Goal: Task Accomplishment & Management: Complete application form

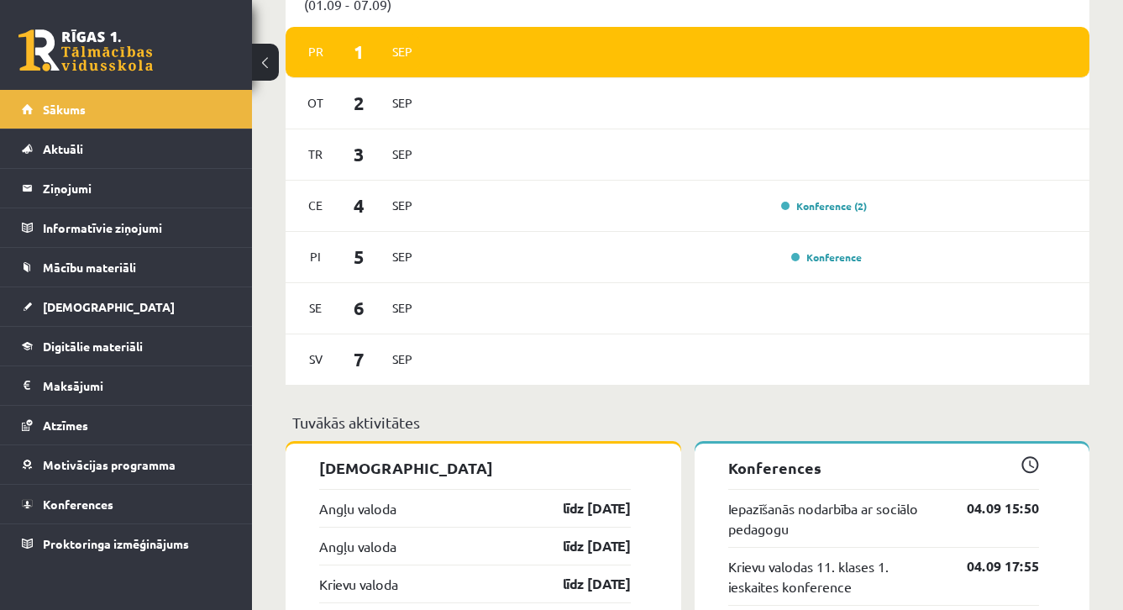
scroll to position [971, 0]
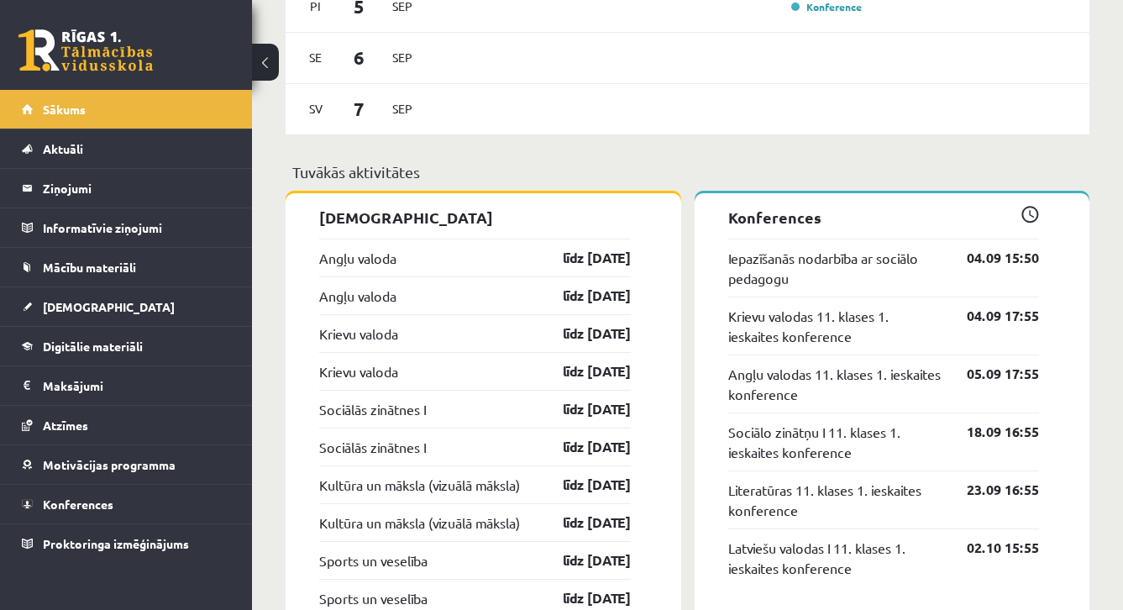
scroll to position [1207, 0]
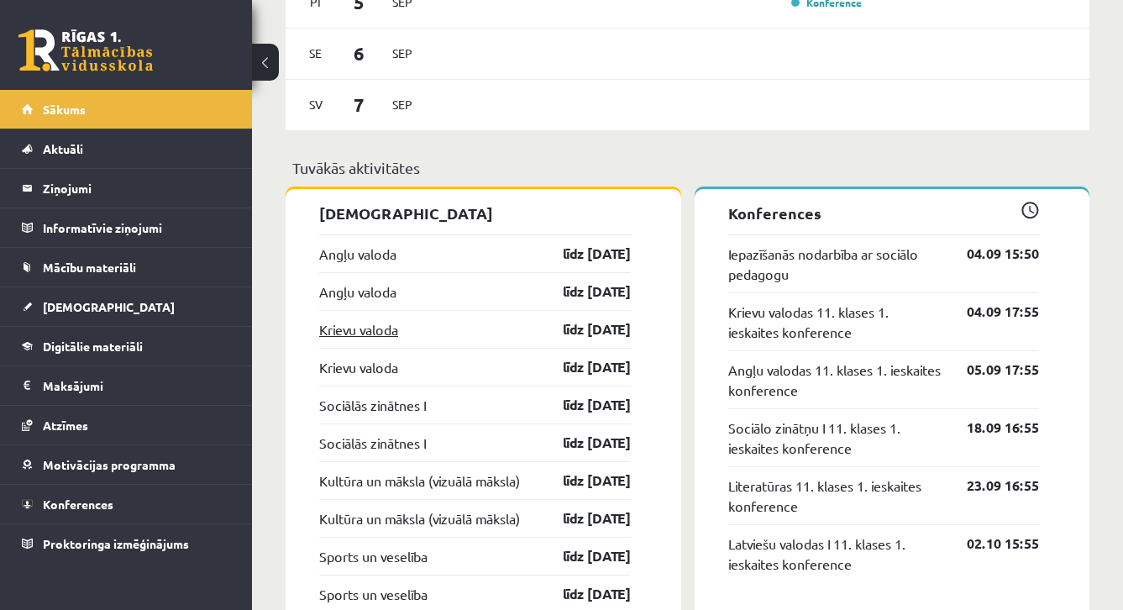
click at [395, 327] on link "Krievu valoda" at bounding box center [358, 329] width 79 height 20
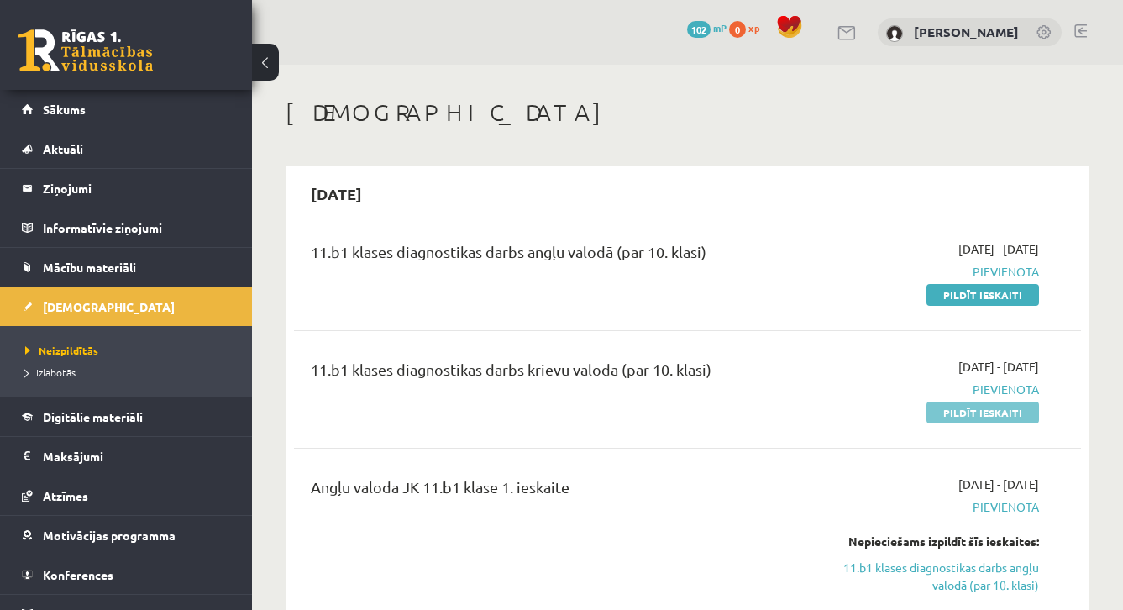
click at [955, 412] on link "Pildīt ieskaiti" at bounding box center [982, 412] width 113 height 22
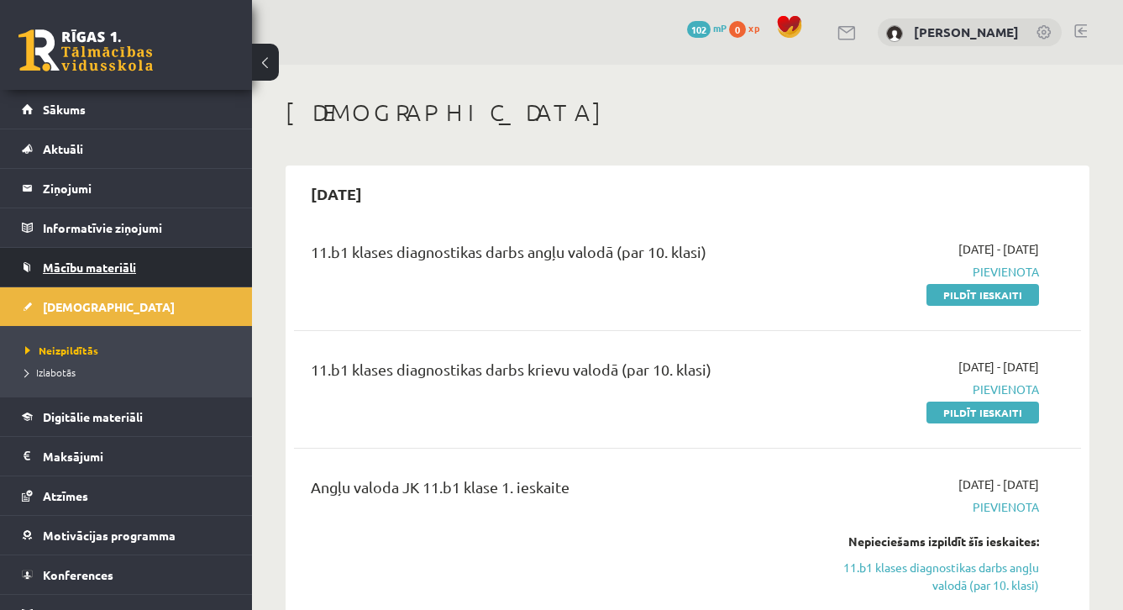
click at [200, 259] on link "Mācību materiāli" at bounding box center [126, 267] width 209 height 39
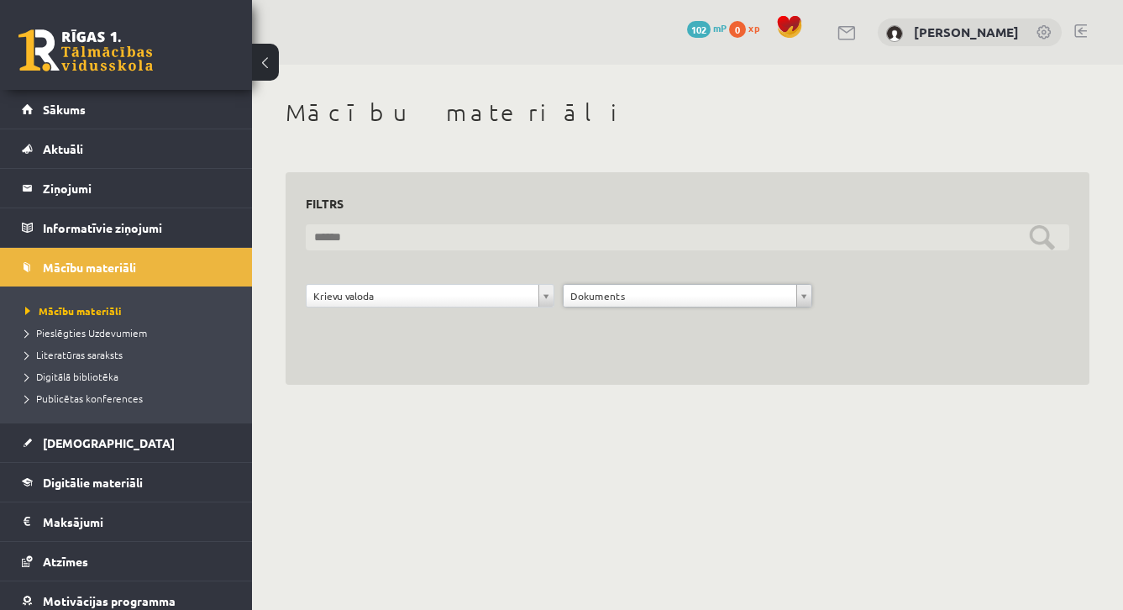
click at [570, 242] on input "text" at bounding box center [687, 237] width 763 height 26
type input "*"
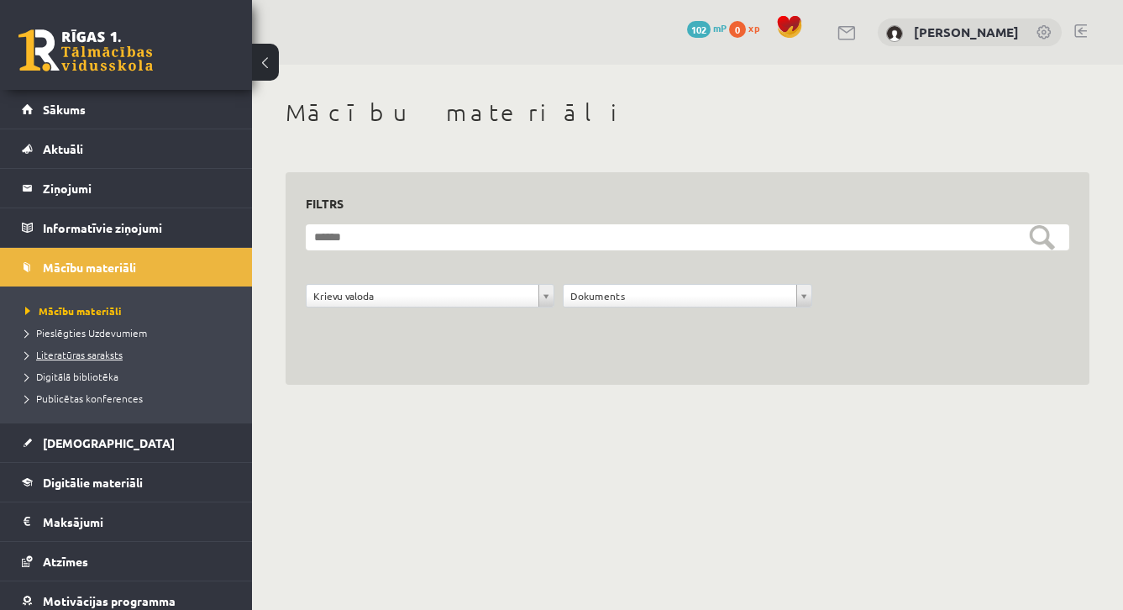
click at [120, 353] on span "Literatūras saraksts" at bounding box center [73, 354] width 97 height 13
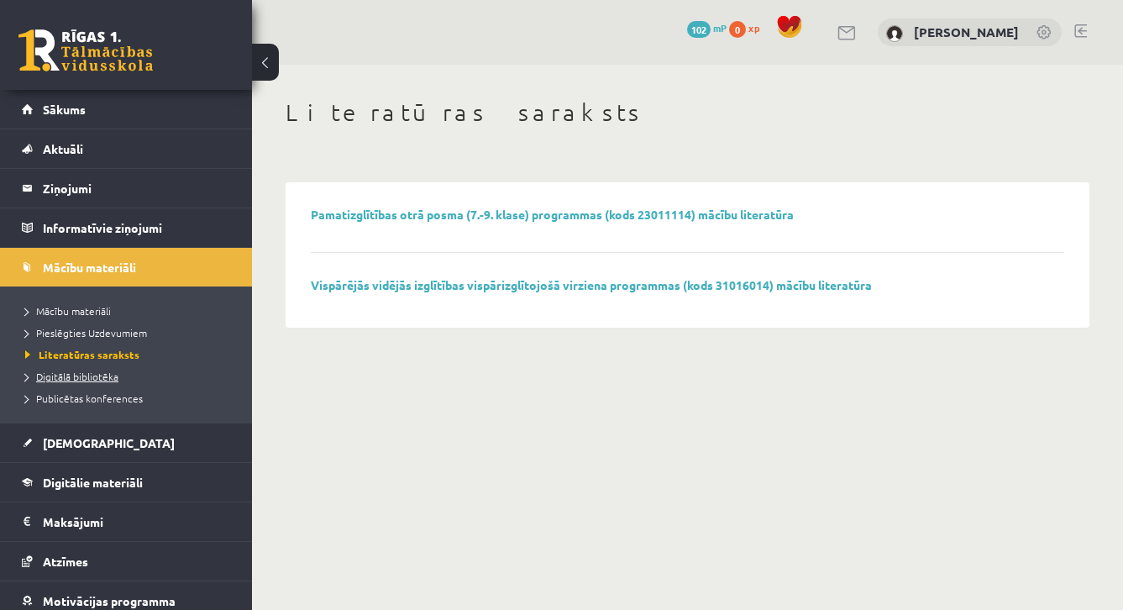
click at [103, 379] on span "Digitālā bibliotēka" at bounding box center [71, 375] width 93 height 13
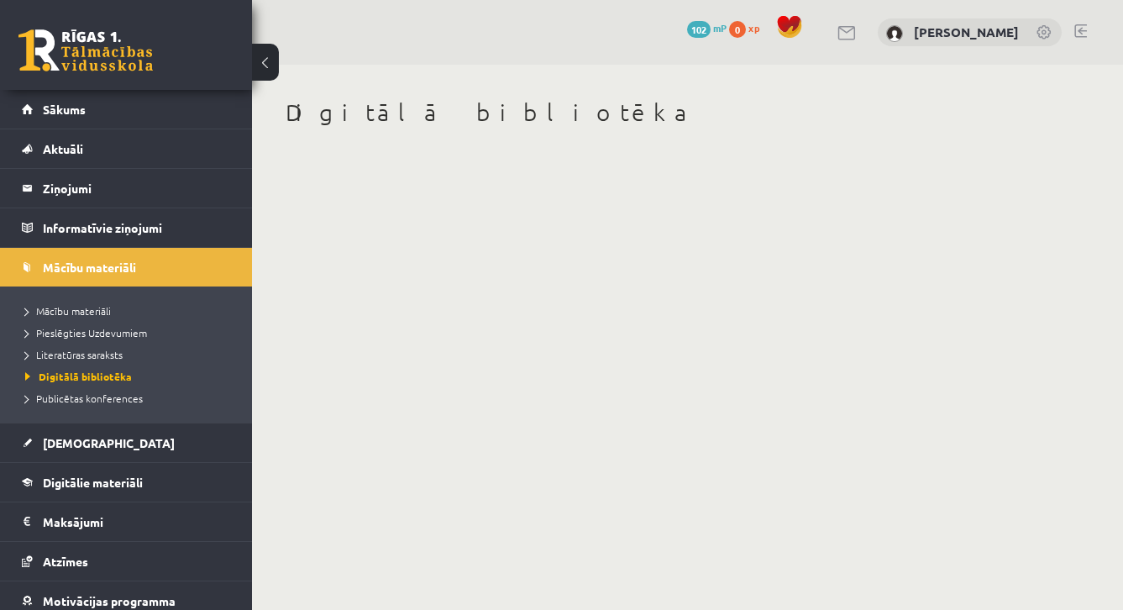
click at [94, 340] on li "Pieslēgties Uzdevumiem" at bounding box center [130, 333] width 210 height 22
click at [102, 318] on li "Mācību materiāli" at bounding box center [130, 311] width 210 height 22
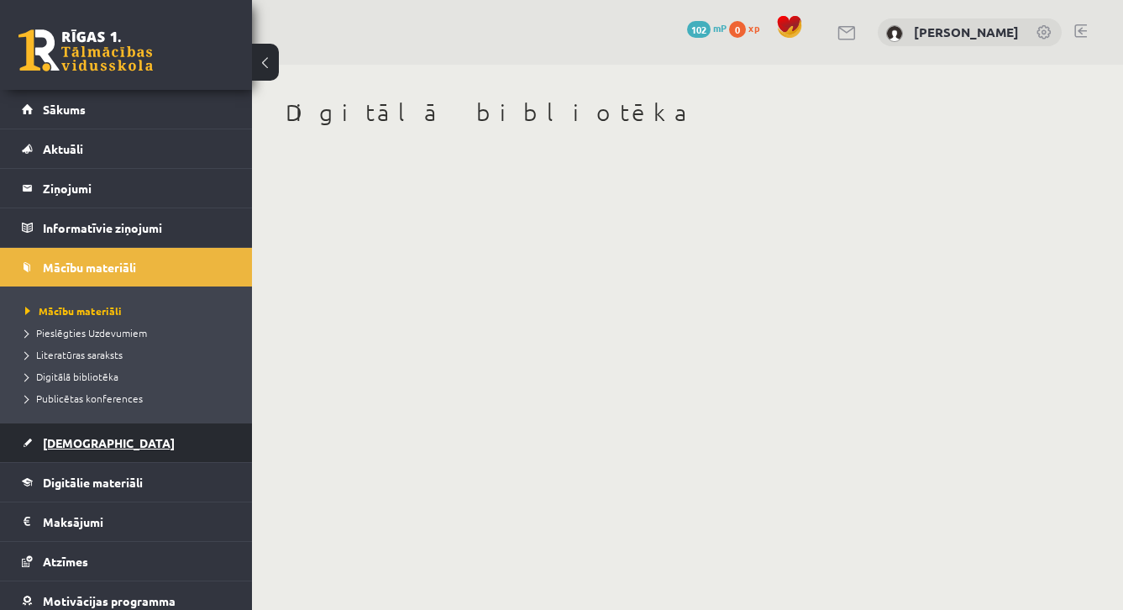
click at [77, 441] on span "[DEMOGRAPHIC_DATA]" at bounding box center [109, 442] width 132 height 15
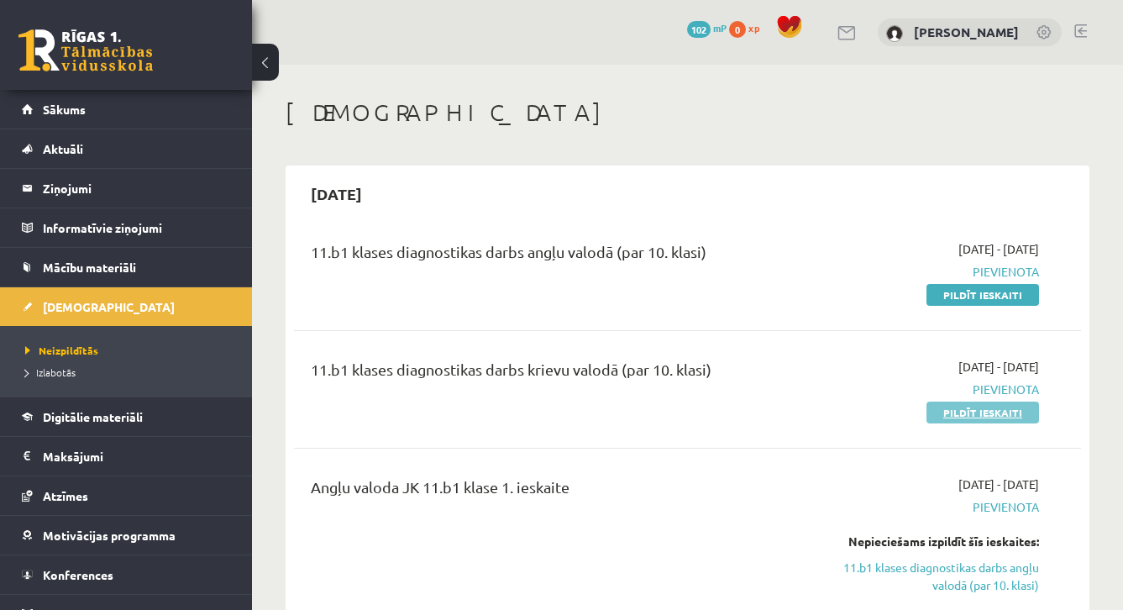
click at [943, 416] on link "Pildīt ieskaiti" at bounding box center [982, 412] width 113 height 22
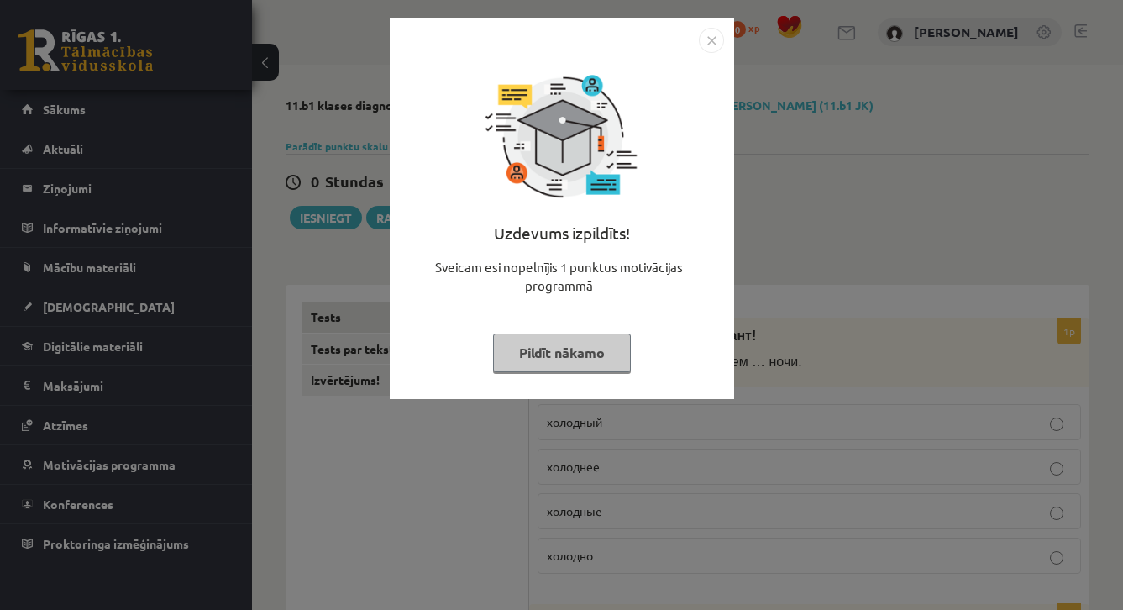
click at [617, 353] on button "Pildīt nākamo" at bounding box center [562, 352] width 138 height 39
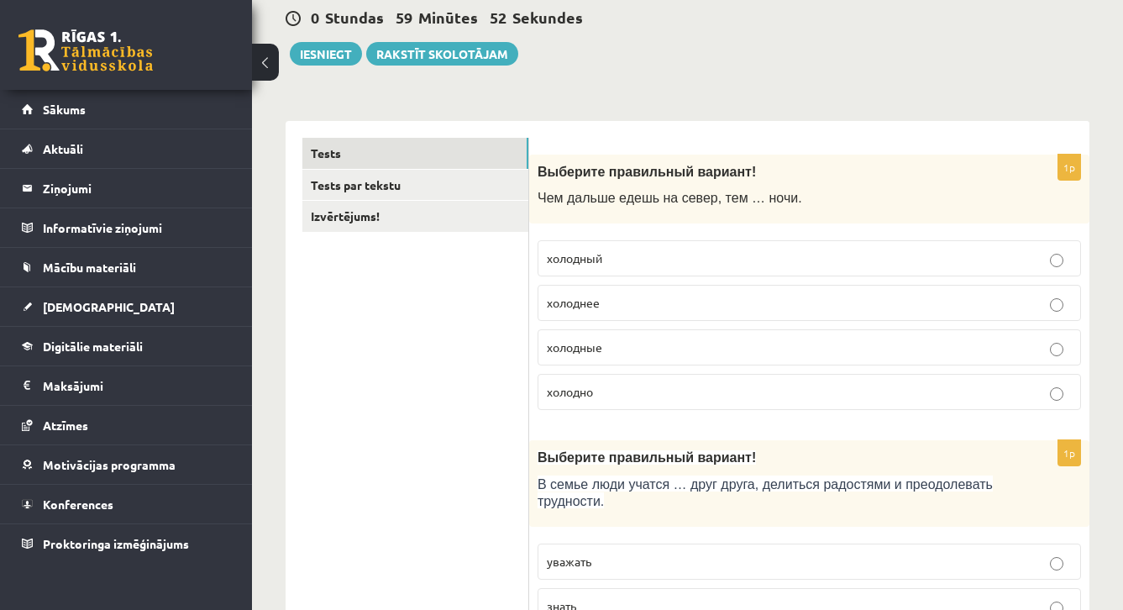
scroll to position [165, 0]
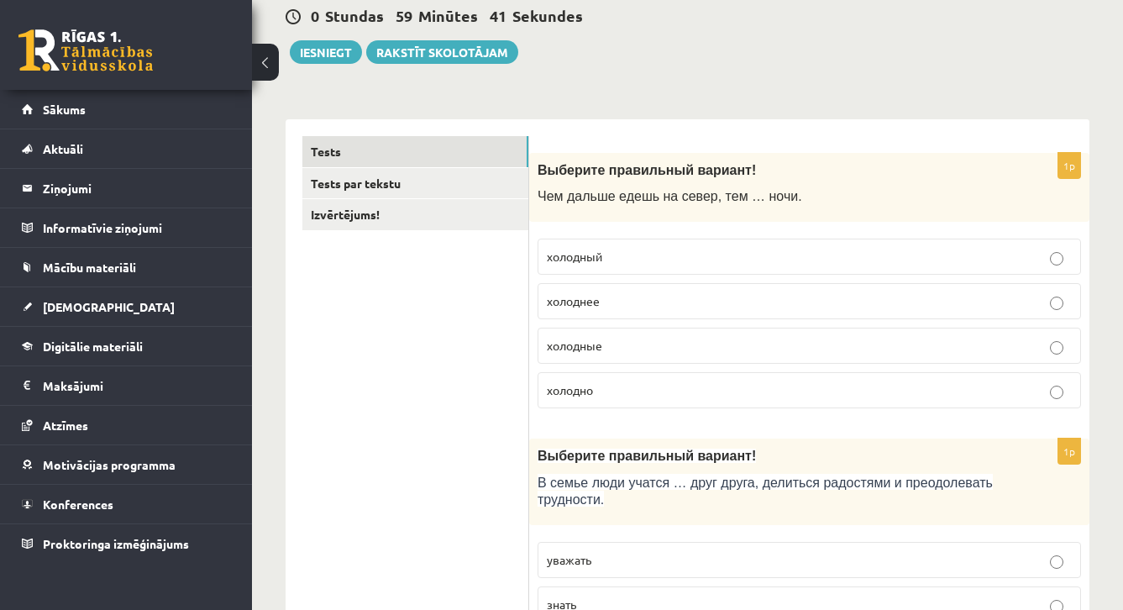
click at [683, 302] on p "холоднее" at bounding box center [809, 301] width 525 height 18
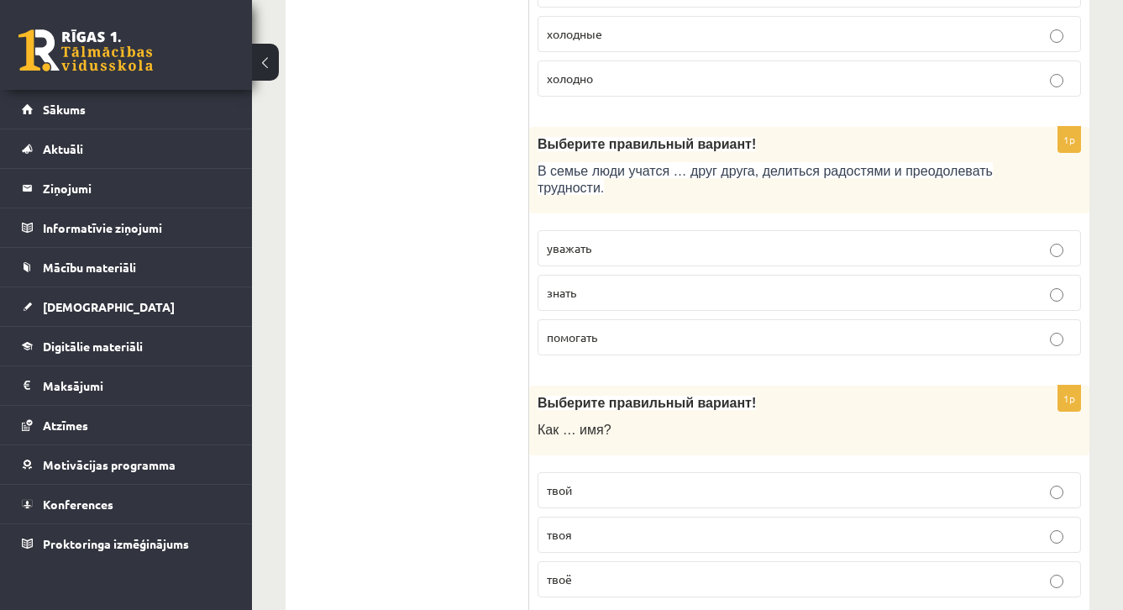
scroll to position [479, 0]
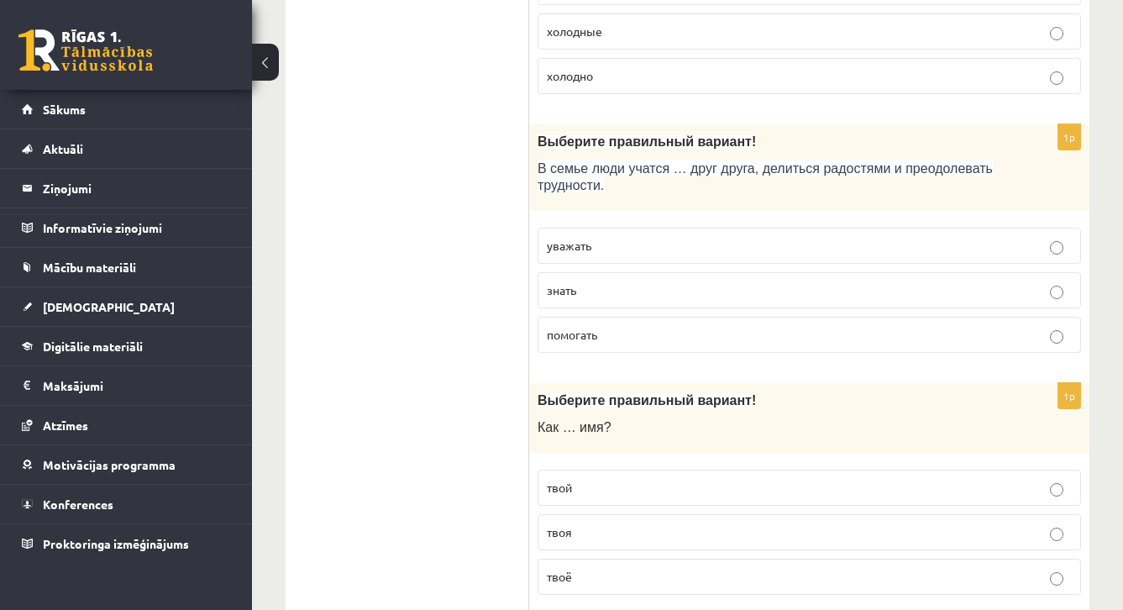
click at [759, 242] on p "уважать" at bounding box center [809, 246] width 525 height 18
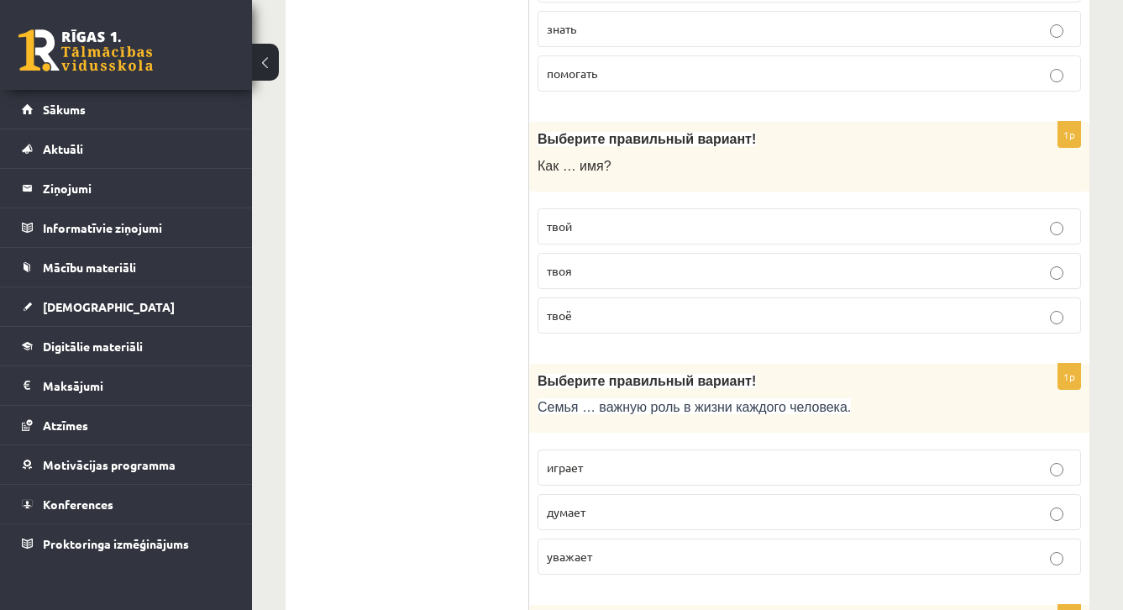
scroll to position [743, 0]
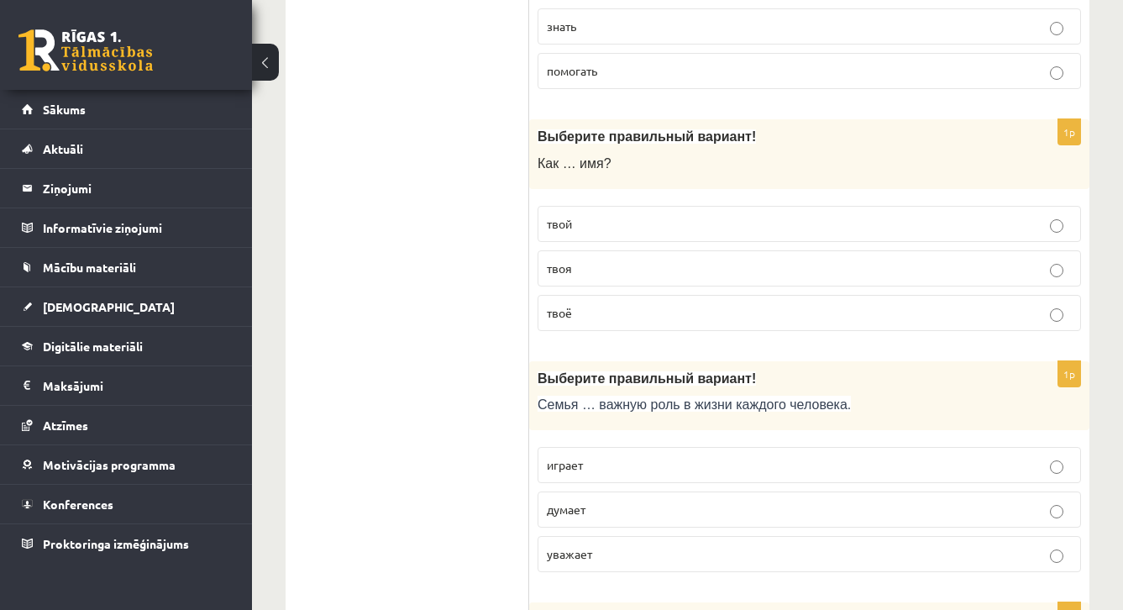
click at [607, 309] on p "твоё" at bounding box center [809, 313] width 525 height 18
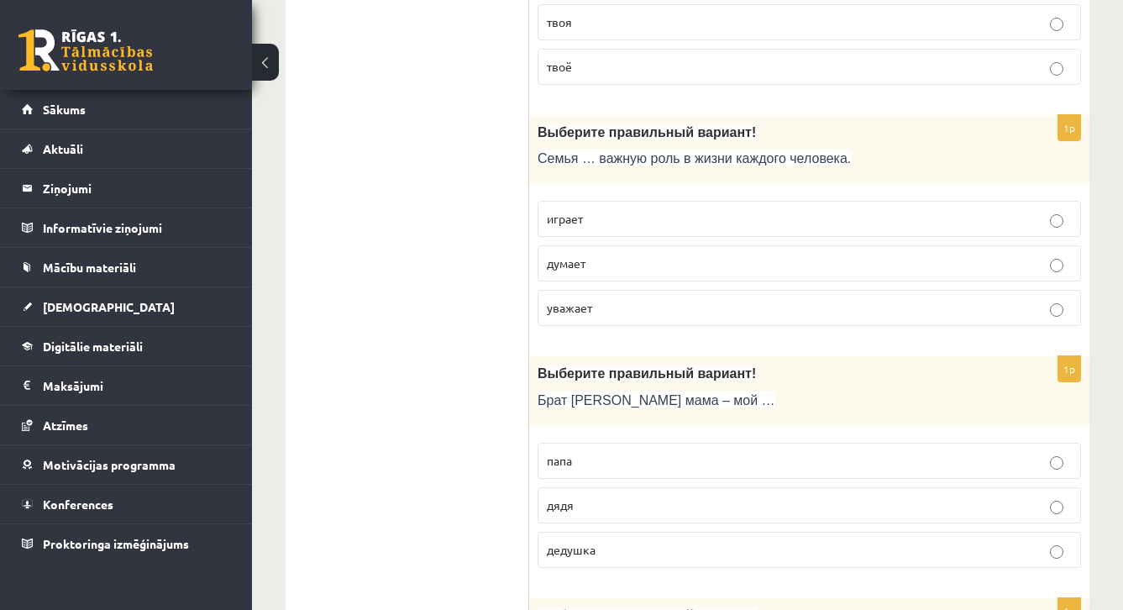
scroll to position [993, 0]
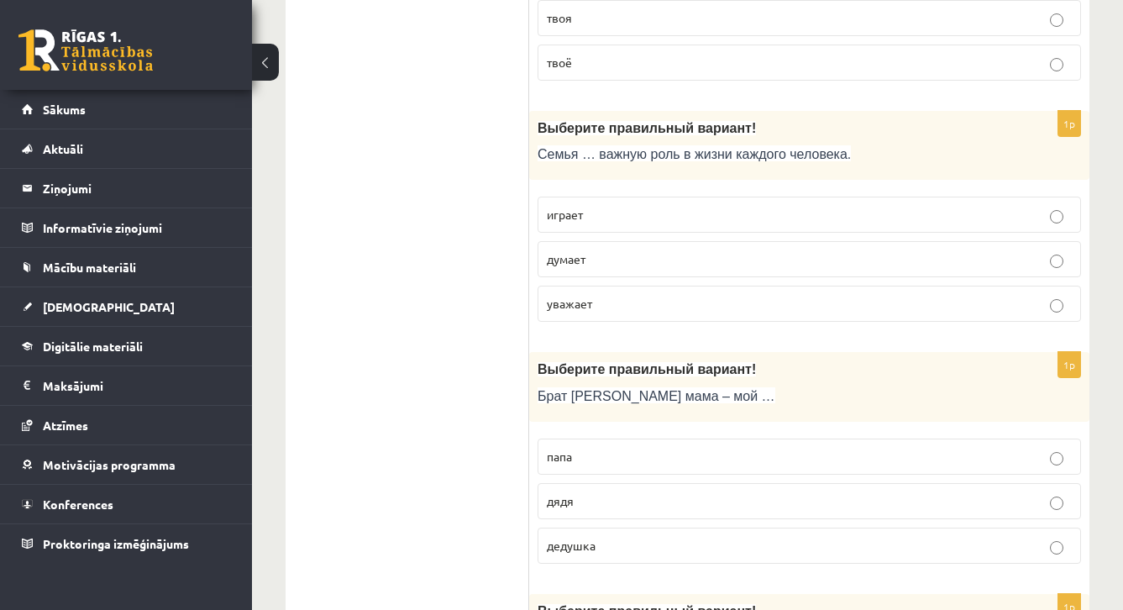
click at [599, 206] on p "играет" at bounding box center [809, 215] width 525 height 18
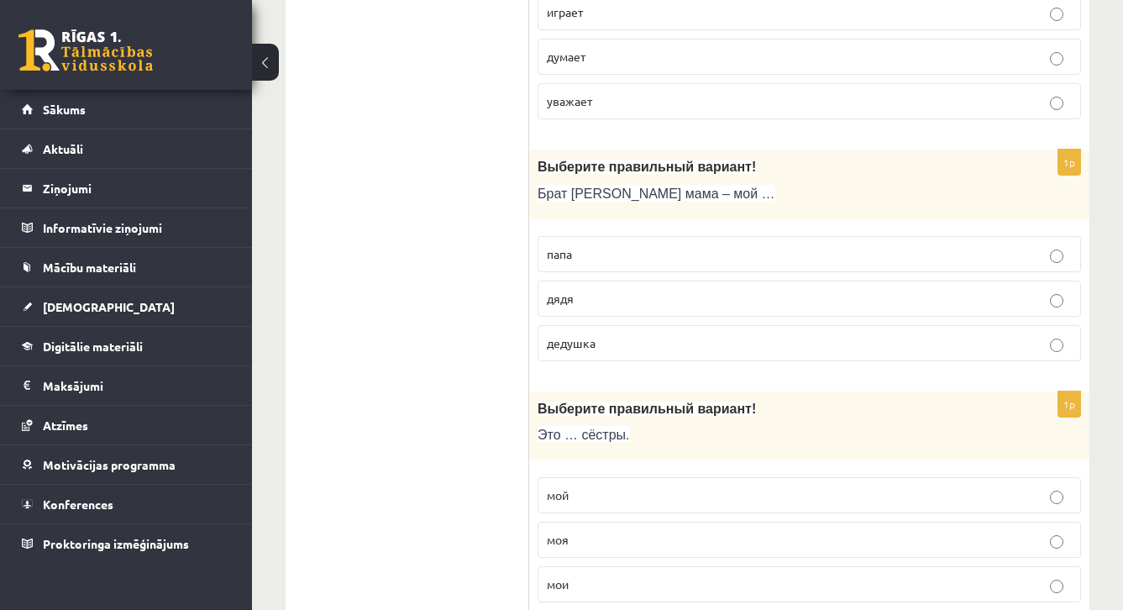
scroll to position [1198, 0]
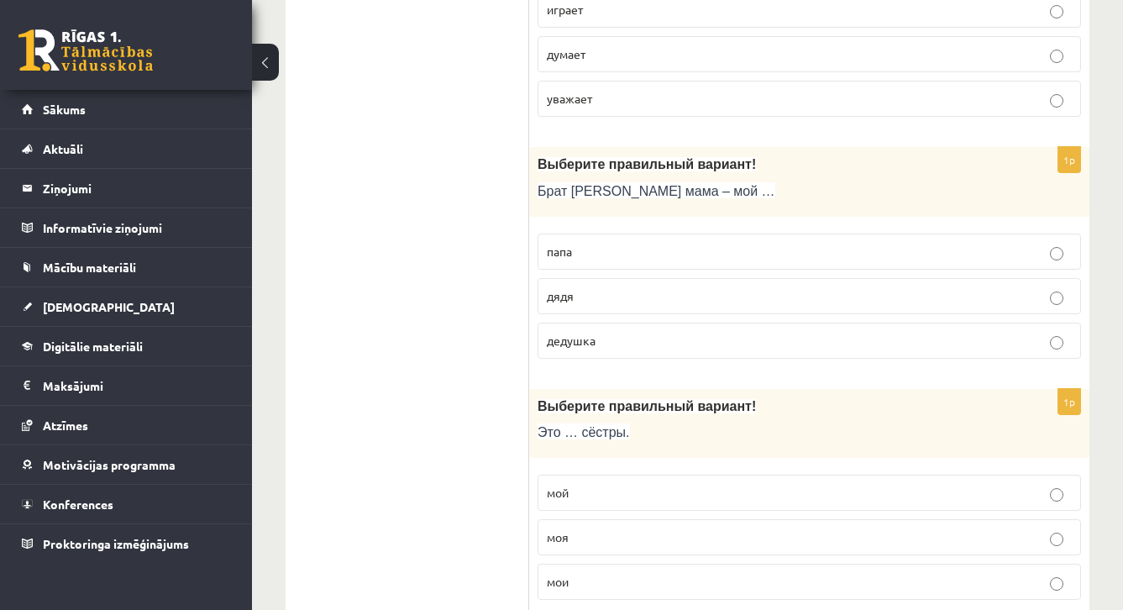
click at [642, 287] on p "дядя" at bounding box center [809, 296] width 525 height 18
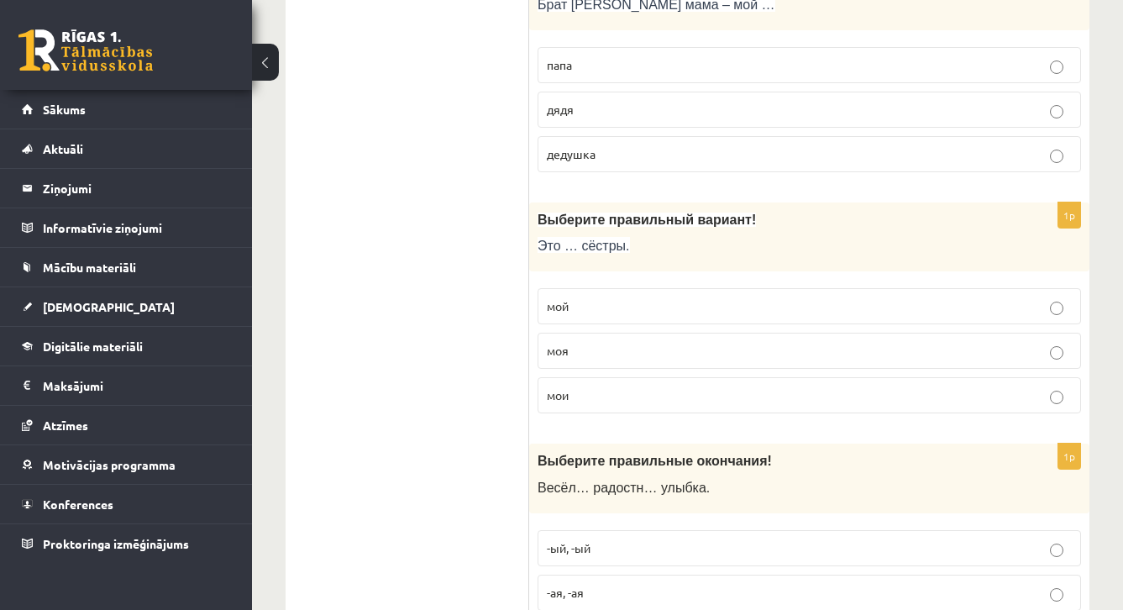
scroll to position [1394, 0]
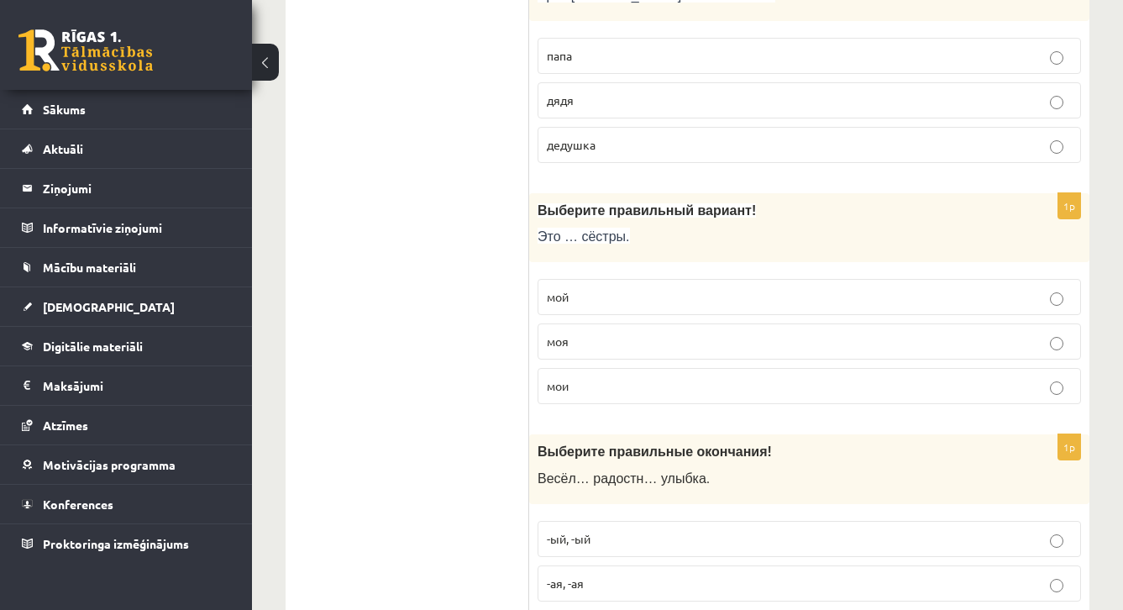
click at [554, 337] on span "моя" at bounding box center [558, 340] width 22 height 15
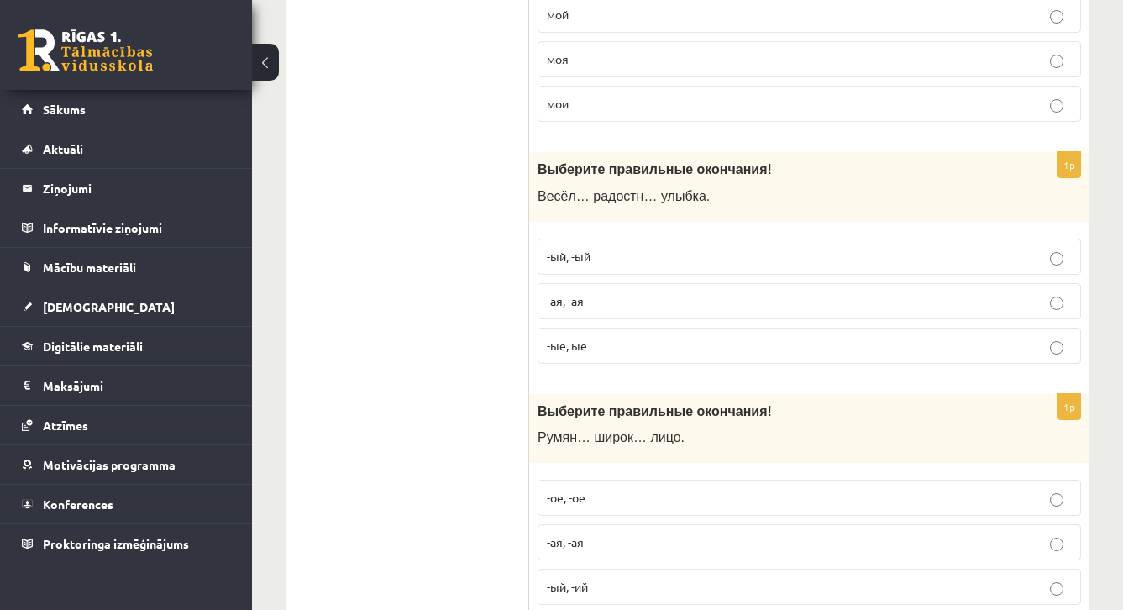
scroll to position [1681, 0]
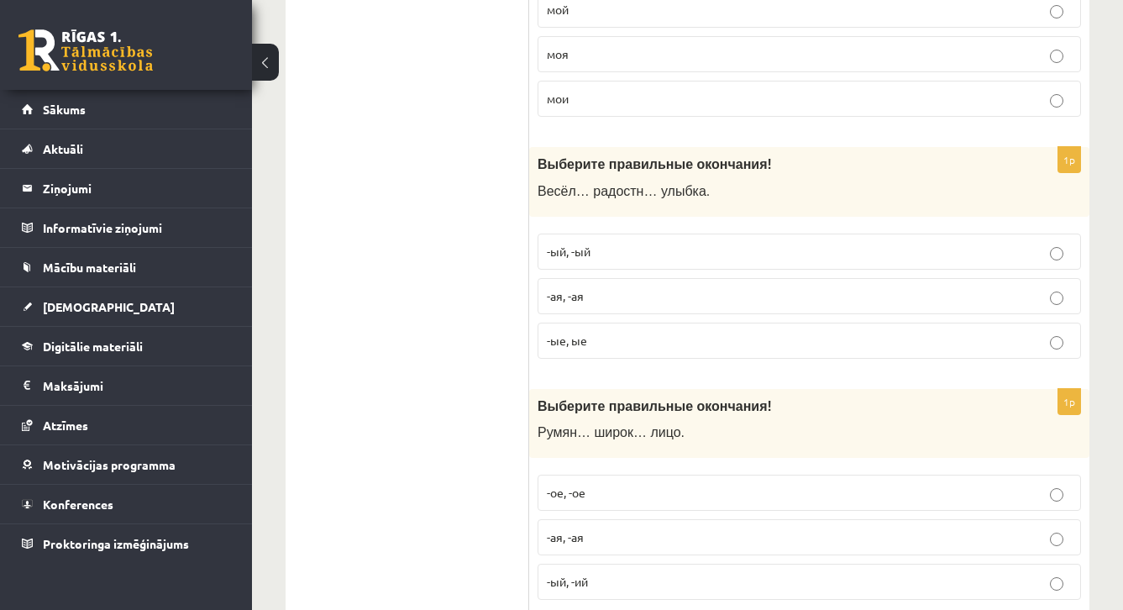
click at [585, 297] on p "-ая, -ая" at bounding box center [809, 296] width 525 height 18
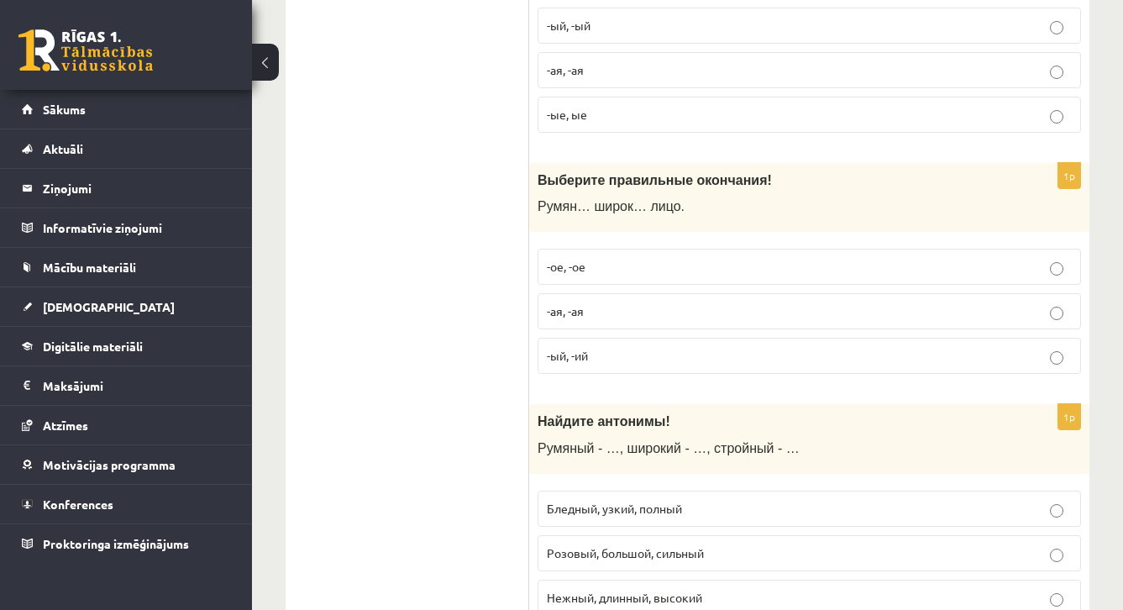
scroll to position [1908, 0]
click at [657, 257] on p "-ое, -ое" at bounding box center [809, 266] width 525 height 18
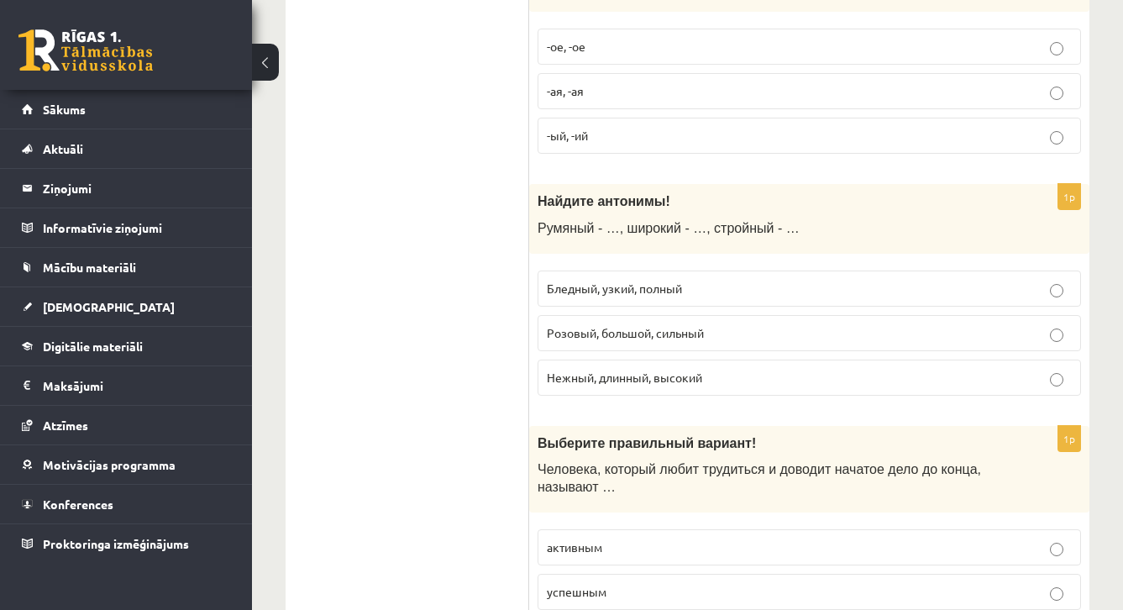
scroll to position [2128, 0]
click at [720, 285] on p "Бледный, узкий, полный" at bounding box center [809, 288] width 525 height 18
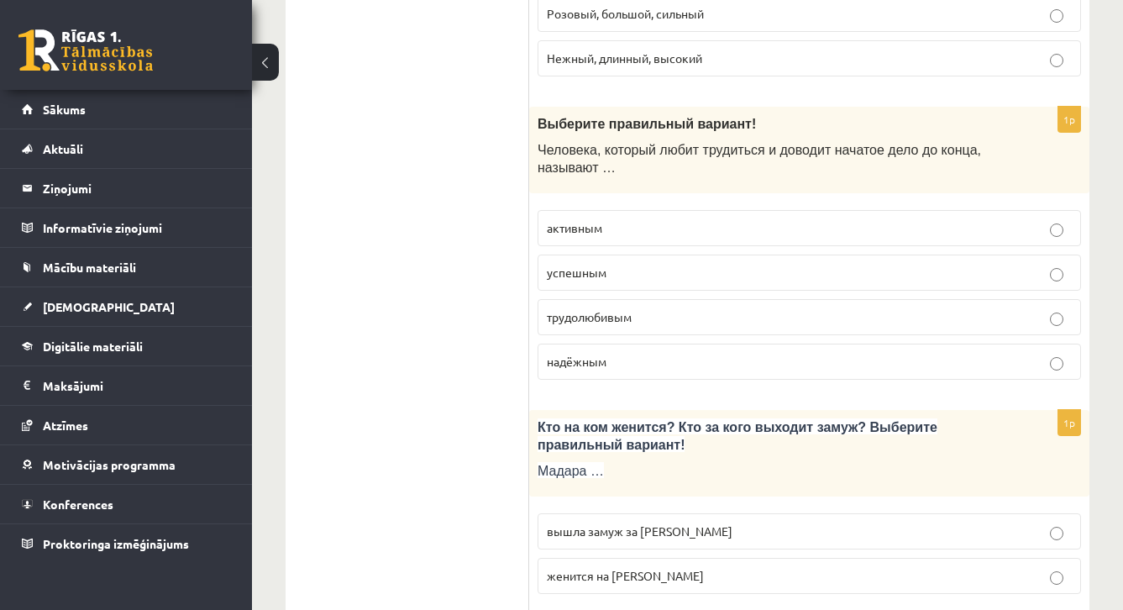
scroll to position [2447, 0]
click at [646, 307] on p "трудолюбивым" at bounding box center [809, 316] width 525 height 18
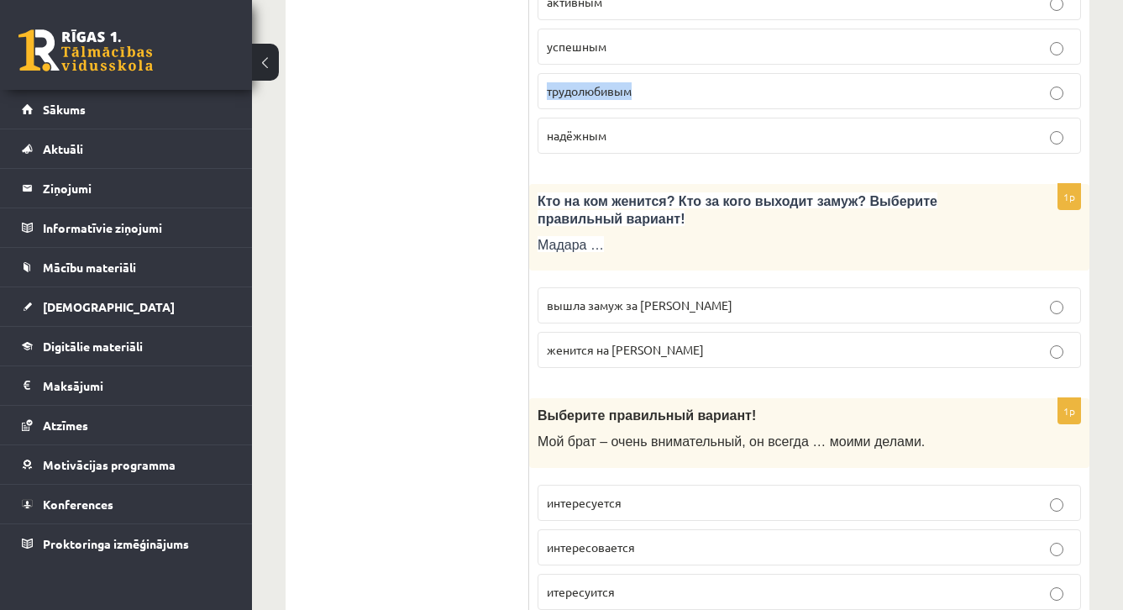
scroll to position [2688, 0]
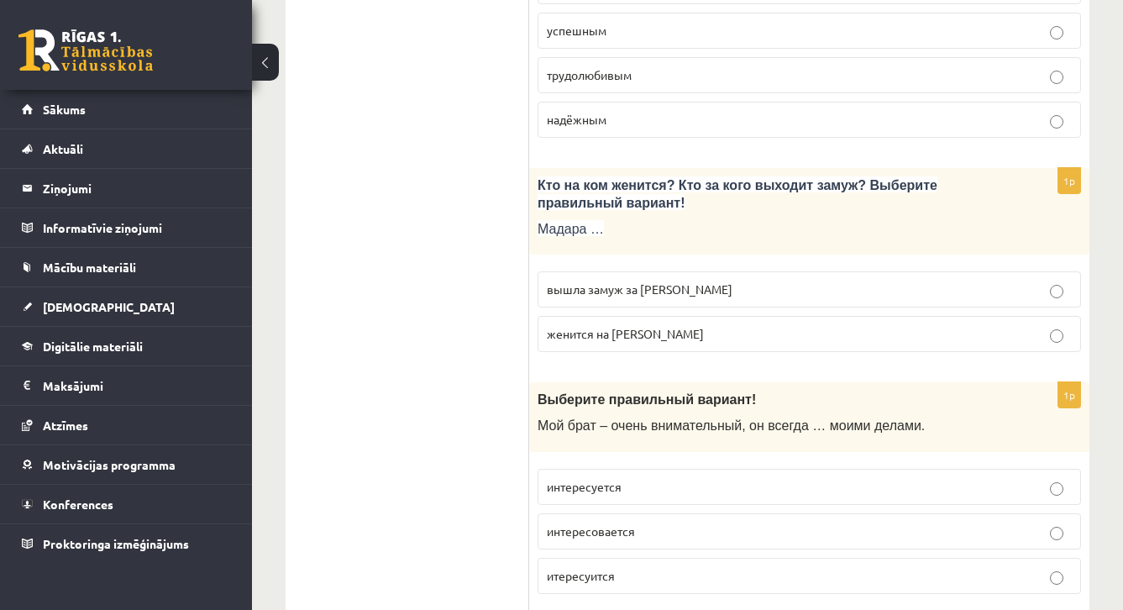
click at [648, 281] on span "вышла замуж за Марка" at bounding box center [640, 288] width 186 height 15
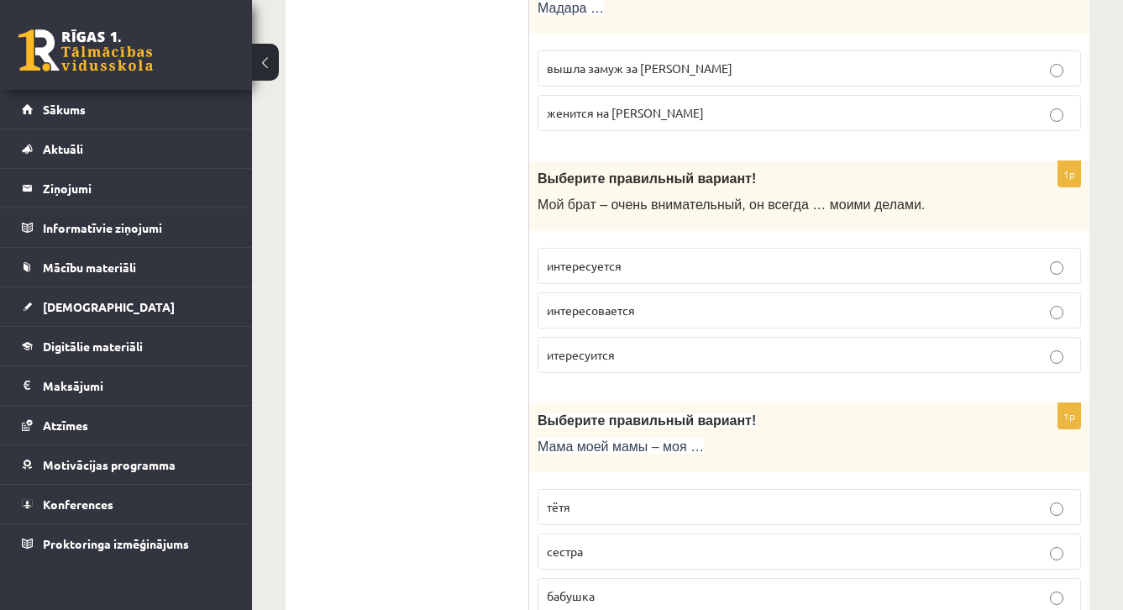
scroll to position [2977, 0]
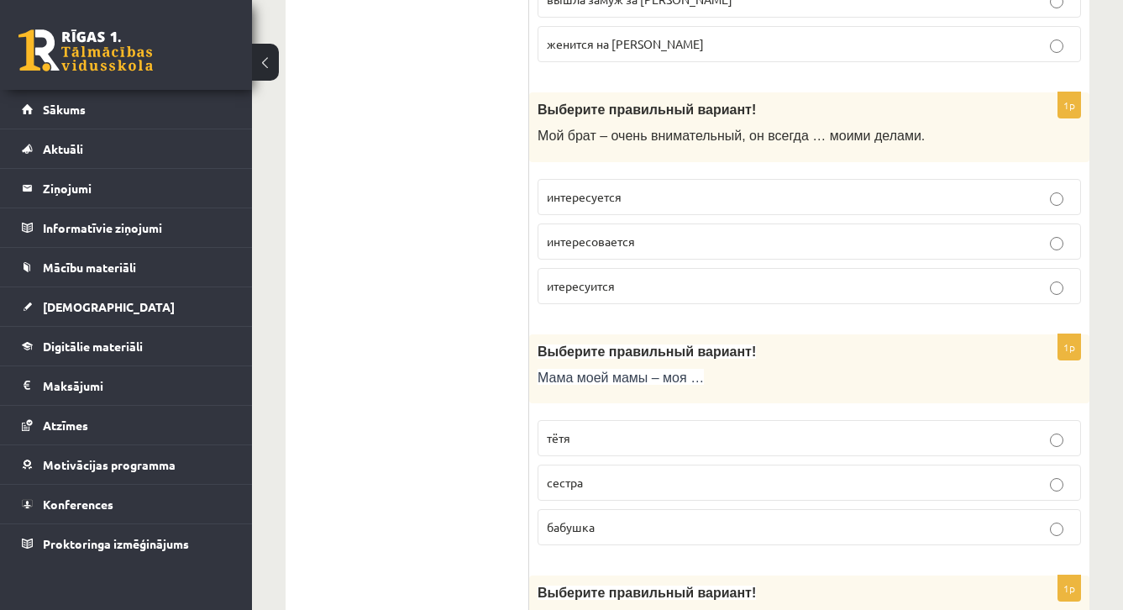
click at [654, 188] on p "интересуется" at bounding box center [809, 197] width 525 height 18
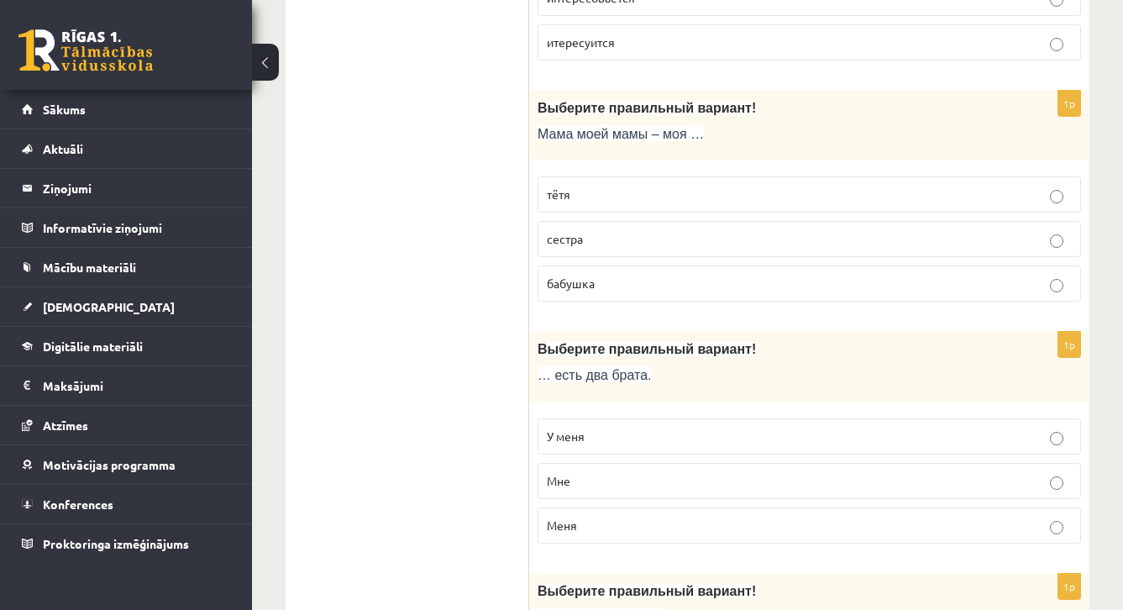
scroll to position [3218, 0]
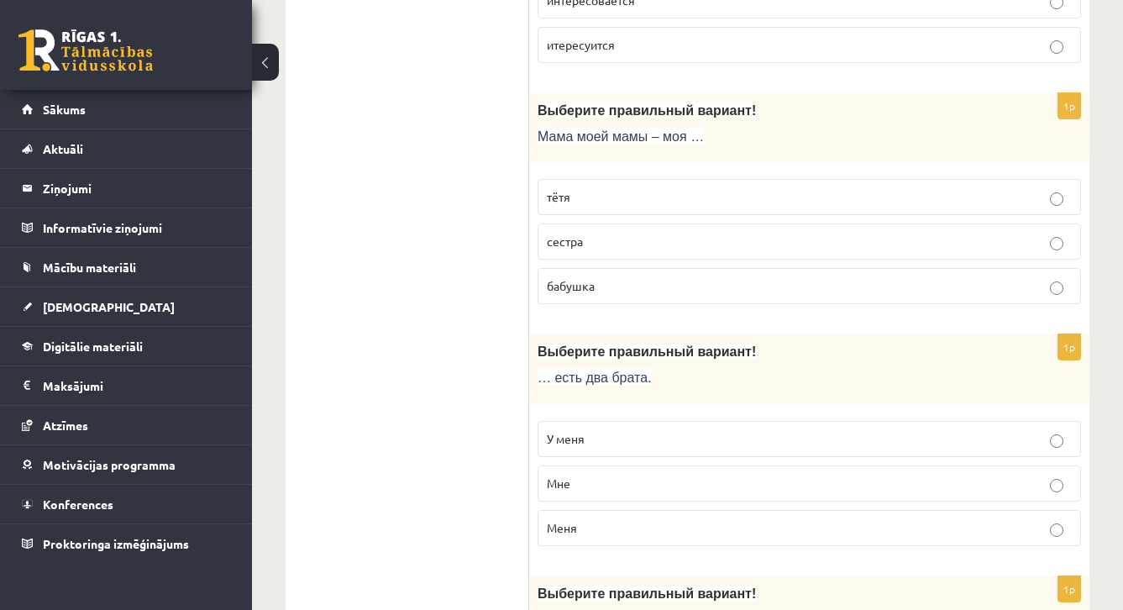
click at [638, 277] on p "бабушка" at bounding box center [809, 286] width 525 height 18
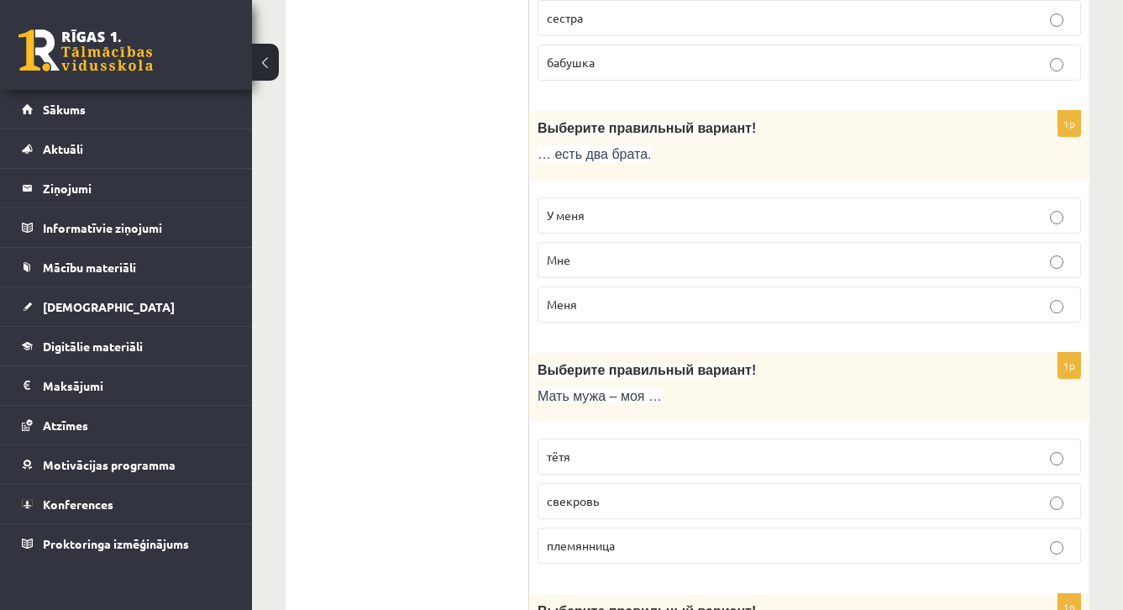
scroll to position [3447, 0]
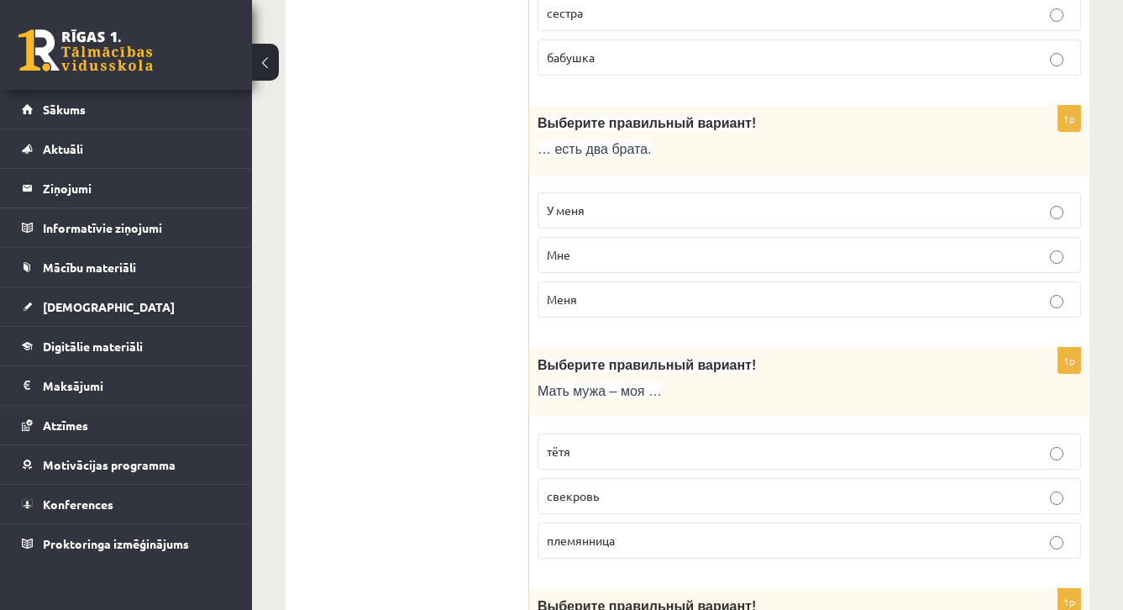
click at [678, 202] on p "У меня" at bounding box center [809, 211] width 525 height 18
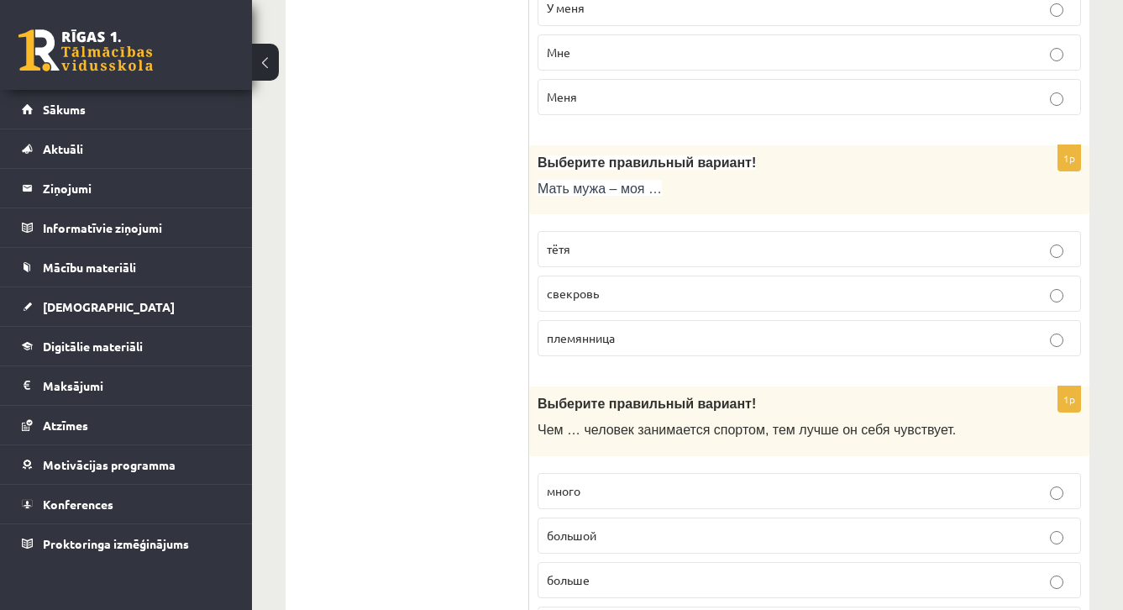
scroll to position [3658, 0]
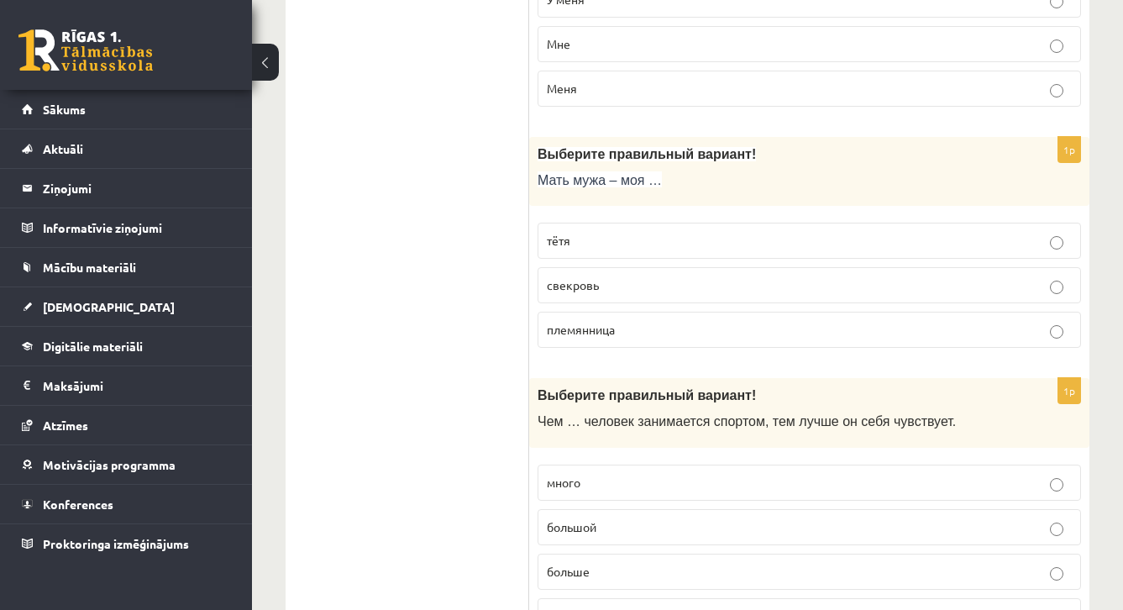
click at [602, 276] on p "свекровь" at bounding box center [809, 285] width 525 height 18
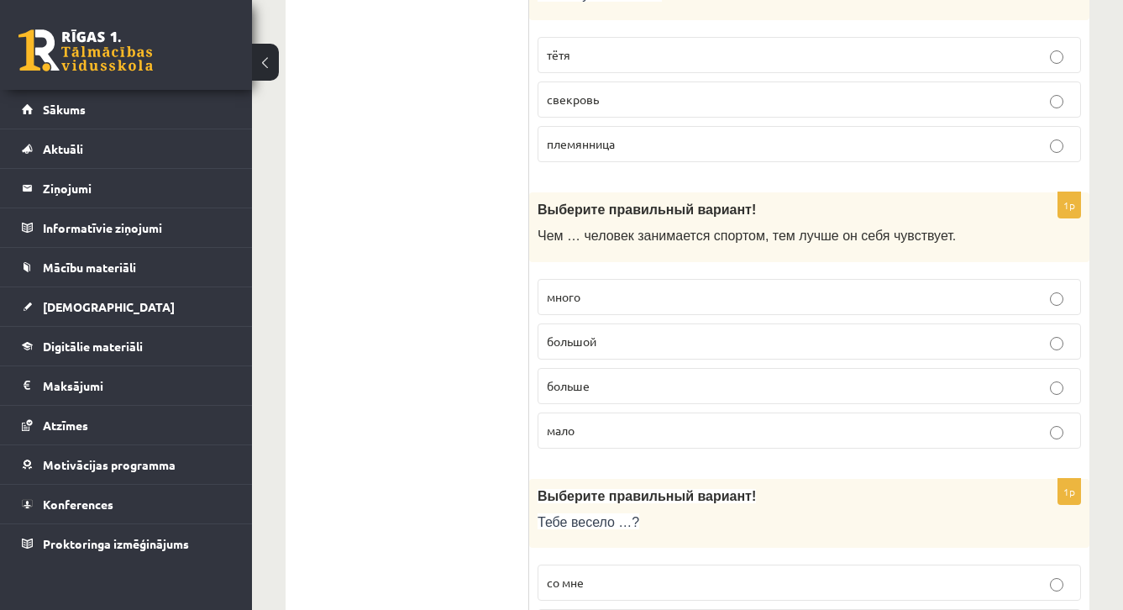
scroll to position [3857, 0]
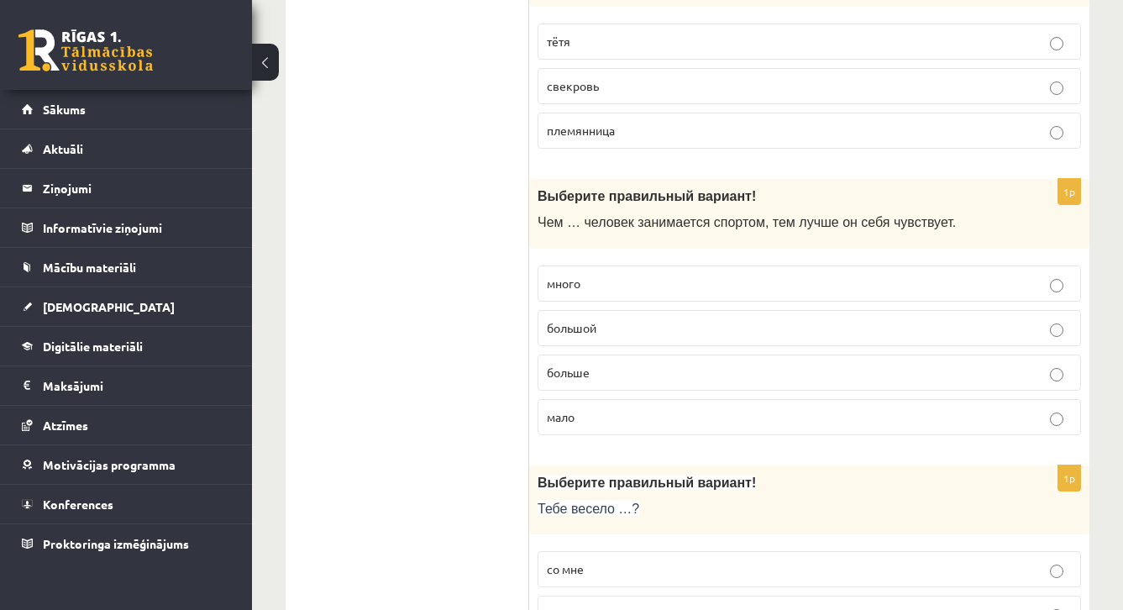
click at [562, 364] on p "больше" at bounding box center [809, 373] width 525 height 18
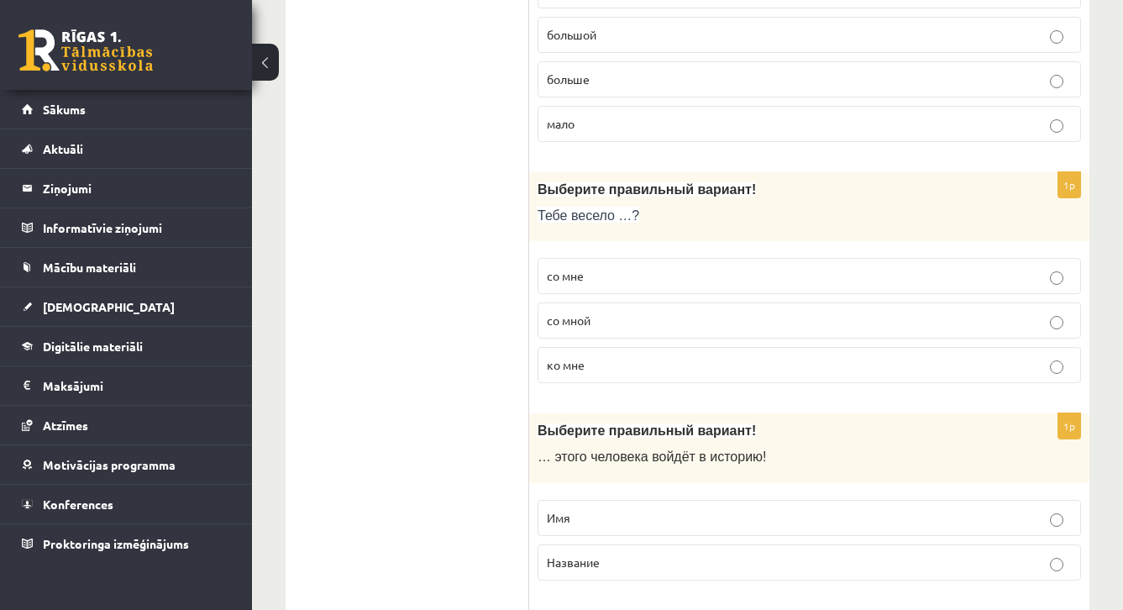
scroll to position [4160, 0]
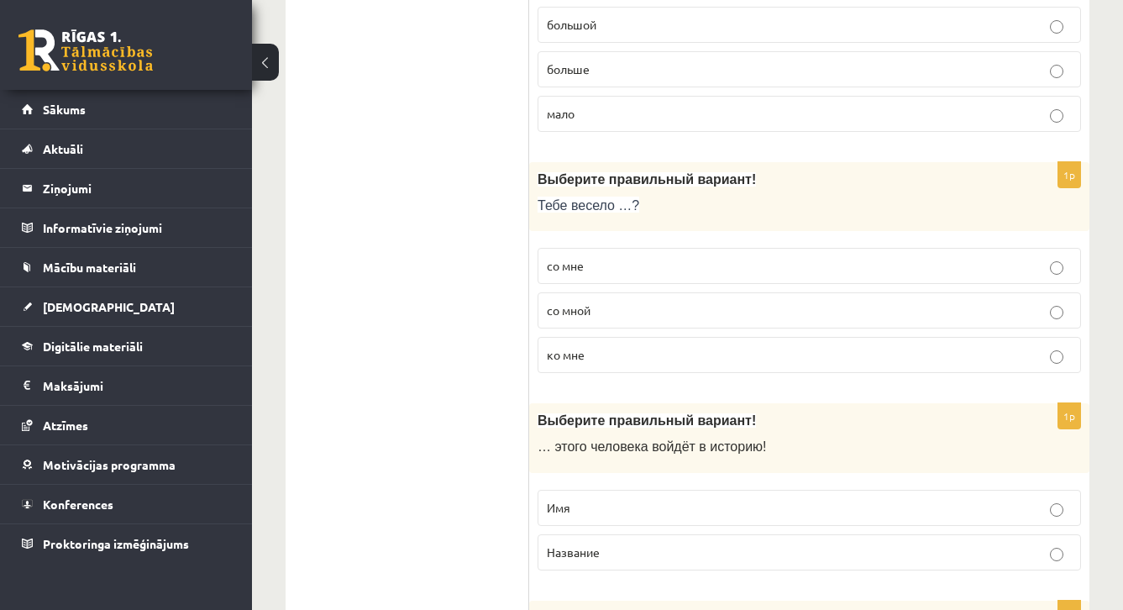
click at [606, 301] on p "со мной" at bounding box center [809, 310] width 525 height 18
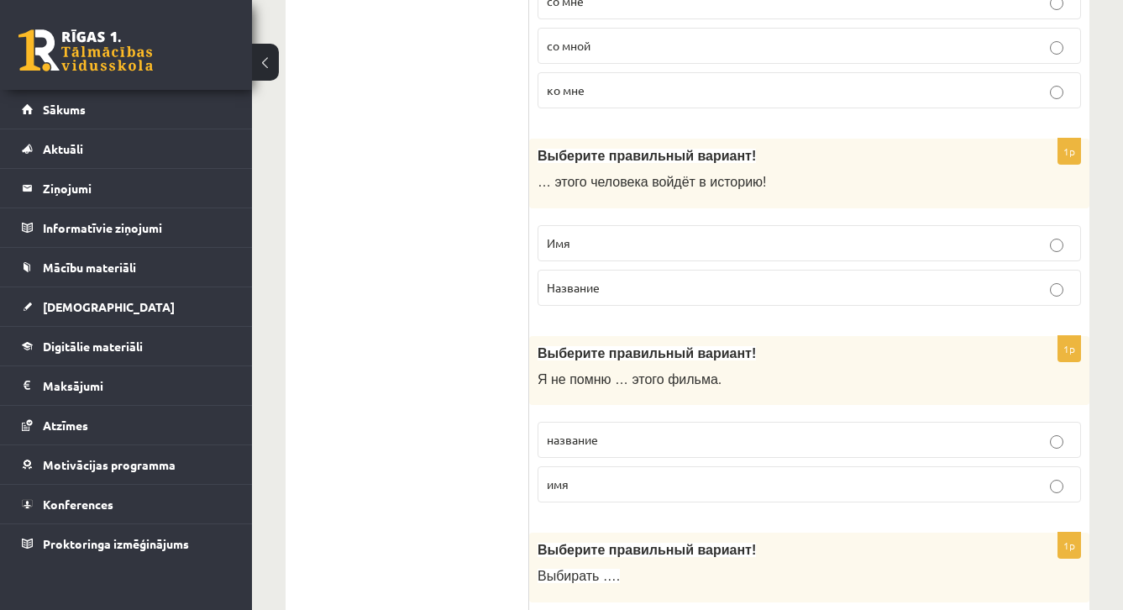
scroll to position [4428, 0]
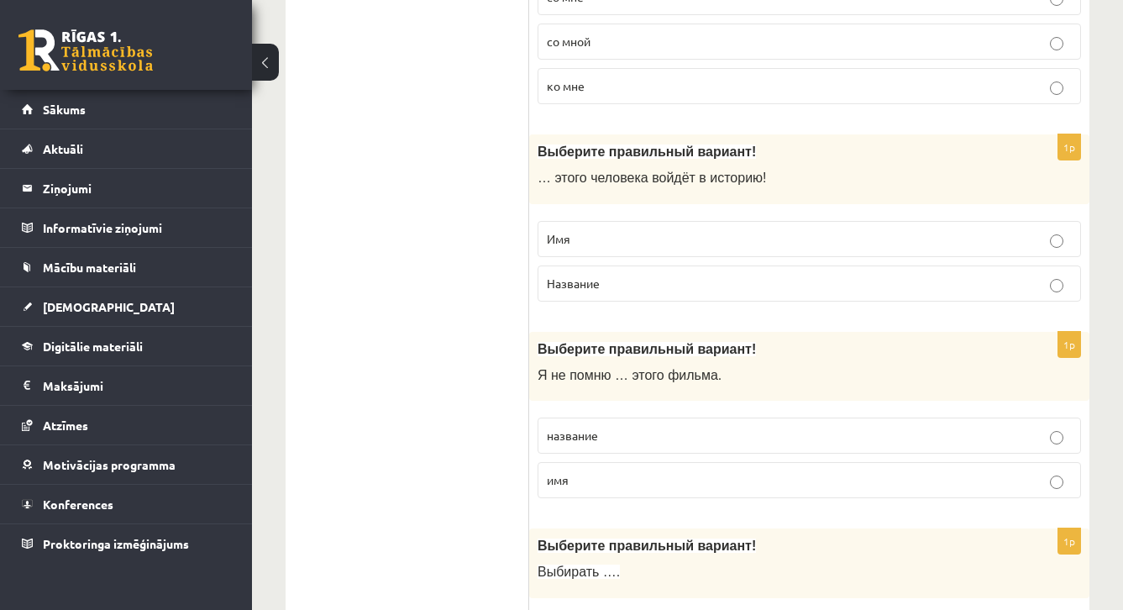
click at [661, 230] on p "Имя" at bounding box center [809, 239] width 525 height 18
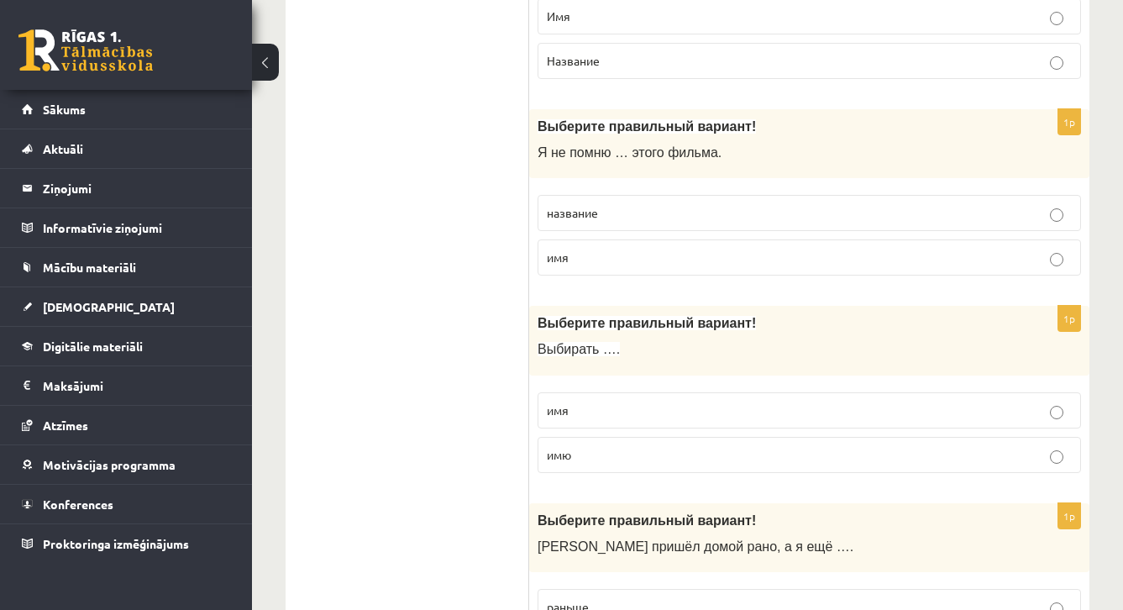
scroll to position [4653, 0]
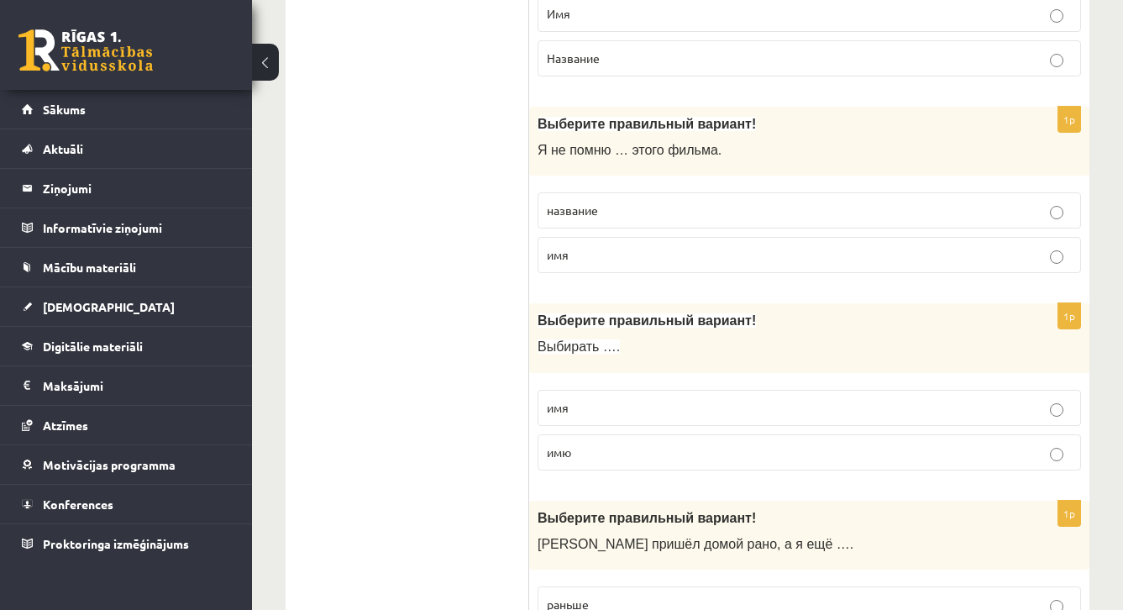
click at [685, 192] on label "название" at bounding box center [808, 210] width 543 height 36
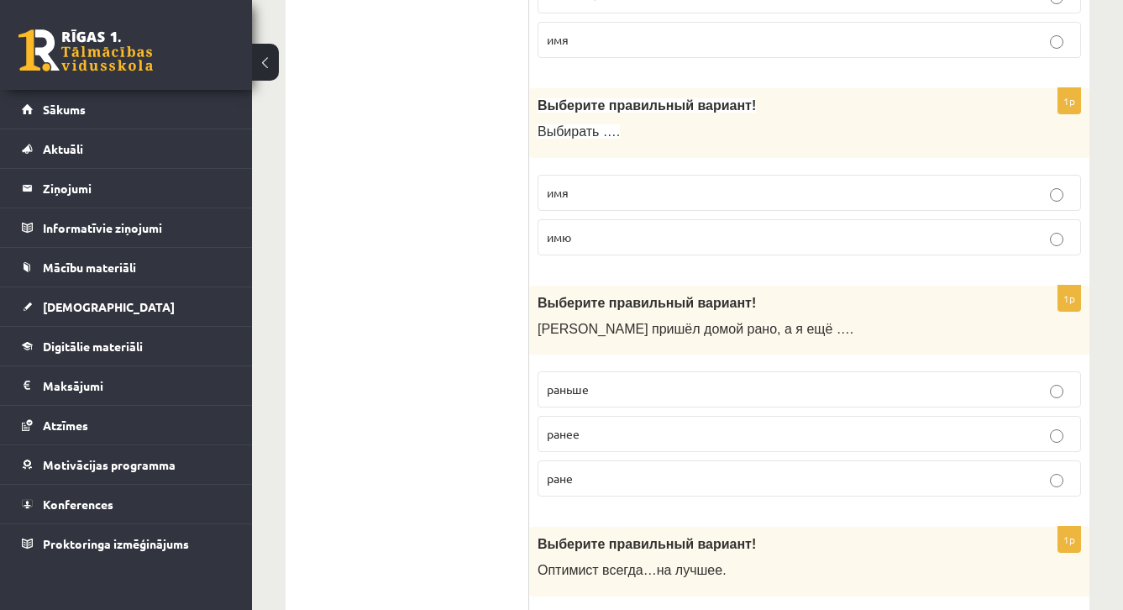
scroll to position [4873, 0]
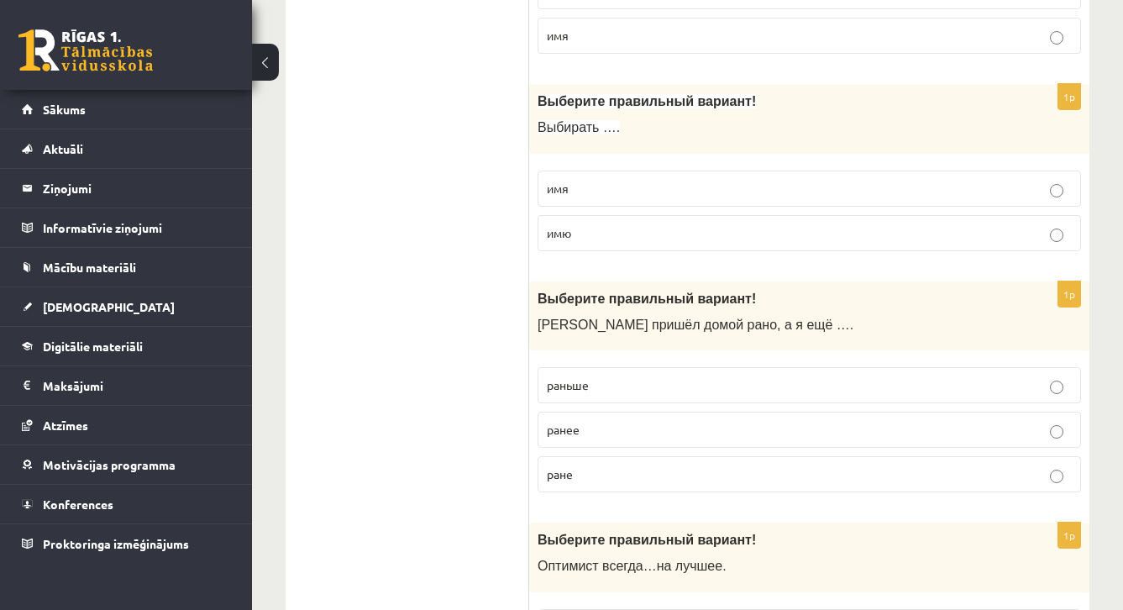
click at [665, 180] on p "имя" at bounding box center [809, 189] width 525 height 18
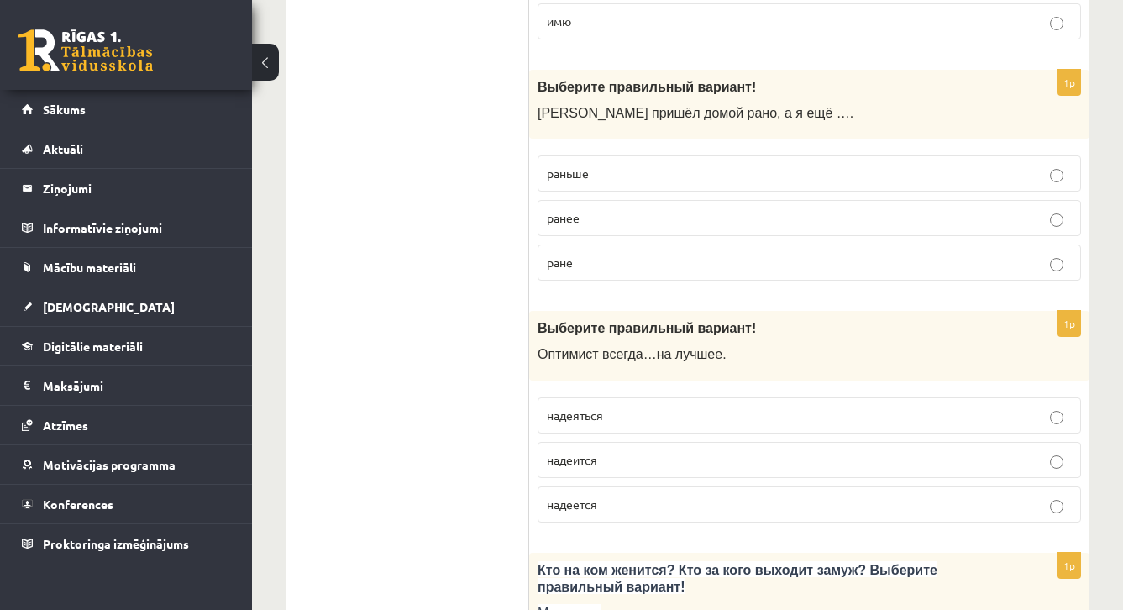
scroll to position [5088, 0]
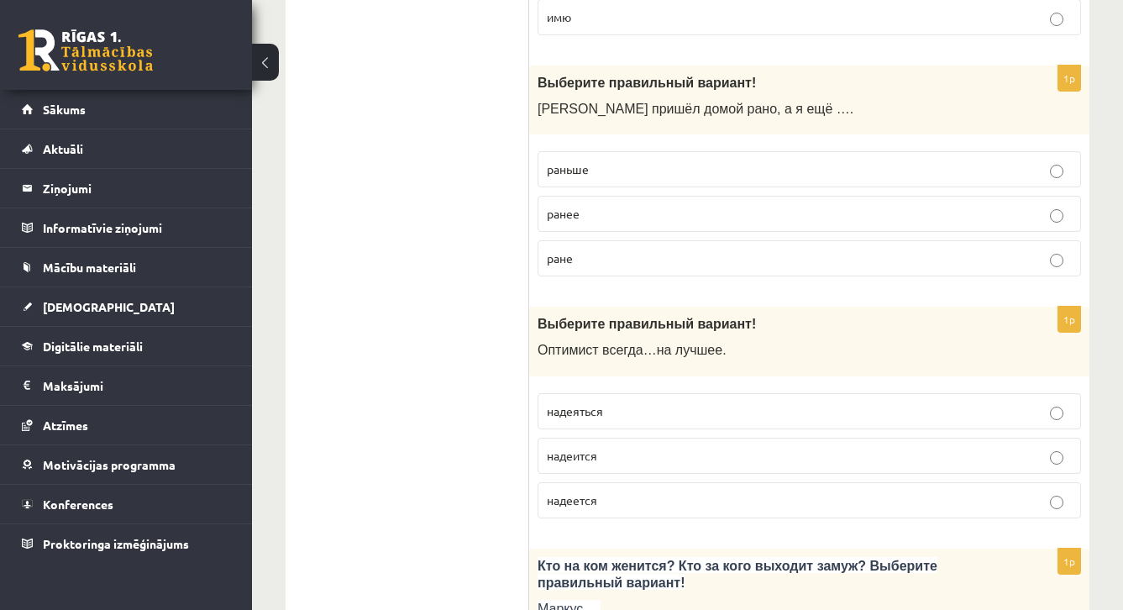
click at [615, 160] on p "раньше" at bounding box center [809, 169] width 525 height 18
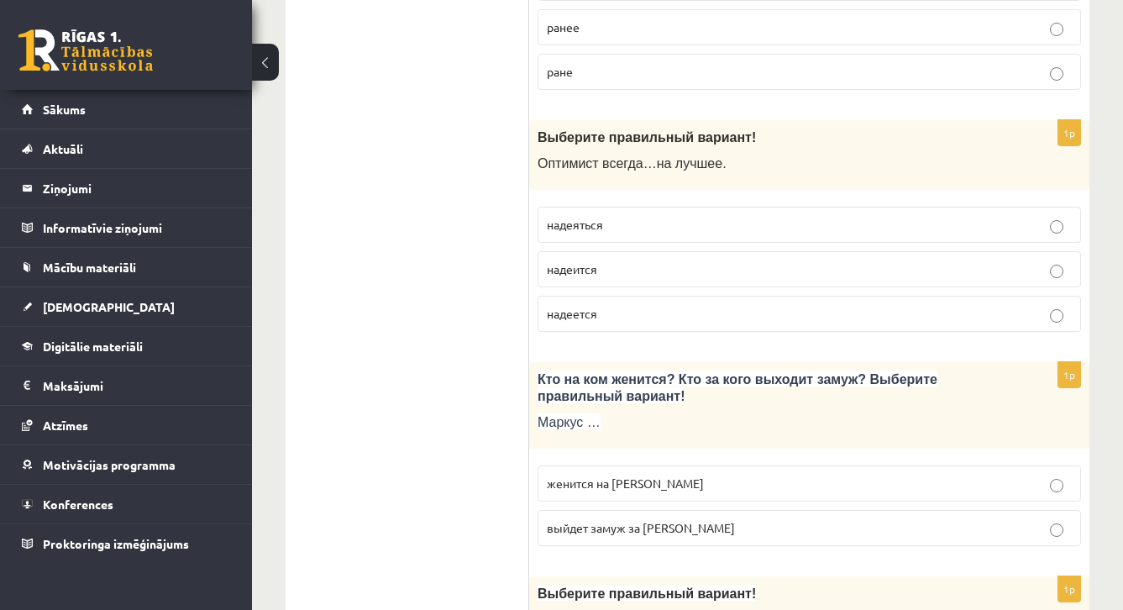
scroll to position [5284, 0]
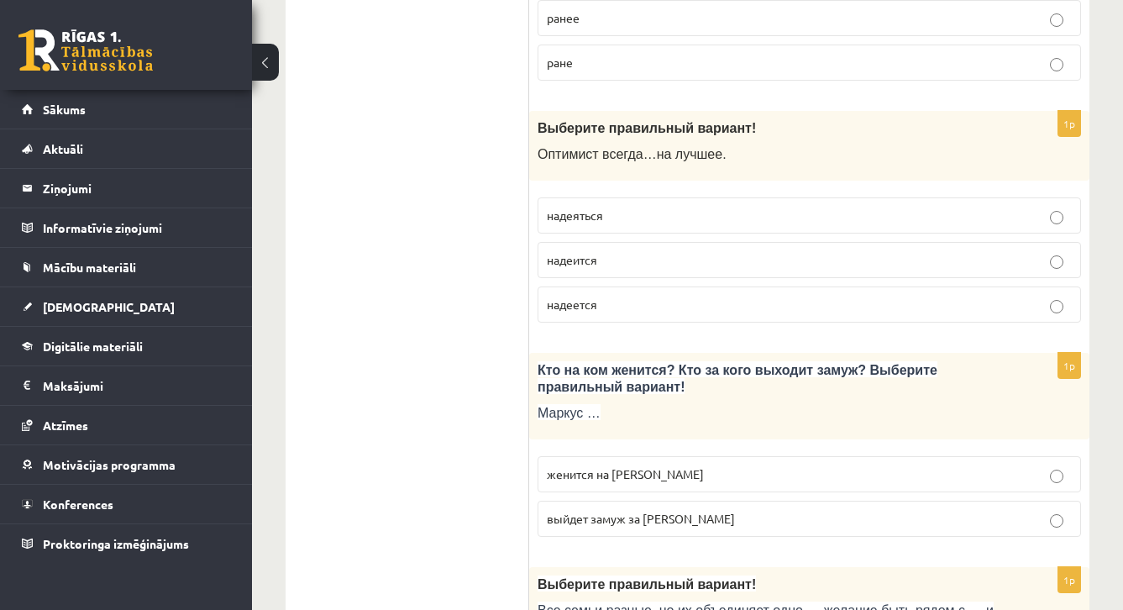
click at [620, 197] on label "надеяться" at bounding box center [808, 215] width 543 height 36
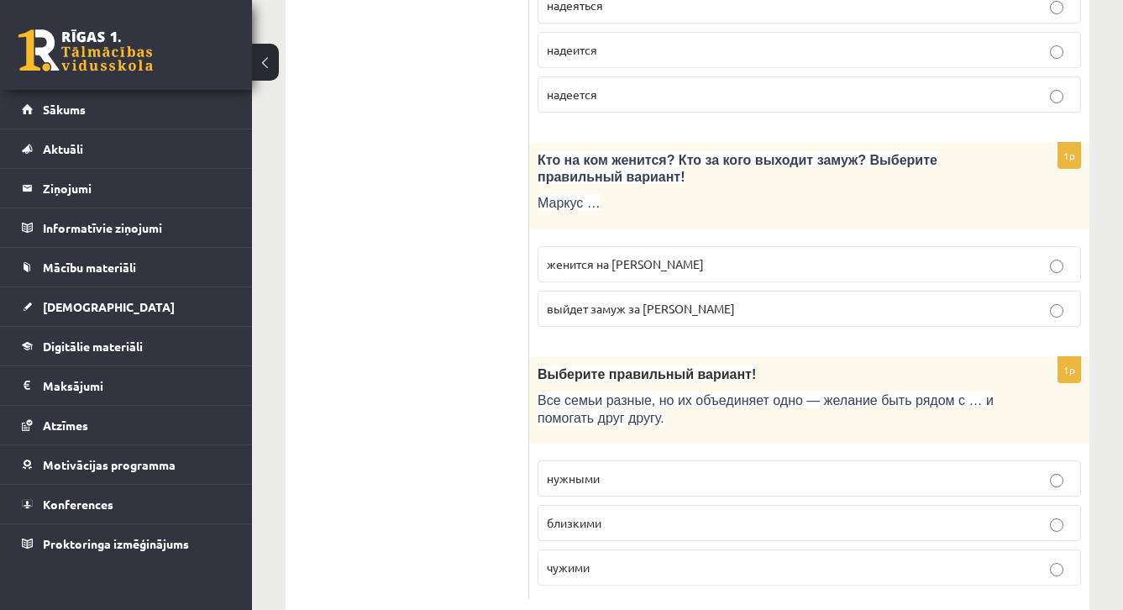
scroll to position [5508, 0]
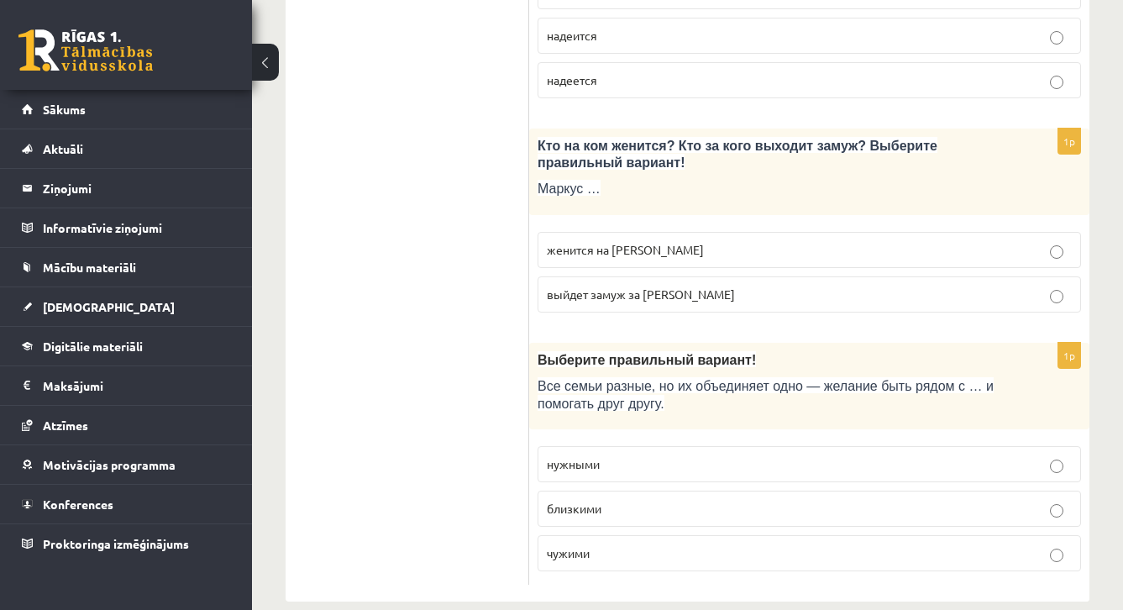
click at [578, 242] on span "женится на Агнии" at bounding box center [625, 249] width 157 height 15
click at [604, 500] on p "близкими" at bounding box center [809, 509] width 525 height 18
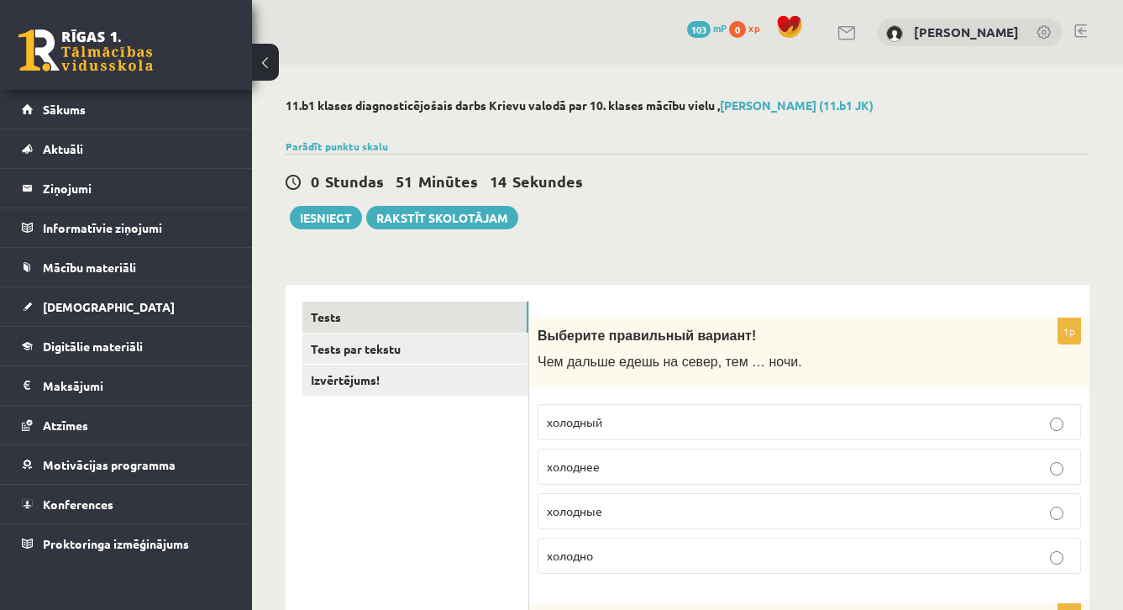
scroll to position [0, 0]
click at [343, 222] on button "Iesniegt" at bounding box center [326, 218] width 72 height 24
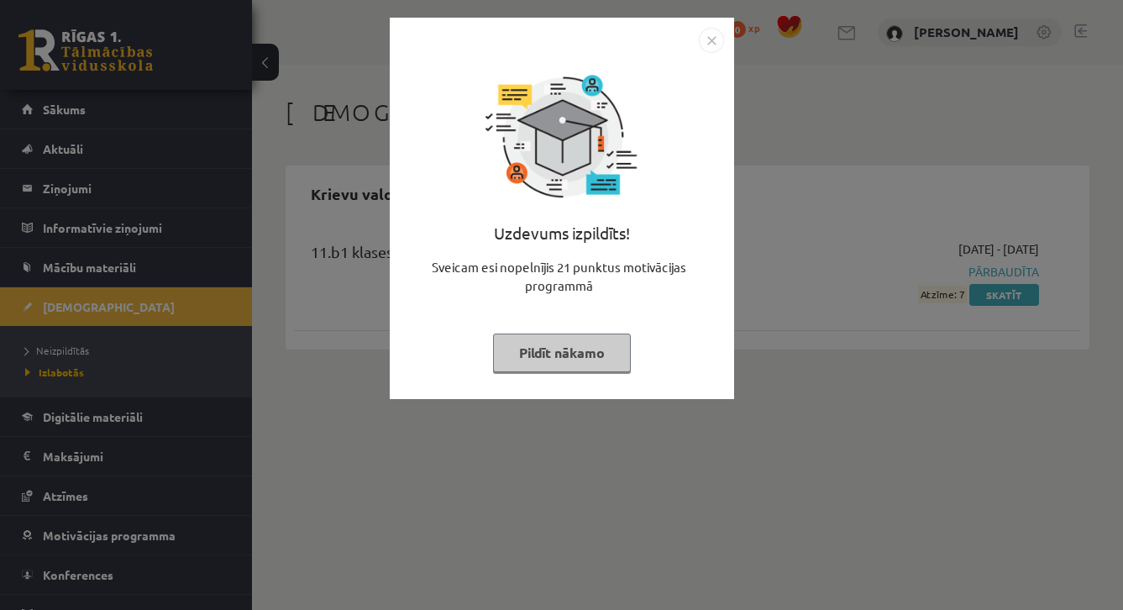
click at [600, 360] on button "Pildīt nākamo" at bounding box center [562, 352] width 138 height 39
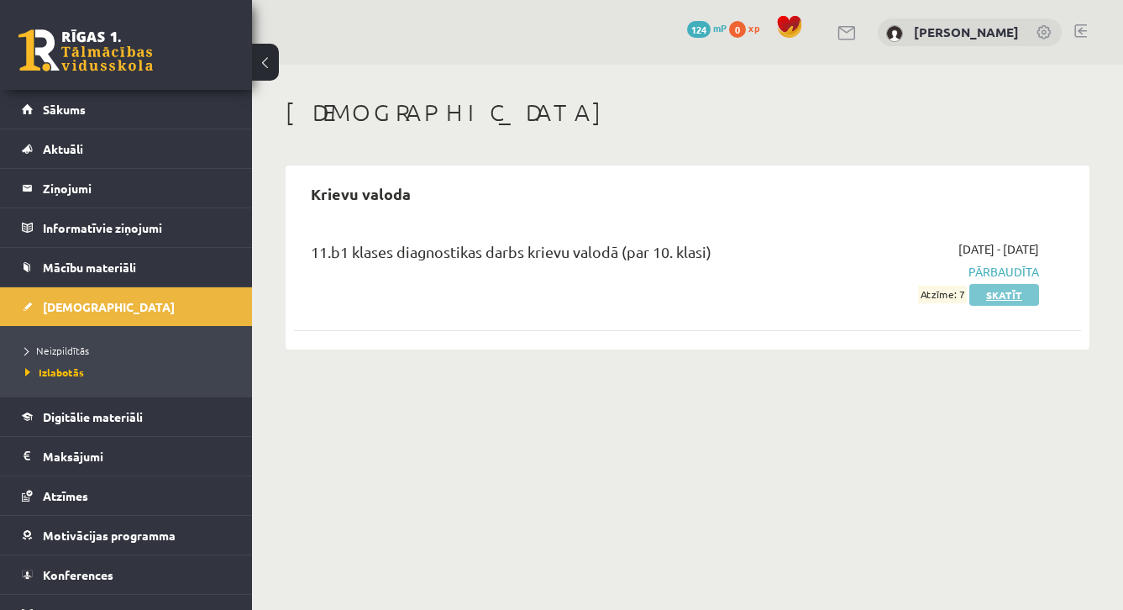
click at [1005, 299] on link "Skatīt" at bounding box center [1004, 295] width 70 height 22
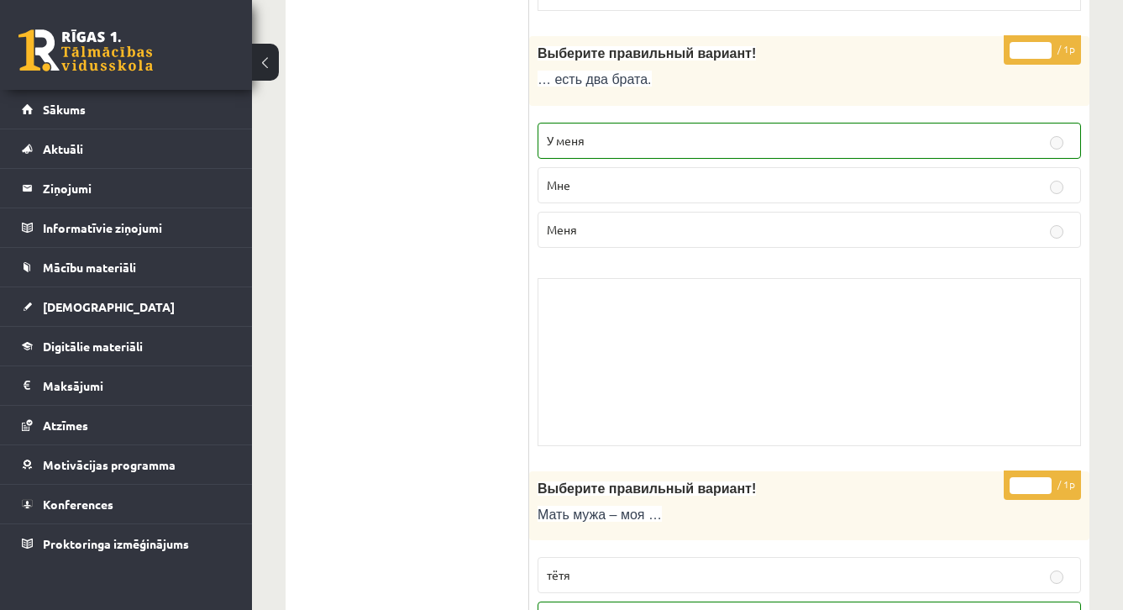
scroll to position [5925, 0]
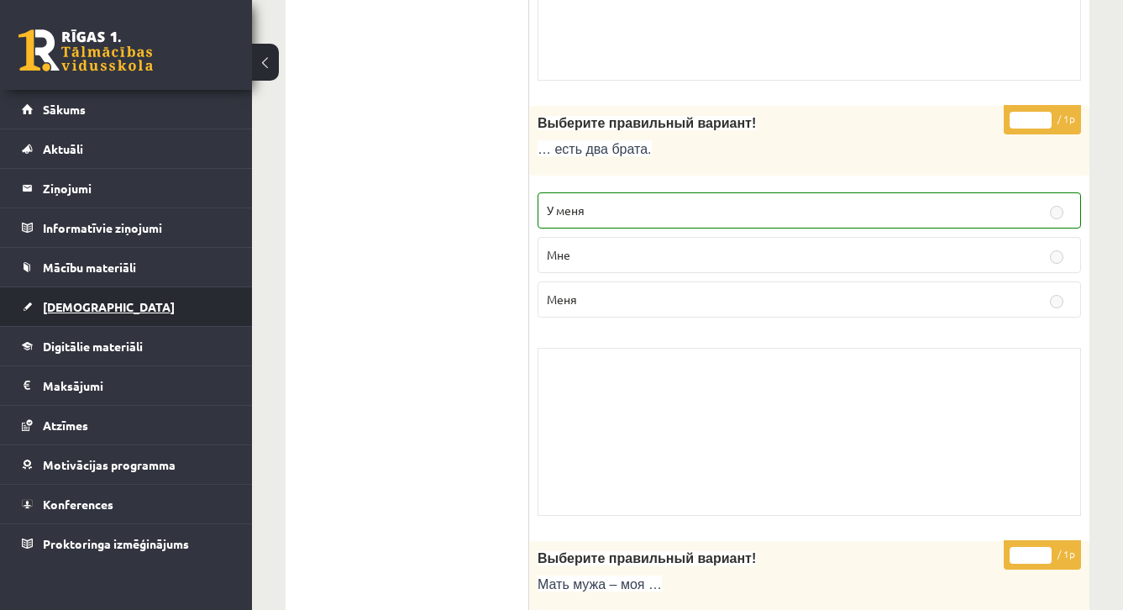
click at [127, 304] on link "[DEMOGRAPHIC_DATA]" at bounding box center [126, 306] width 209 height 39
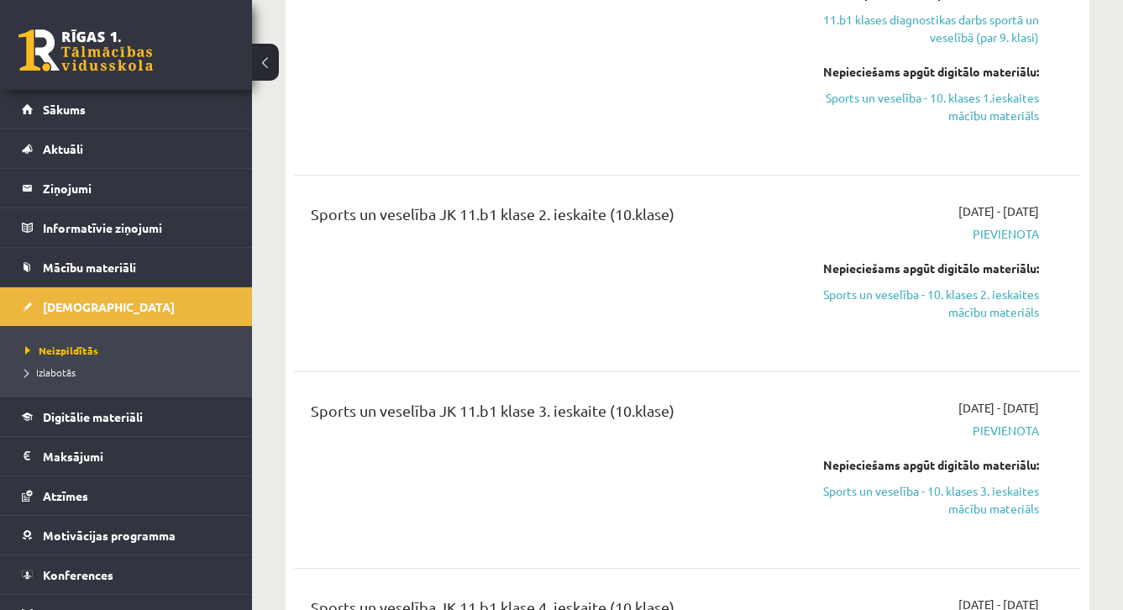
click at [1075, 300] on div "Sports un veselība JK 11.b1 klase 2. ieskaite (10.klase) [DATE] - [DATE] [GEOGR…" at bounding box center [687, 273] width 787 height 175
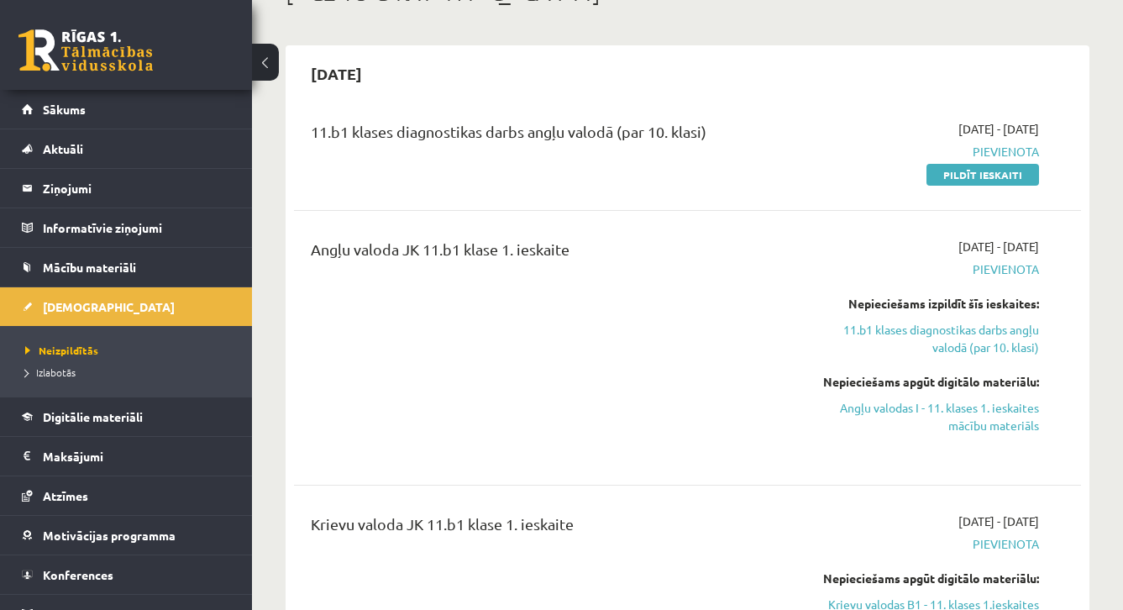
scroll to position [76, 0]
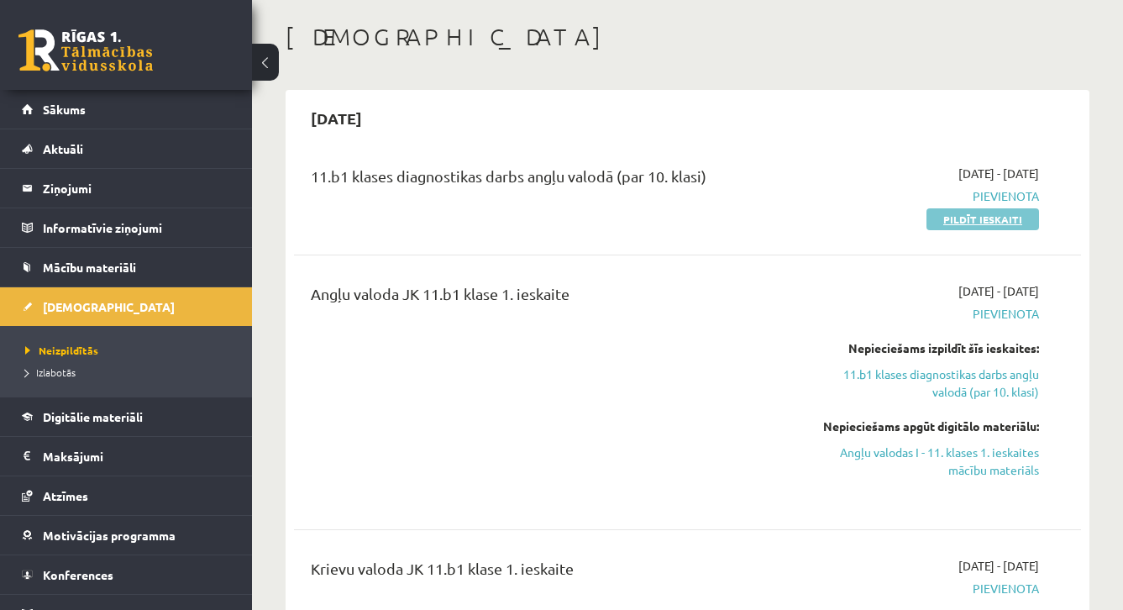
click at [1028, 222] on link "Pildīt ieskaiti" at bounding box center [982, 219] width 113 height 22
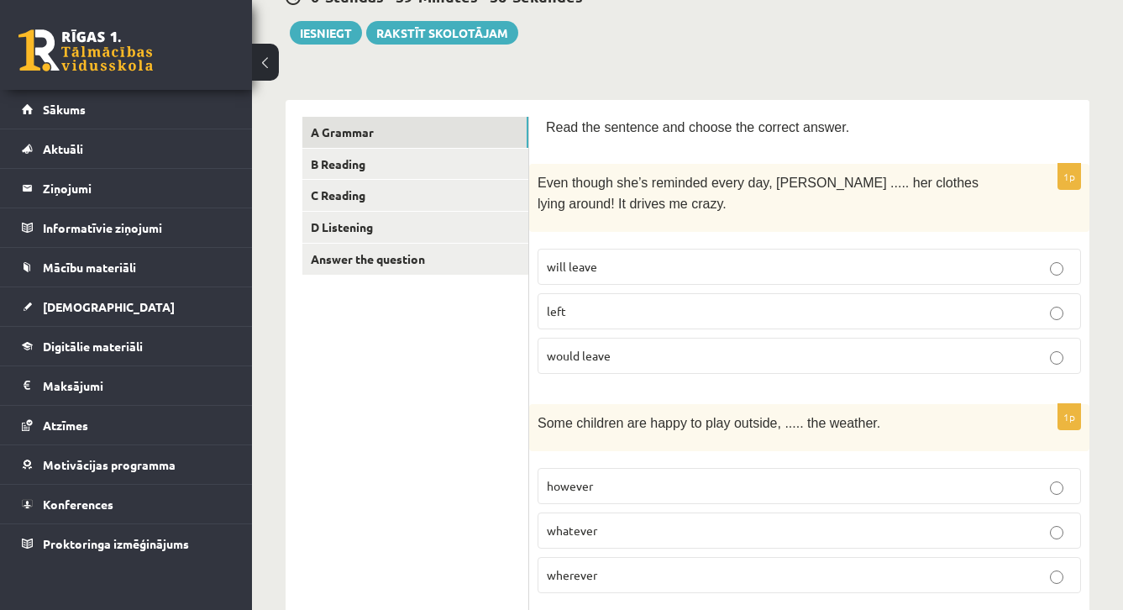
scroll to position [186, 0]
click at [719, 306] on p "left" at bounding box center [809, 310] width 525 height 18
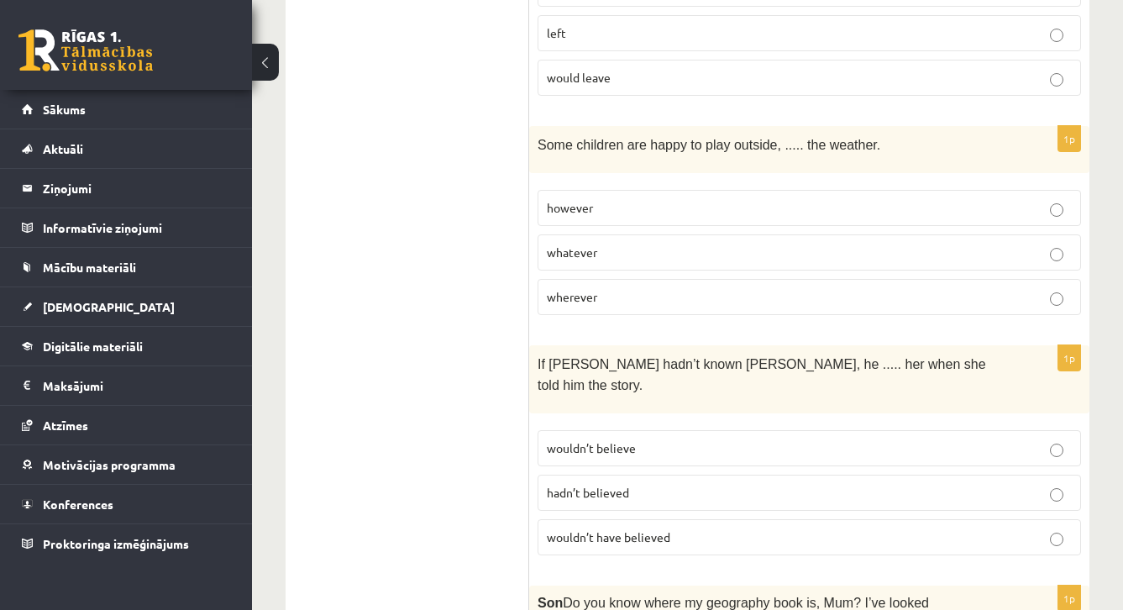
scroll to position [506, 0]
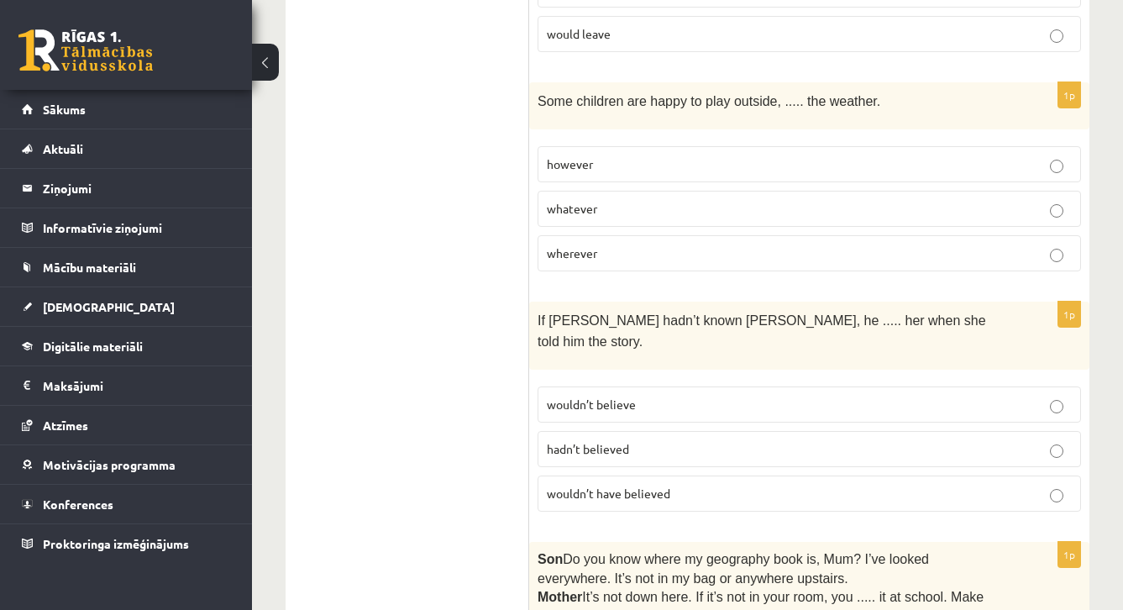
click at [699, 210] on p "whatever" at bounding box center [809, 209] width 525 height 18
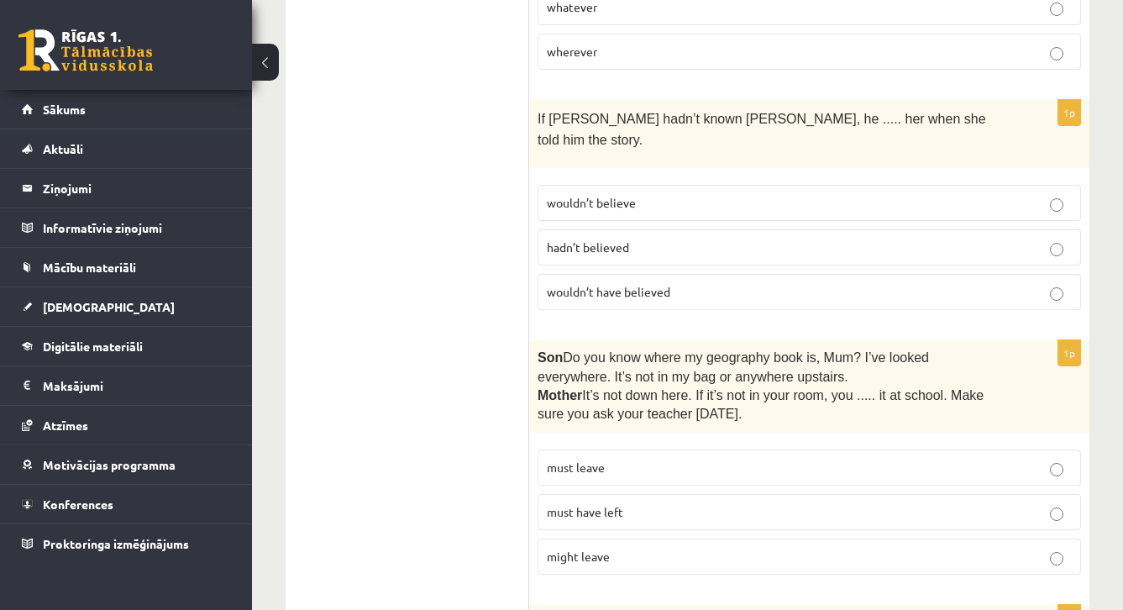
scroll to position [710, 0]
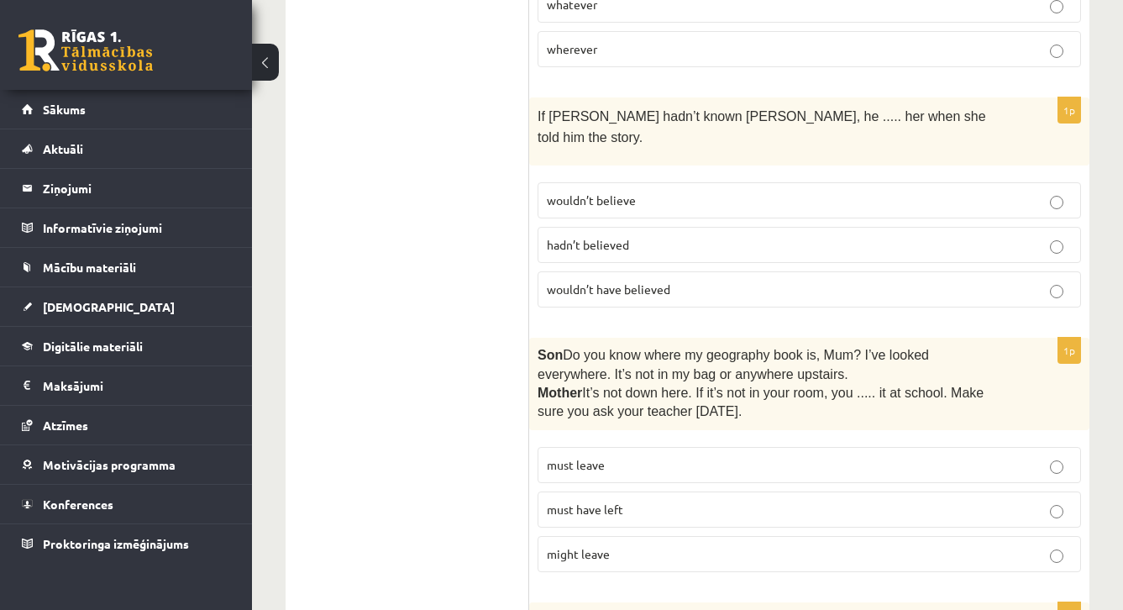
click at [790, 191] on p "wouldn’t believe" at bounding box center [809, 200] width 525 height 18
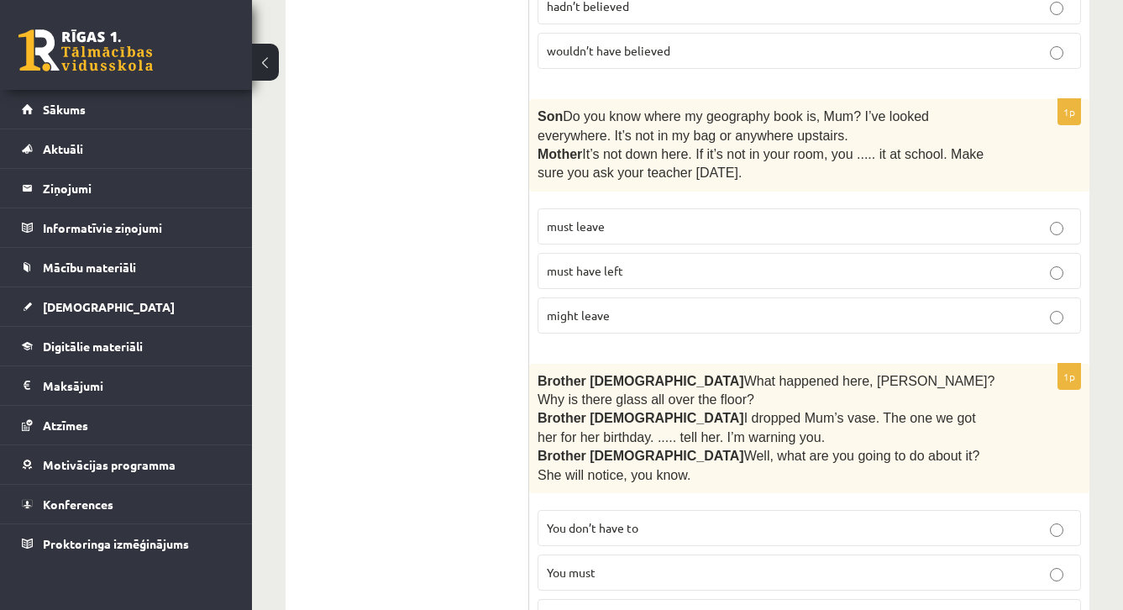
scroll to position [950, 0]
click at [696, 261] on p "must have left" at bounding box center [809, 270] width 525 height 18
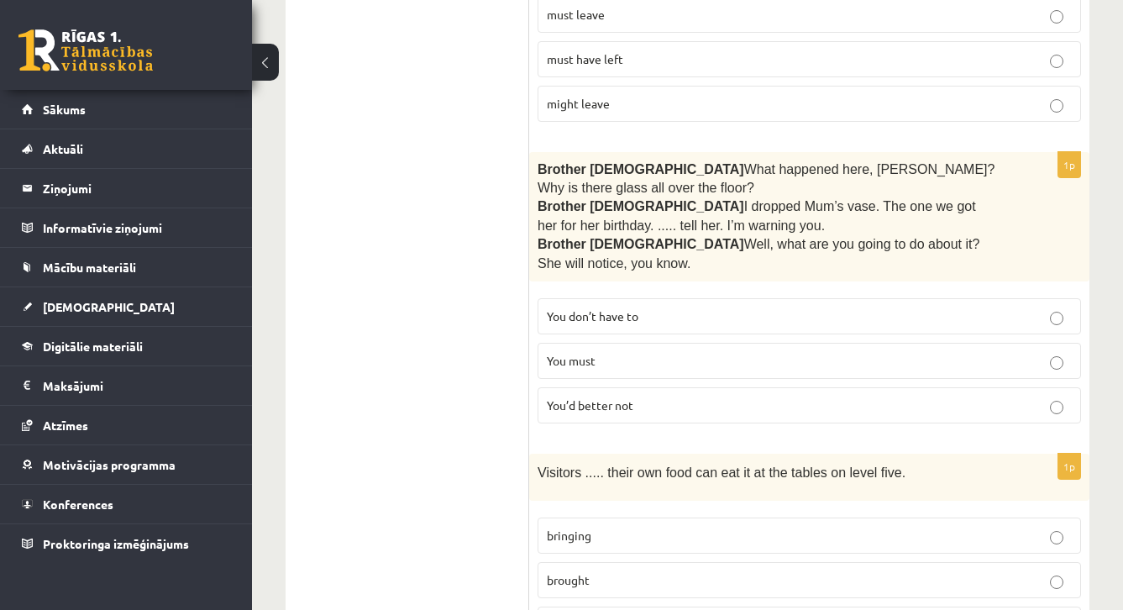
scroll to position [1164, 0]
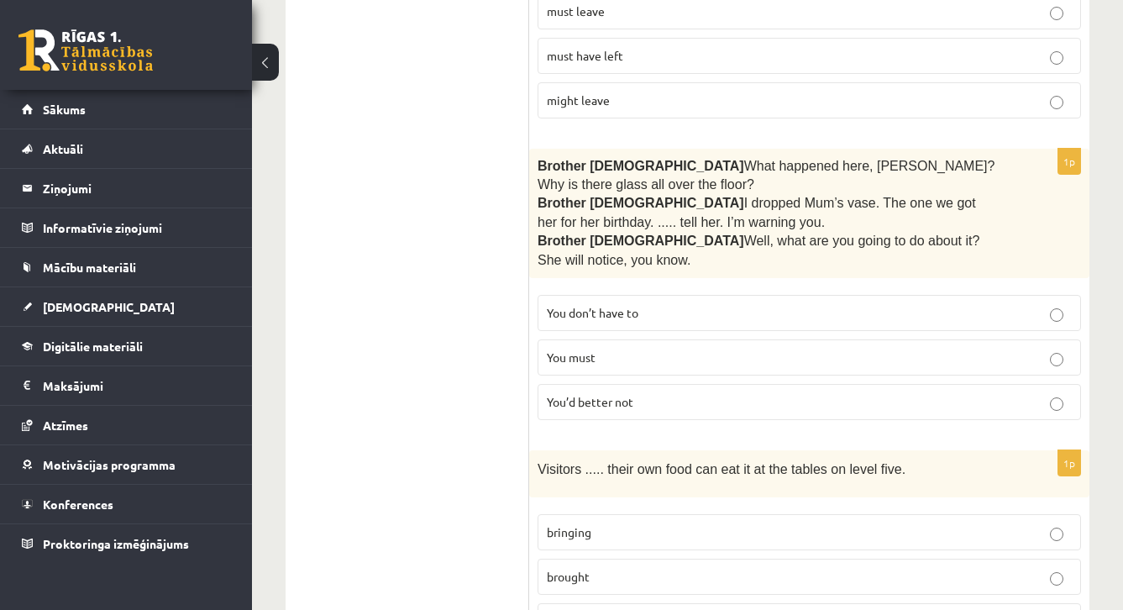
click at [701, 393] on p "You’d better not" at bounding box center [809, 402] width 525 height 18
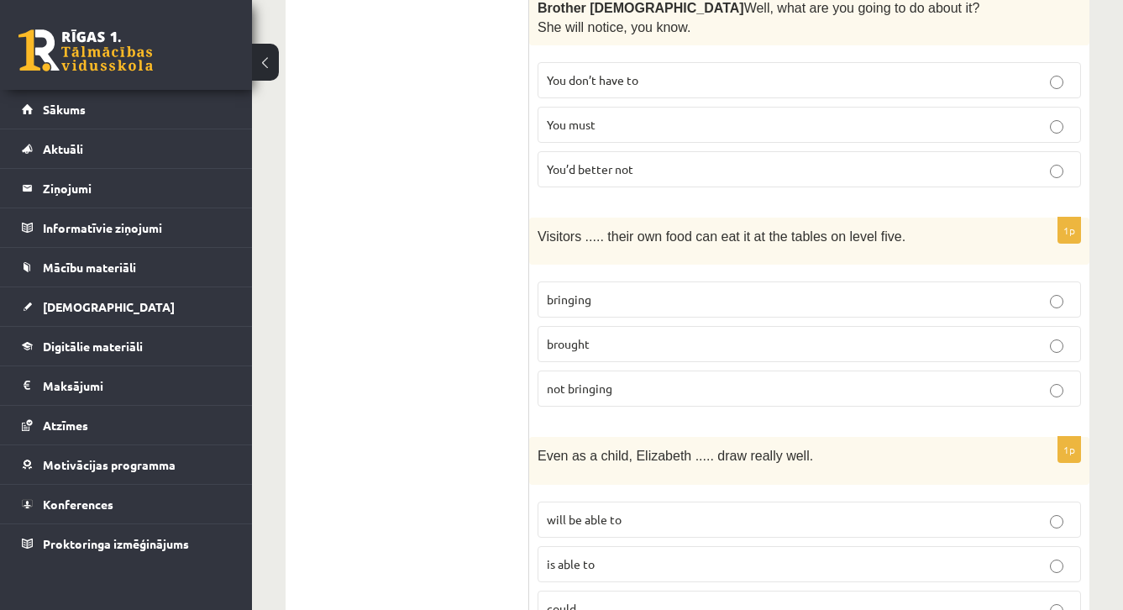
scroll to position [1397, 0]
click at [669, 280] on label "bringing" at bounding box center [808, 298] width 543 height 36
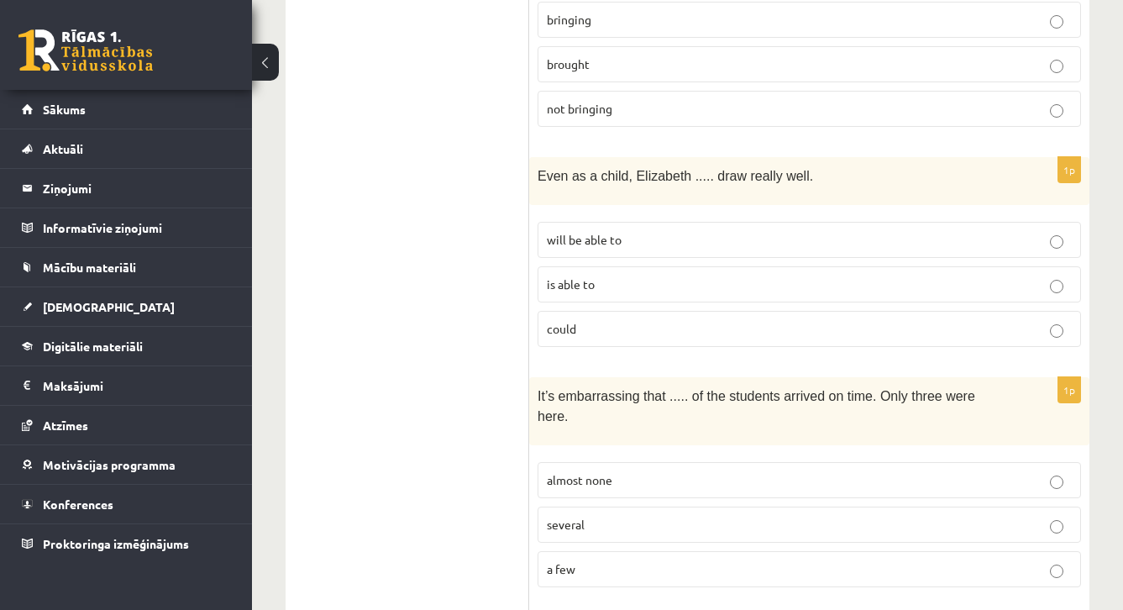
scroll to position [1709, 0]
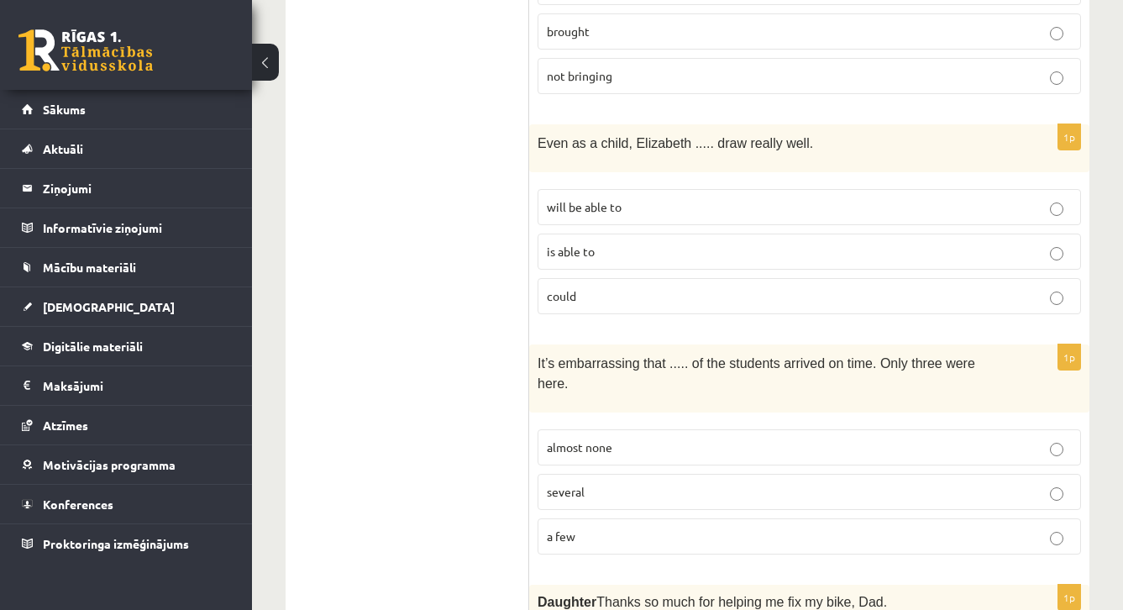
click at [632, 243] on p "is able to" at bounding box center [809, 252] width 525 height 18
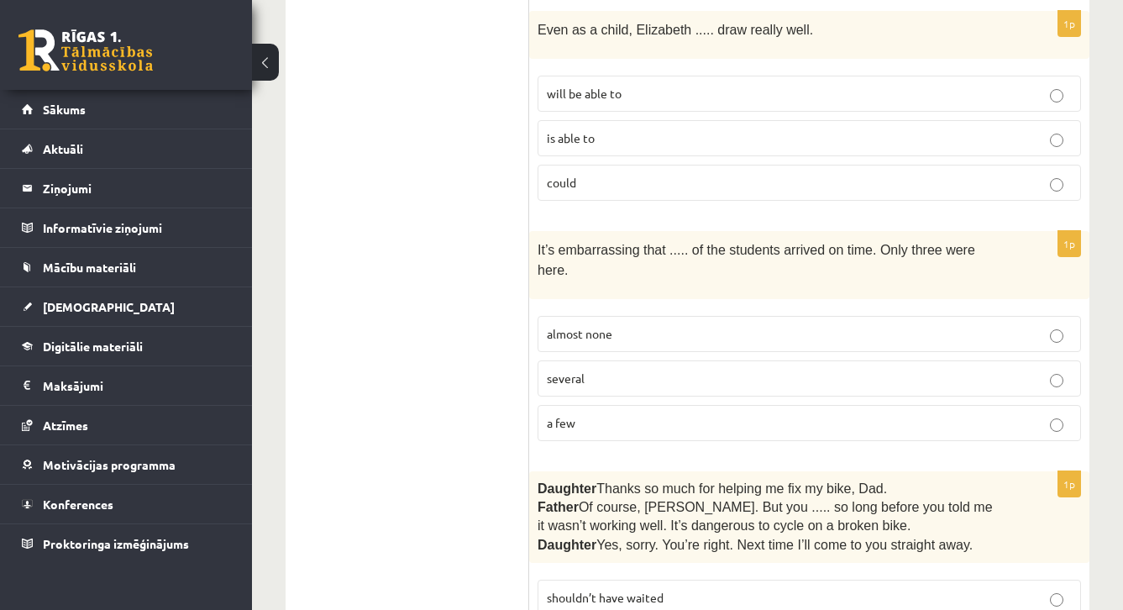
scroll to position [1862, 0]
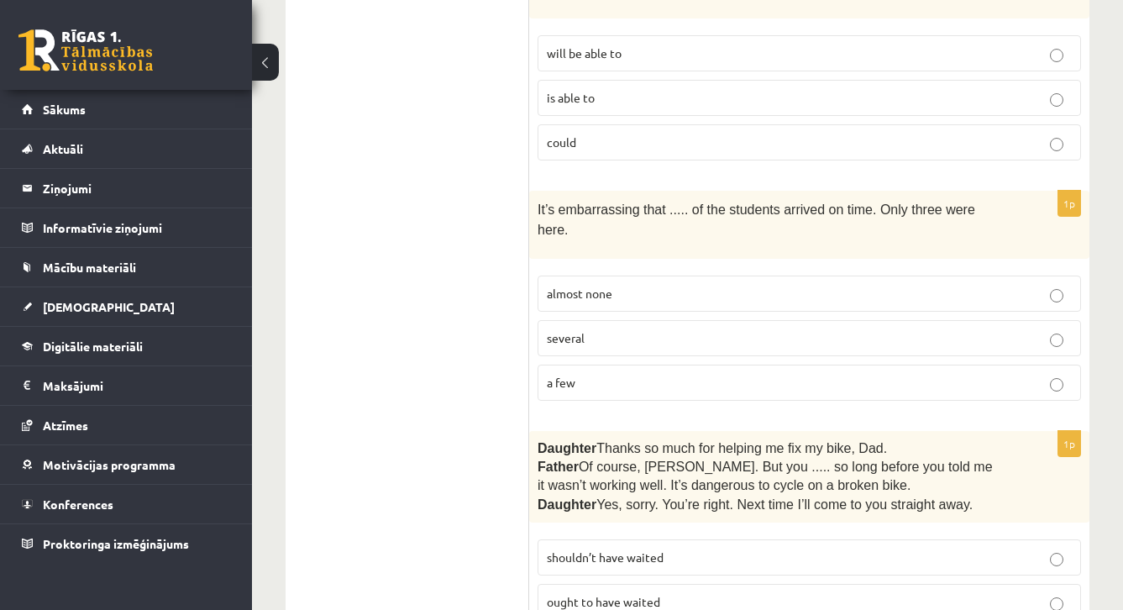
click at [664, 329] on p "several" at bounding box center [809, 338] width 525 height 18
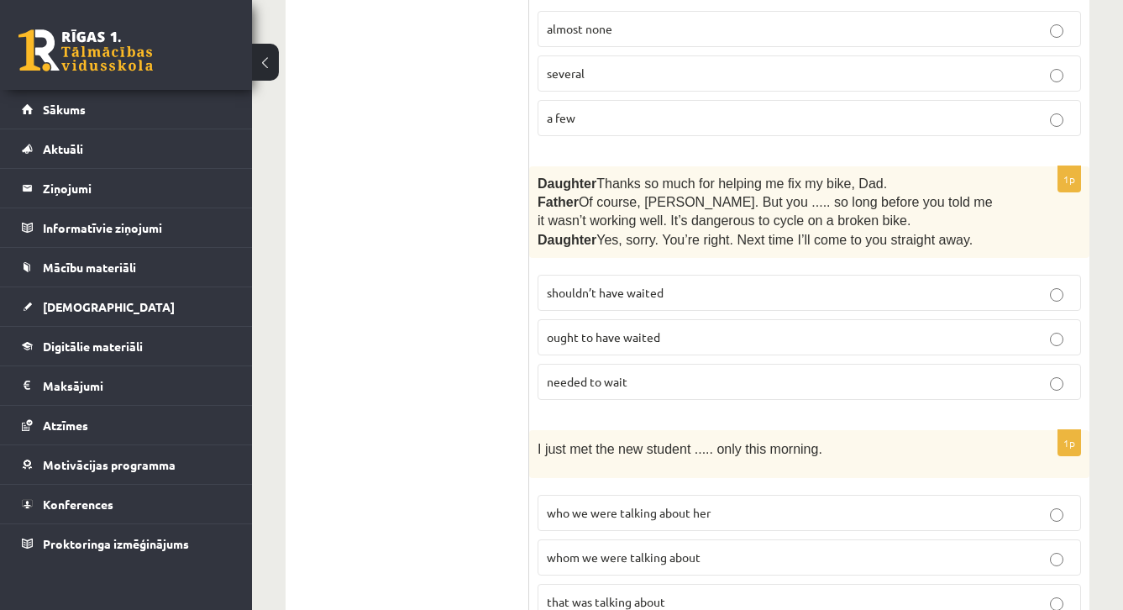
scroll to position [2129, 0]
click at [584, 282] on span "shouldn’t have waited" at bounding box center [605, 289] width 117 height 15
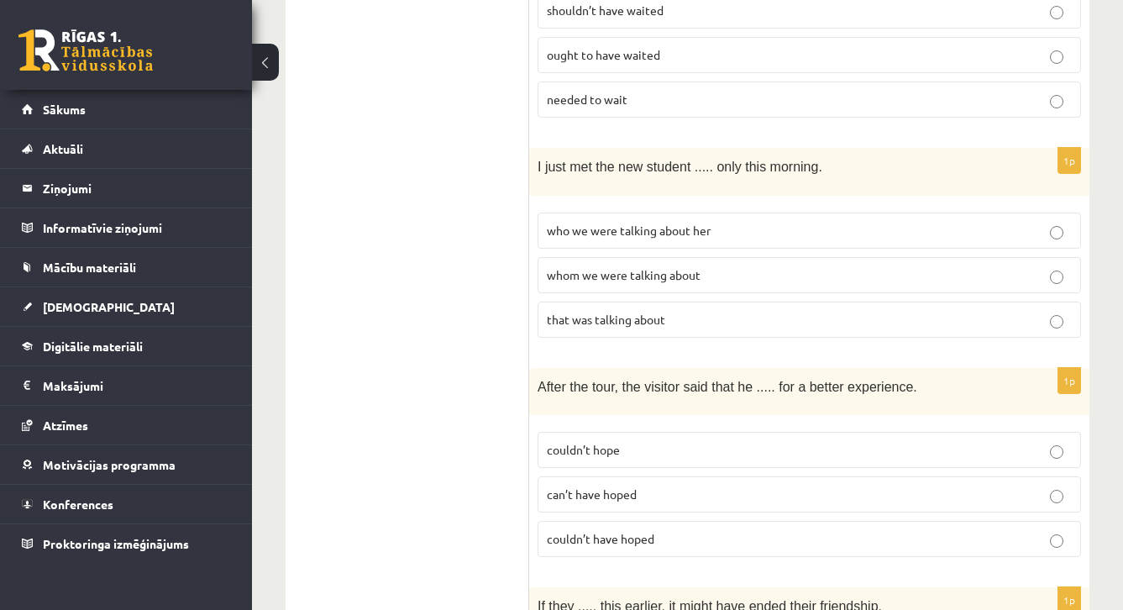
scroll to position [2422, 0]
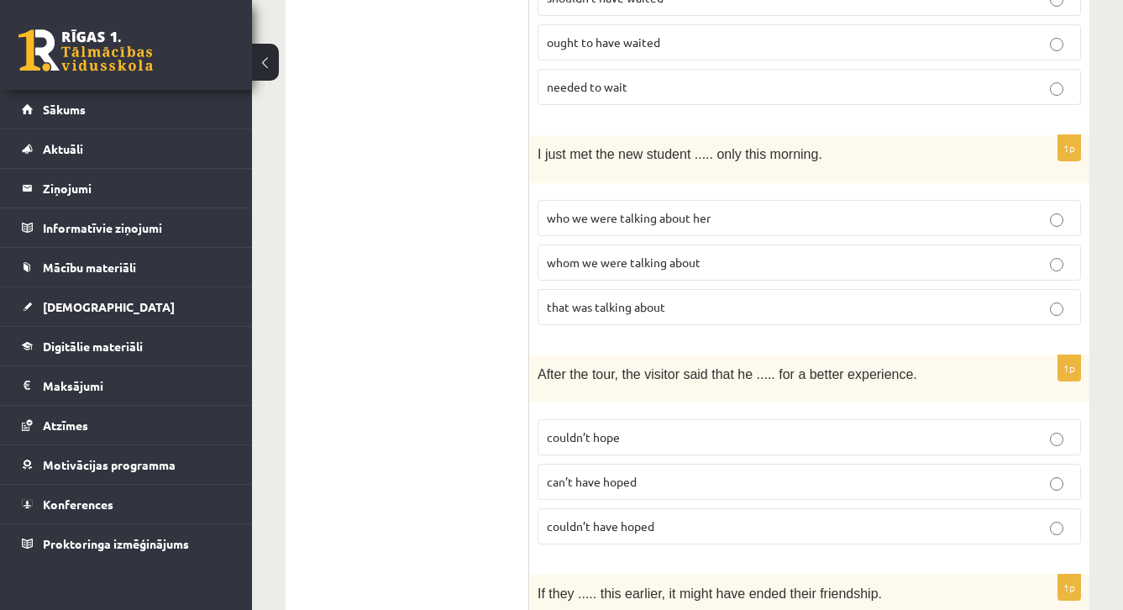
click at [627, 254] on span "whom we were talking about" at bounding box center [624, 261] width 154 height 15
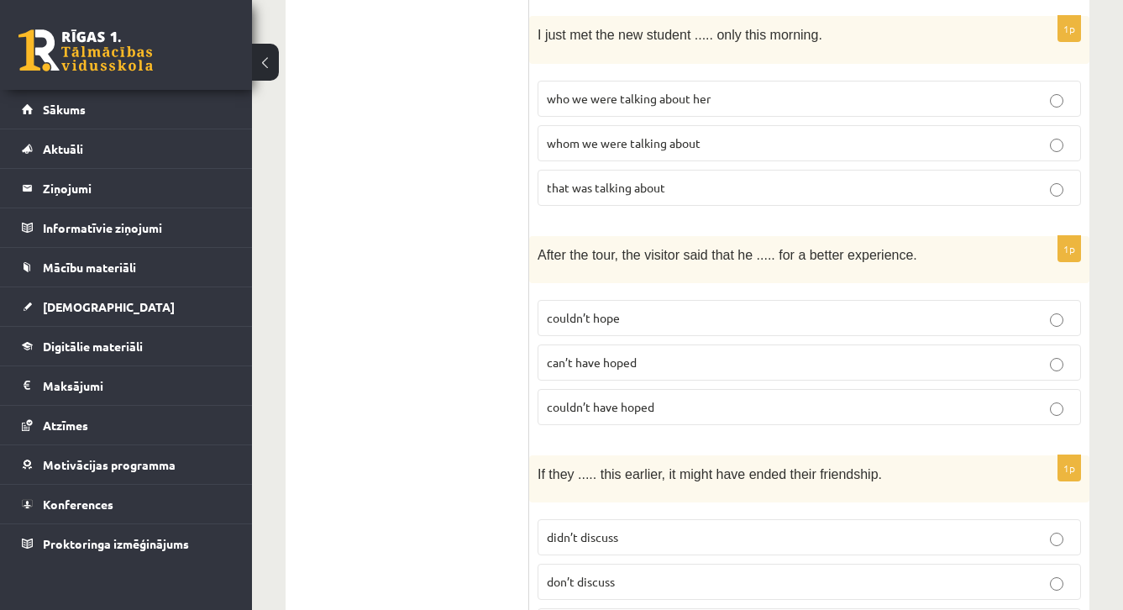
scroll to position [2625, 0]
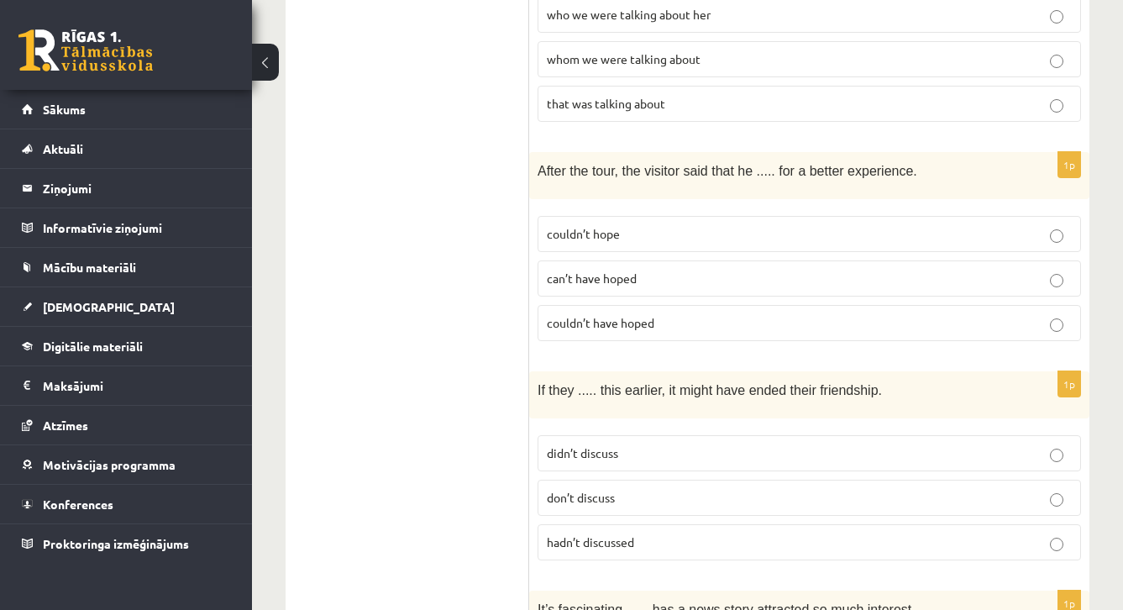
click at [610, 226] on span "couldn’t hope" at bounding box center [583, 233] width 73 height 15
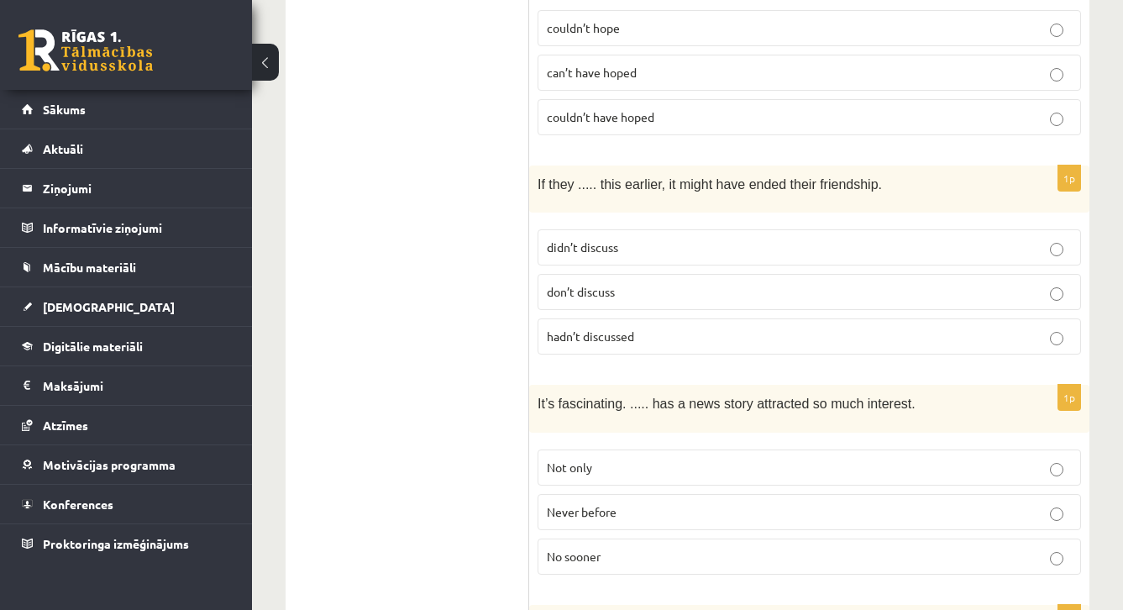
scroll to position [2836, 0]
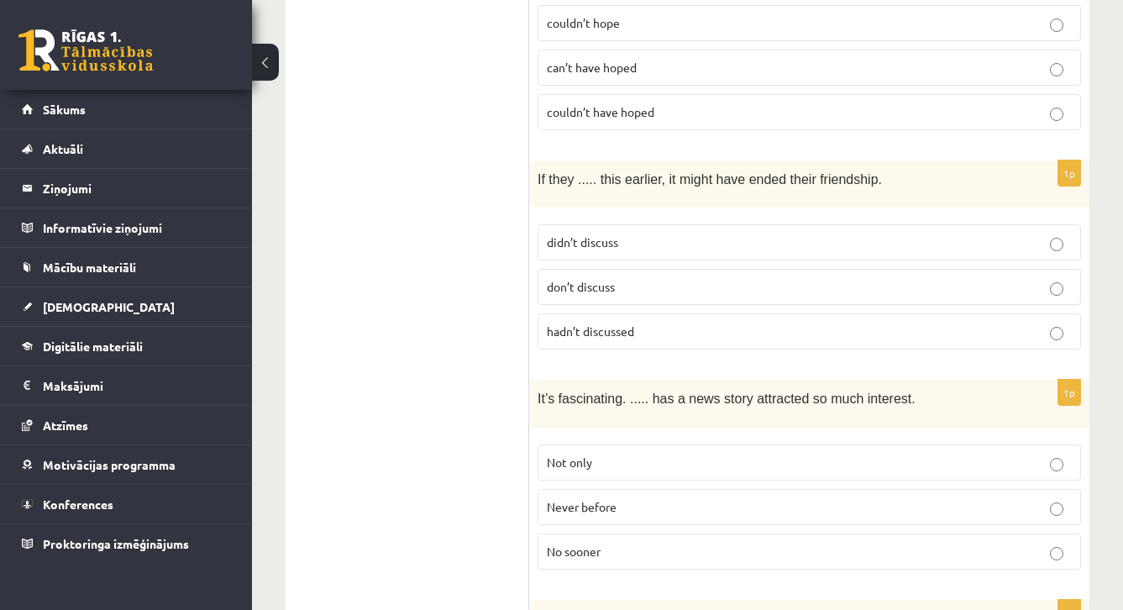
click at [664, 322] on p "hadn’t discussed" at bounding box center [809, 331] width 525 height 18
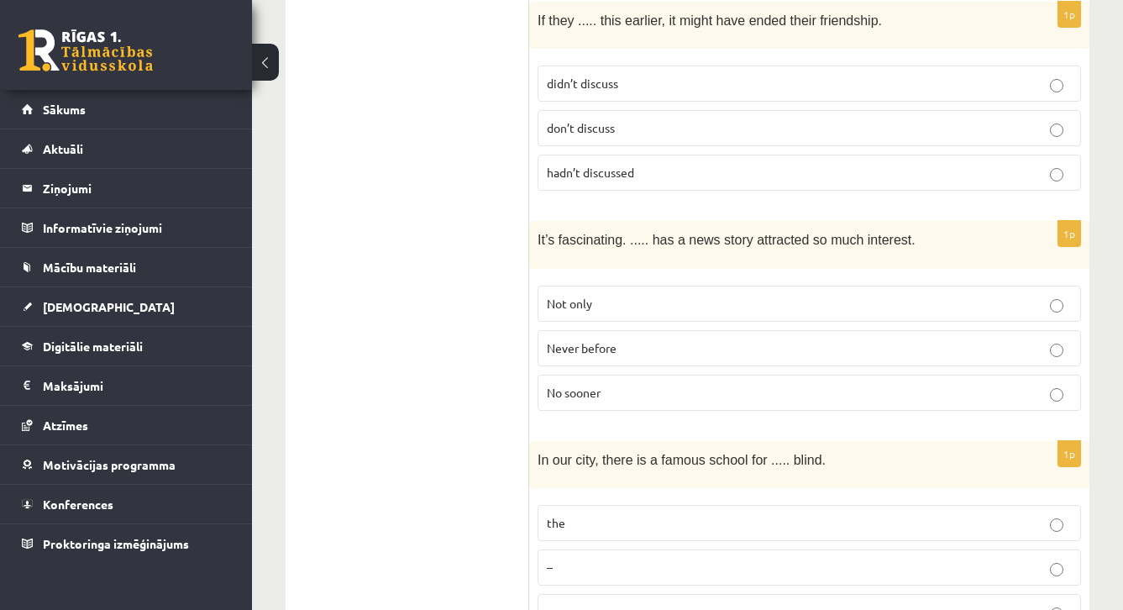
scroll to position [3009, 0]
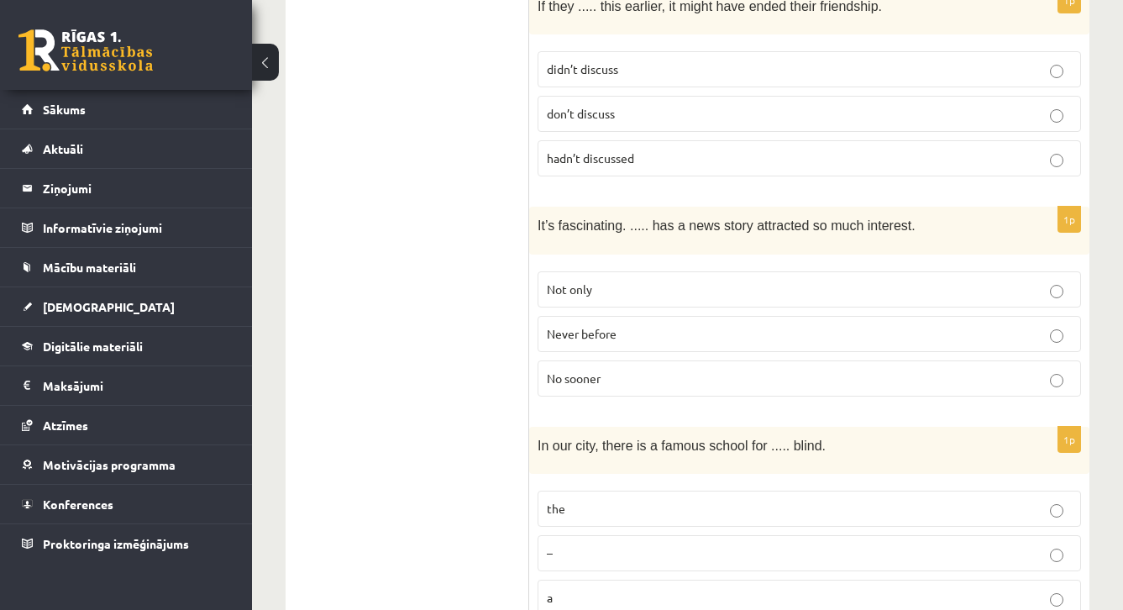
click at [888, 325] on p "Never before" at bounding box center [809, 334] width 525 height 18
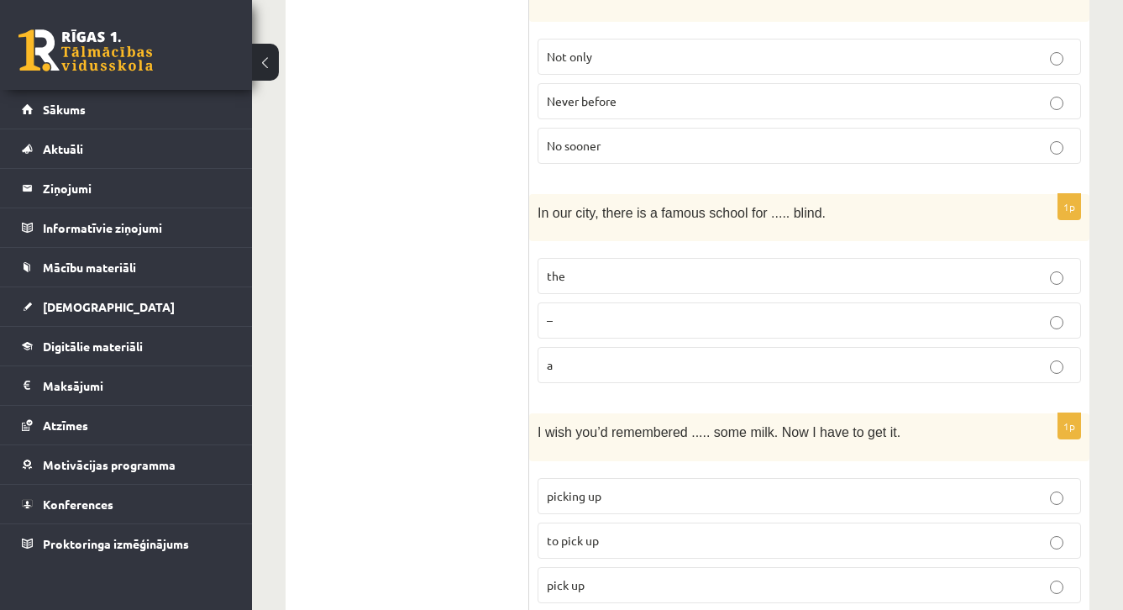
scroll to position [3245, 0]
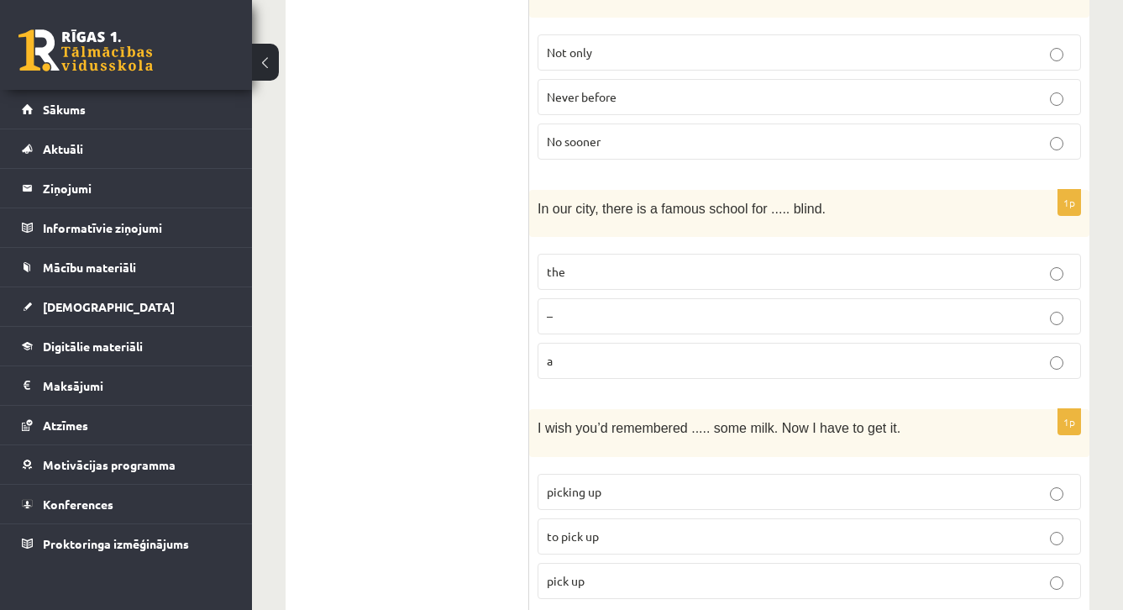
click at [955, 263] on p "the" at bounding box center [809, 272] width 525 height 18
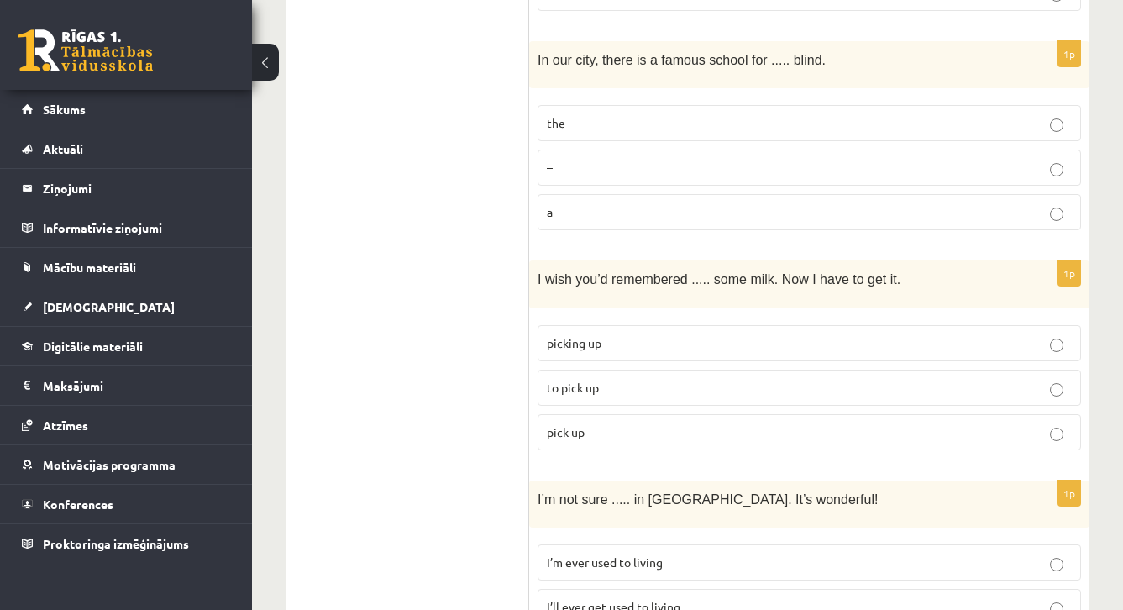
scroll to position [3391, 0]
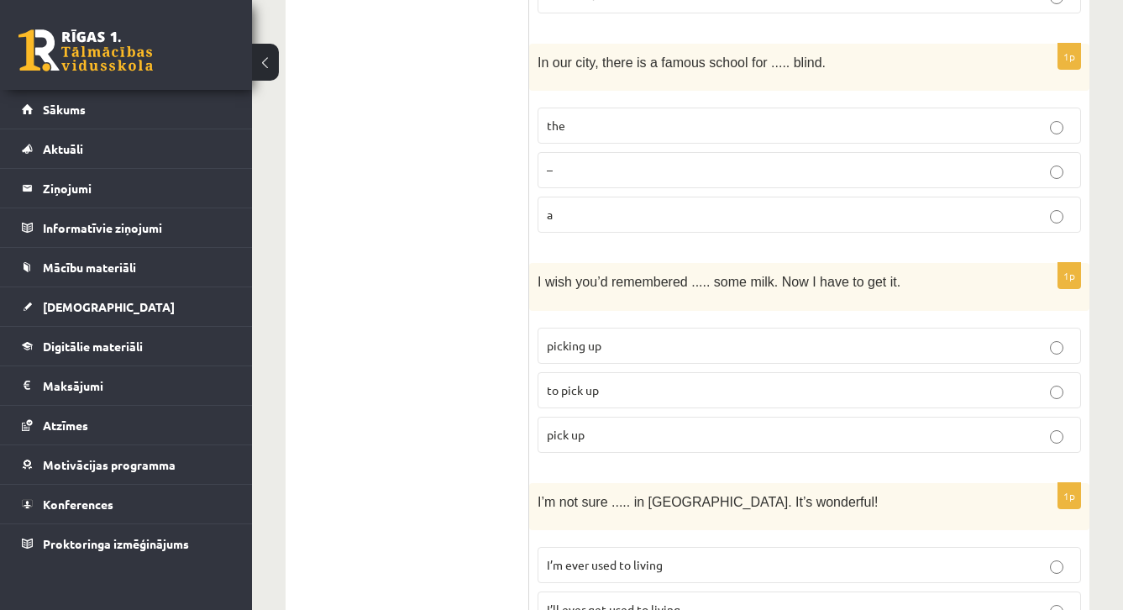
click at [849, 381] on p "to pick up" at bounding box center [809, 390] width 525 height 18
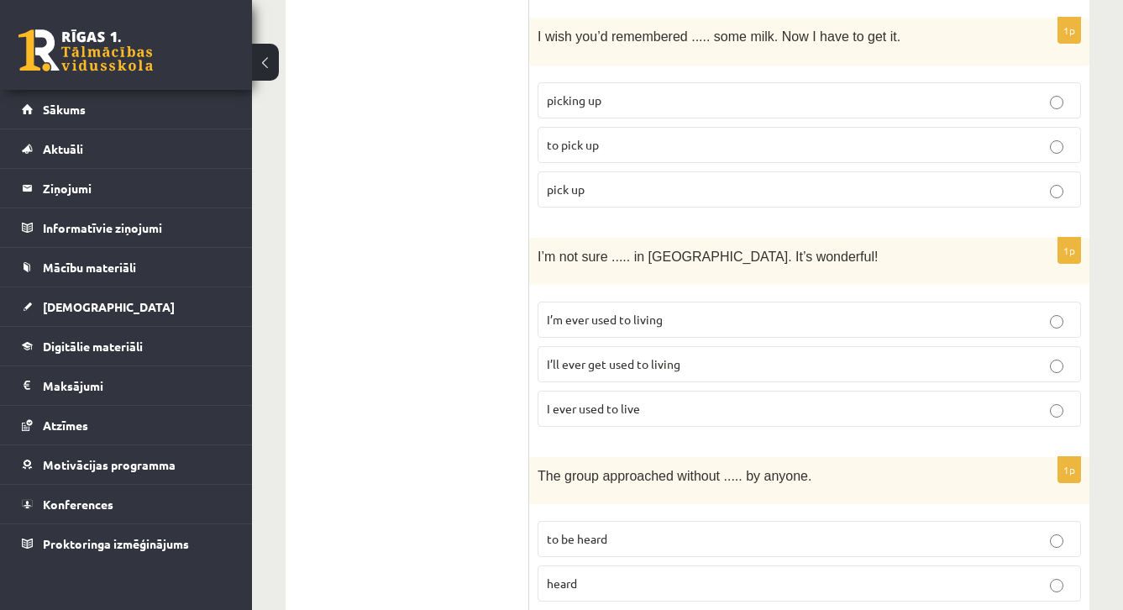
scroll to position [3639, 0]
click at [710, 388] on label "I ever used to live" at bounding box center [808, 406] width 543 height 36
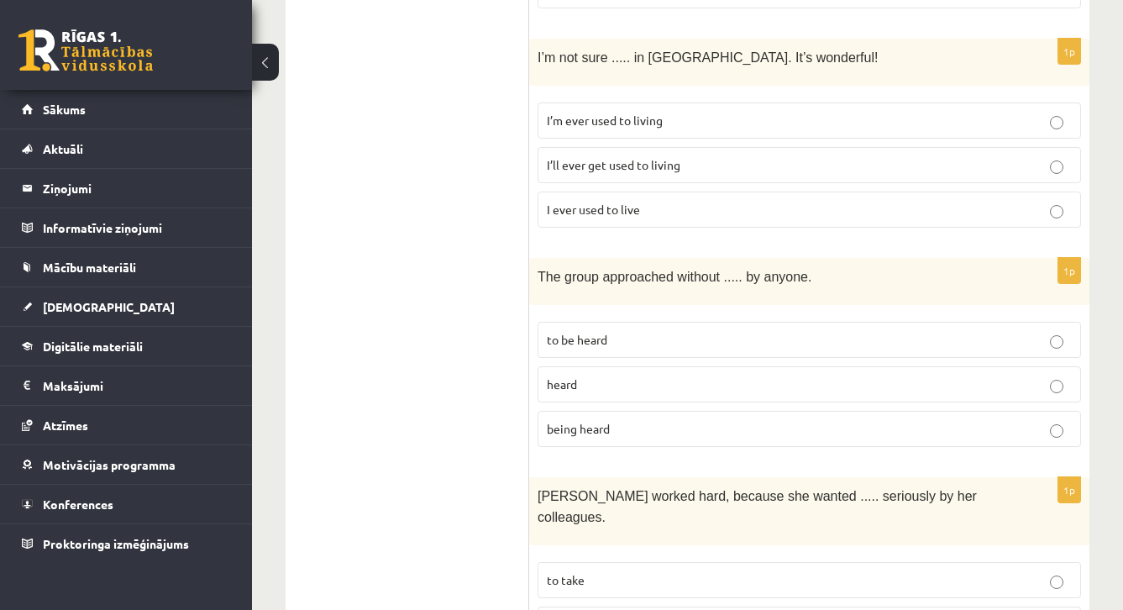
scroll to position [3839, 0]
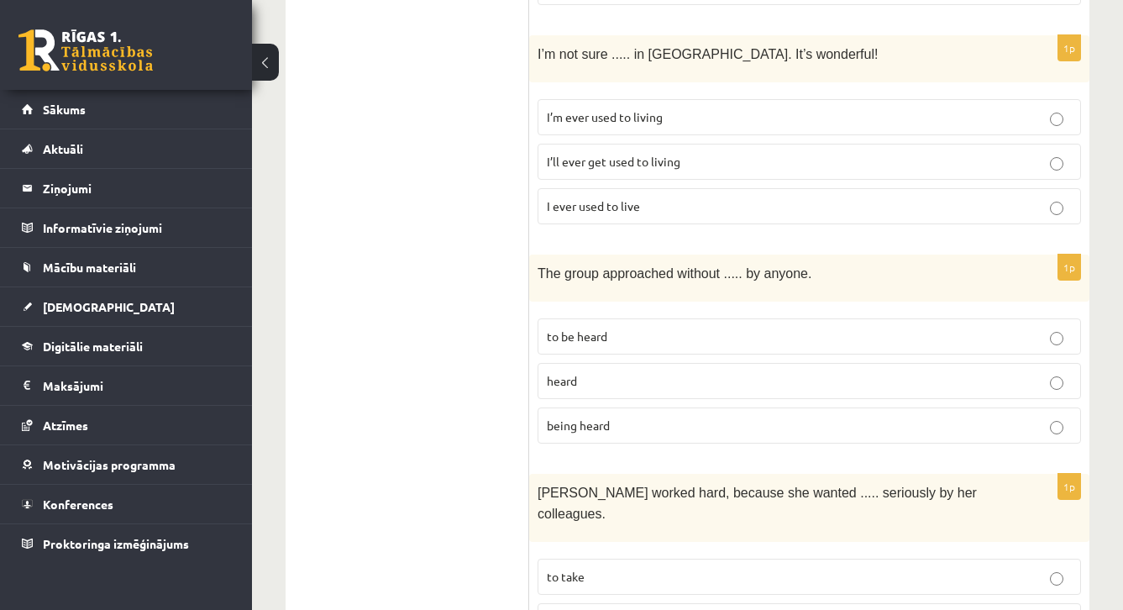
click at [600, 407] on label "being heard" at bounding box center [808, 425] width 543 height 36
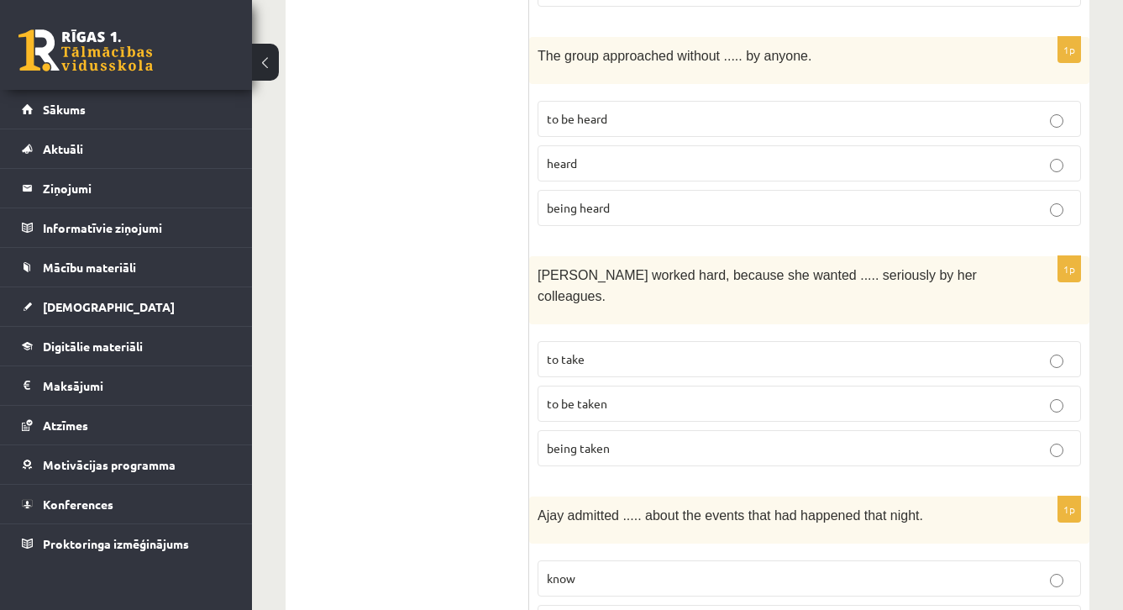
scroll to position [4059, 0]
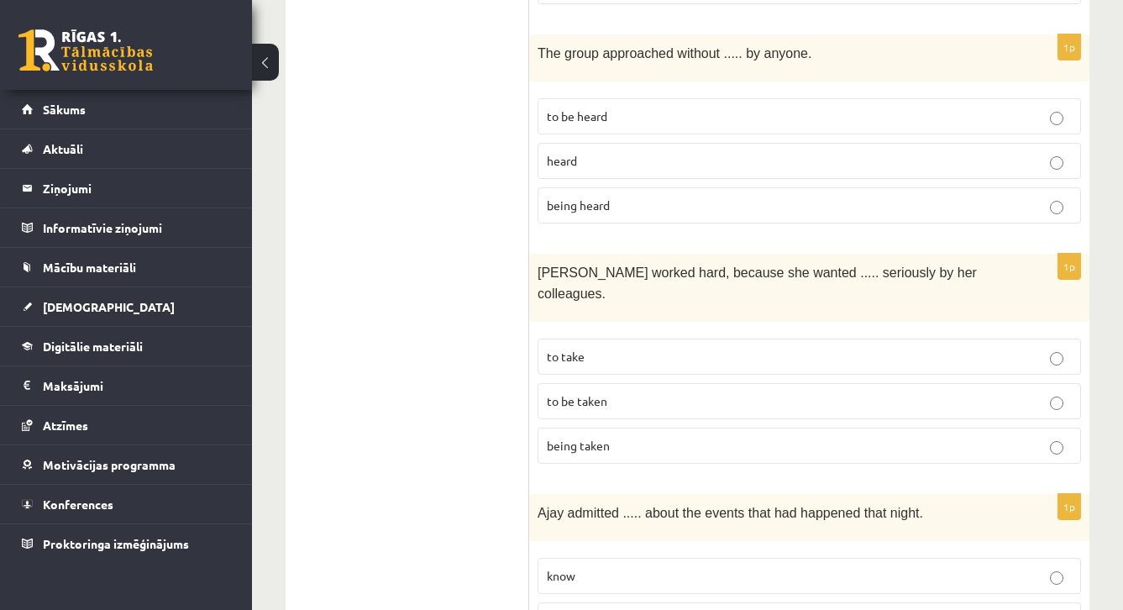
click at [626, 383] on label "to be taken" at bounding box center [808, 401] width 543 height 36
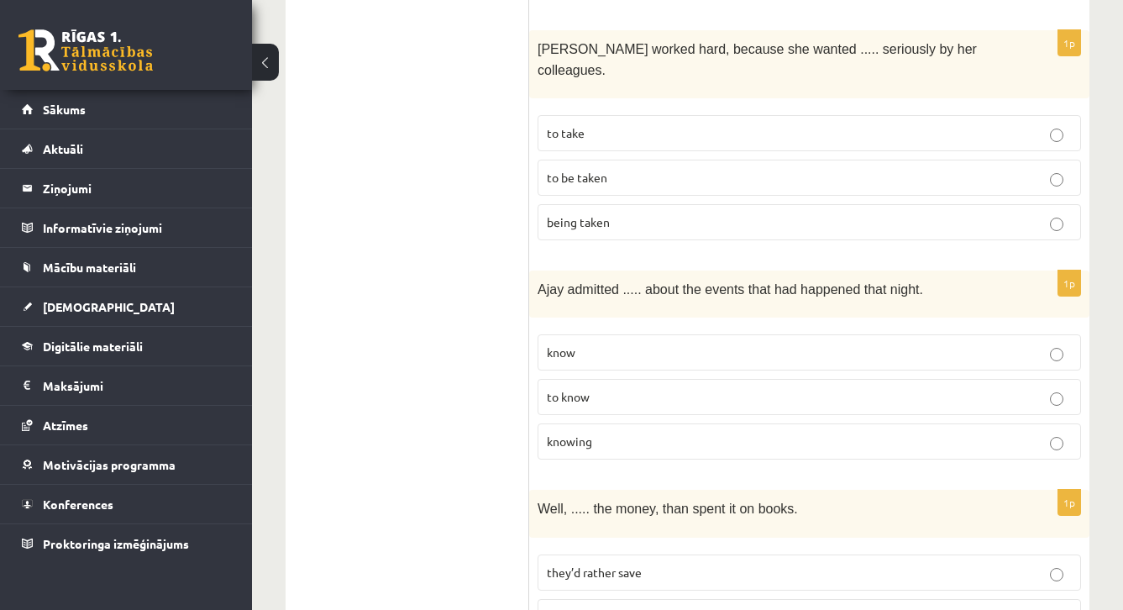
scroll to position [4311, 0]
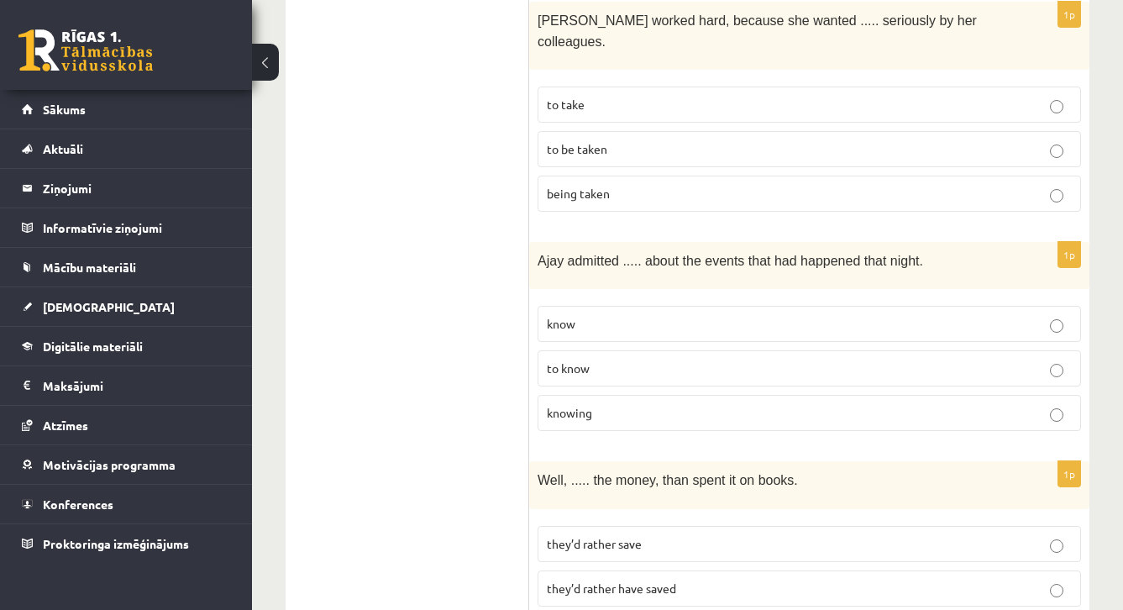
click at [671, 395] on label "knowing" at bounding box center [808, 413] width 543 height 36
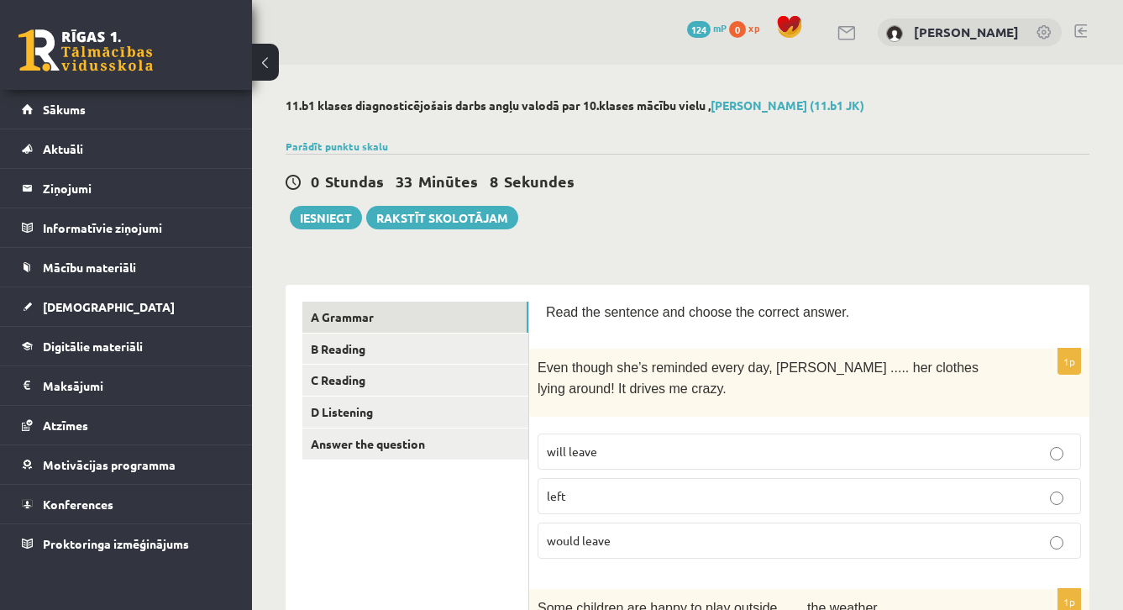
scroll to position [0, 0]
click at [321, 226] on button "Iesniegt" at bounding box center [326, 218] width 72 height 24
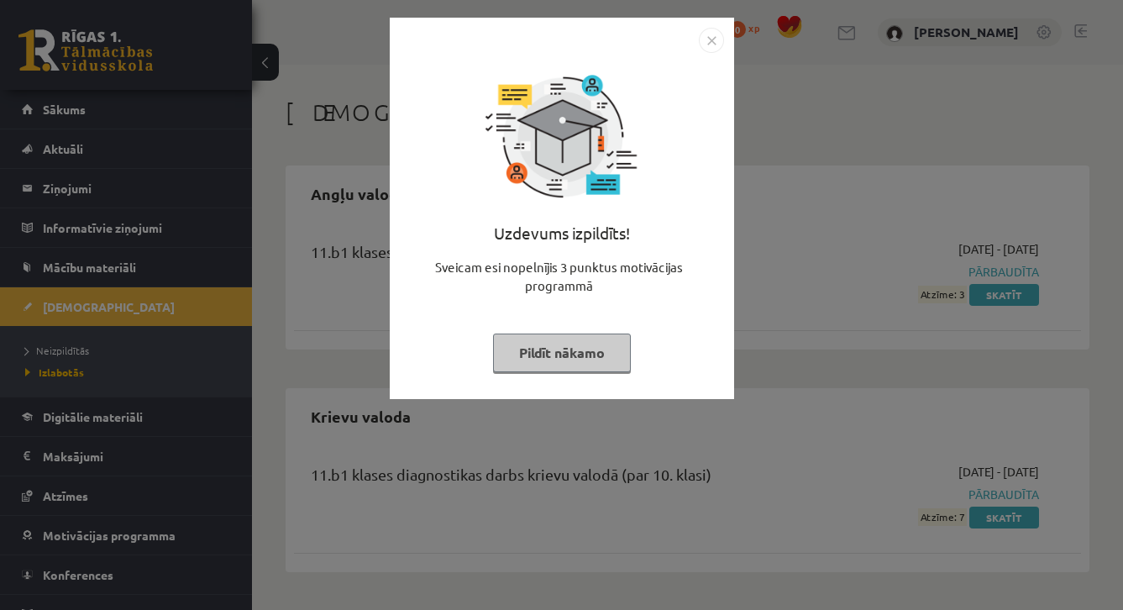
click at [613, 343] on button "Pildīt nākamo" at bounding box center [562, 352] width 138 height 39
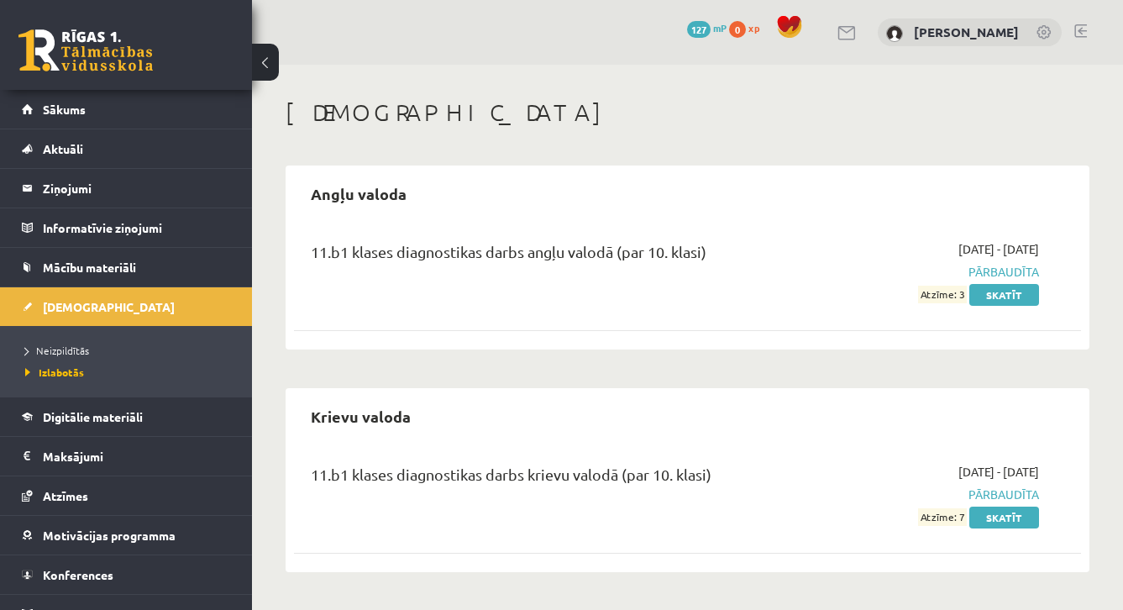
click at [1029, 272] on span "Pārbaudīta" at bounding box center [926, 272] width 226 height 18
click at [1019, 290] on link "Skatīt" at bounding box center [1004, 295] width 70 height 22
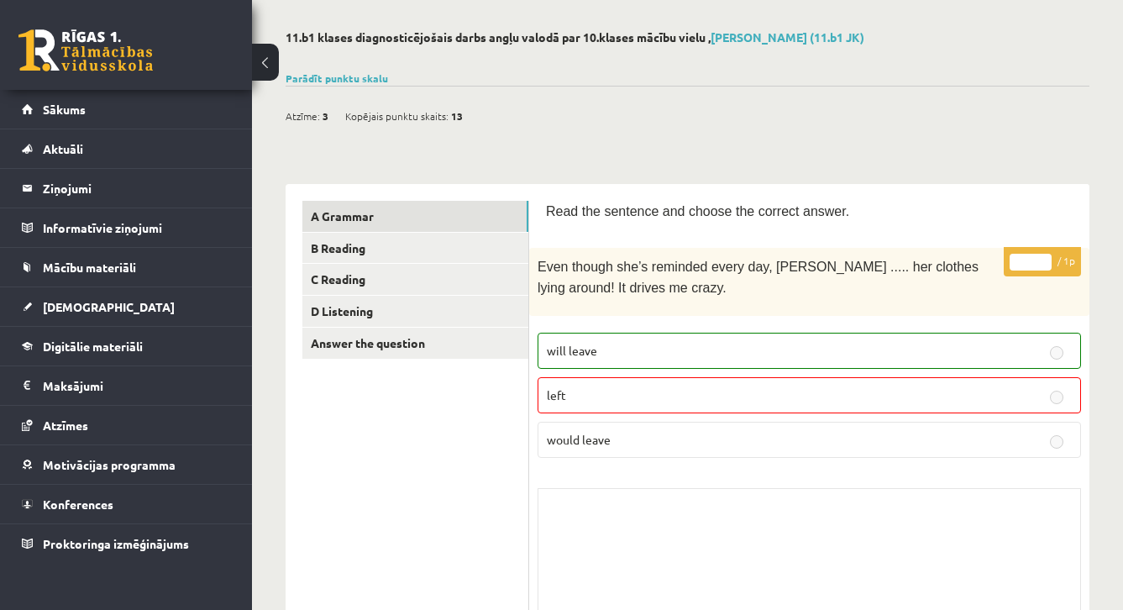
scroll to position [66, 0]
click at [442, 246] on link "B Reading" at bounding box center [415, 249] width 226 height 31
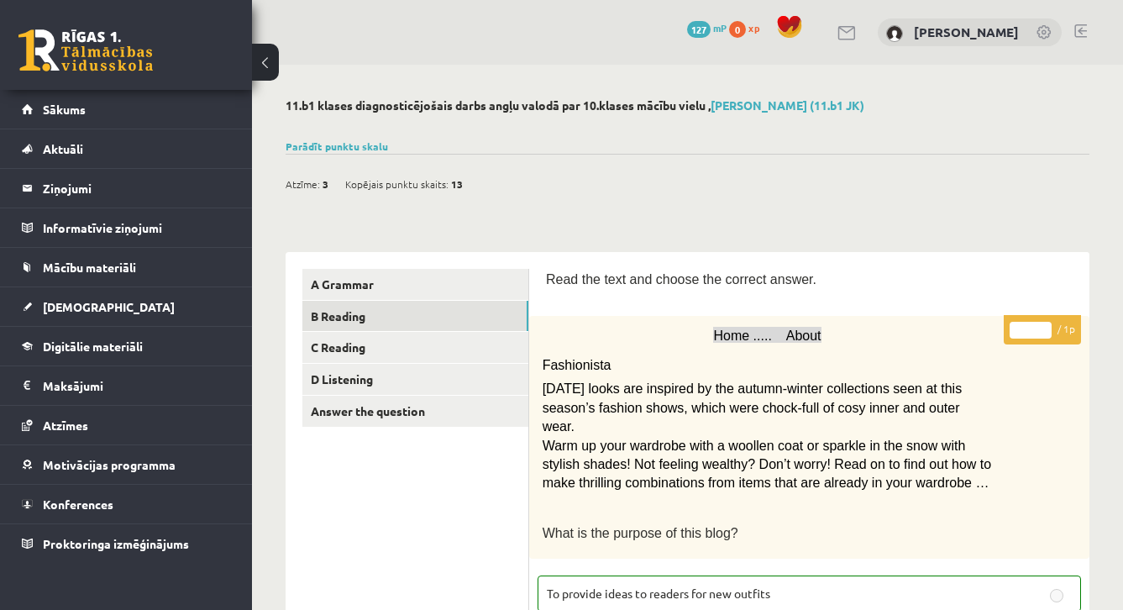
scroll to position [0, 0]
click at [270, 63] on button at bounding box center [265, 62] width 27 height 37
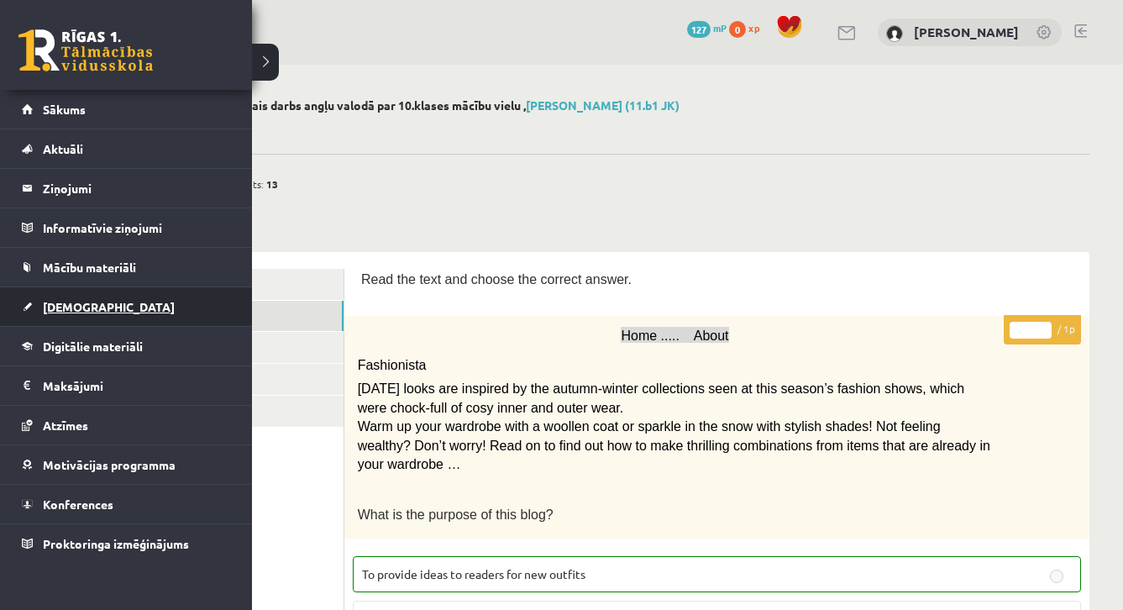
click at [82, 310] on span "[DEMOGRAPHIC_DATA]" at bounding box center [109, 306] width 132 height 15
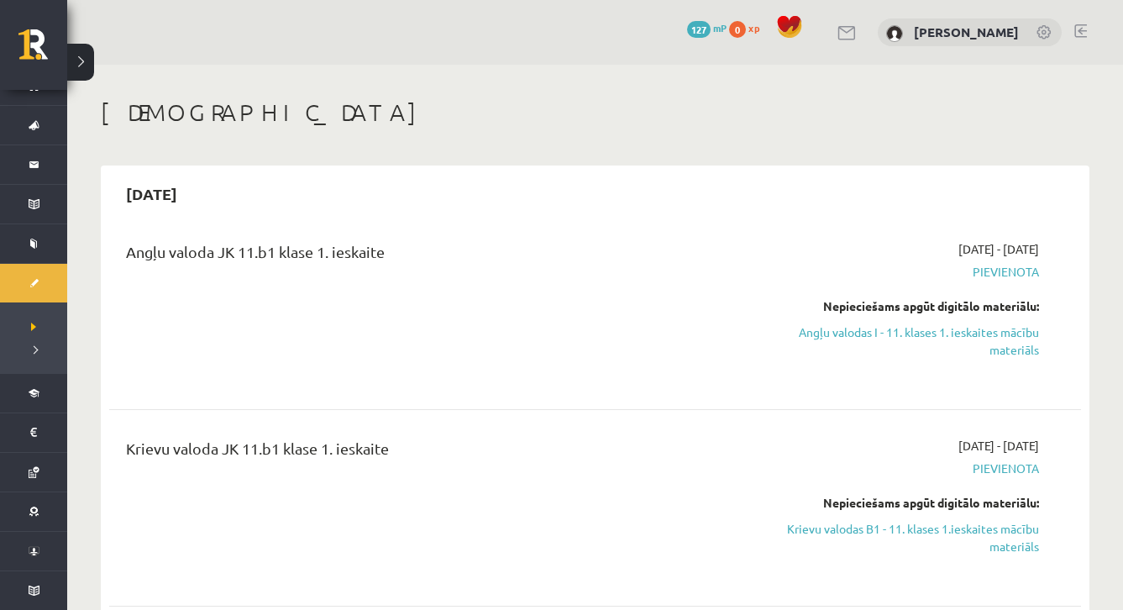
scroll to position [24, 0]
click at [1086, 366] on div "2025-09-15 Angļu valoda JK 11.b1 klase 1. ieskaite 2025-09-01 - 2025-09-15 Piev…" at bounding box center [595, 394] width 988 height 459
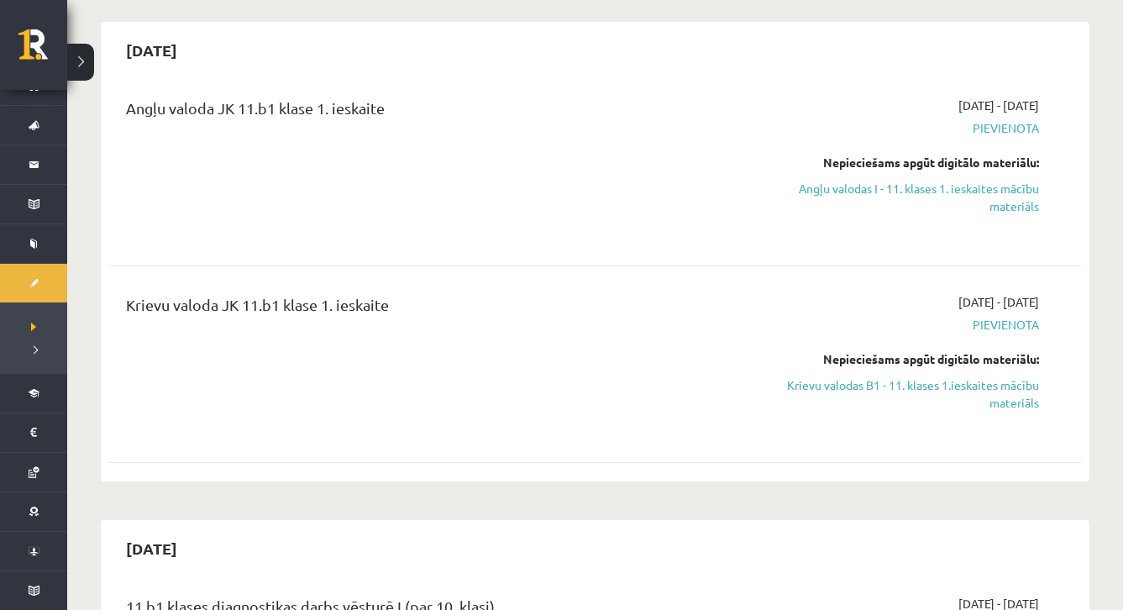
scroll to position [148, 0]
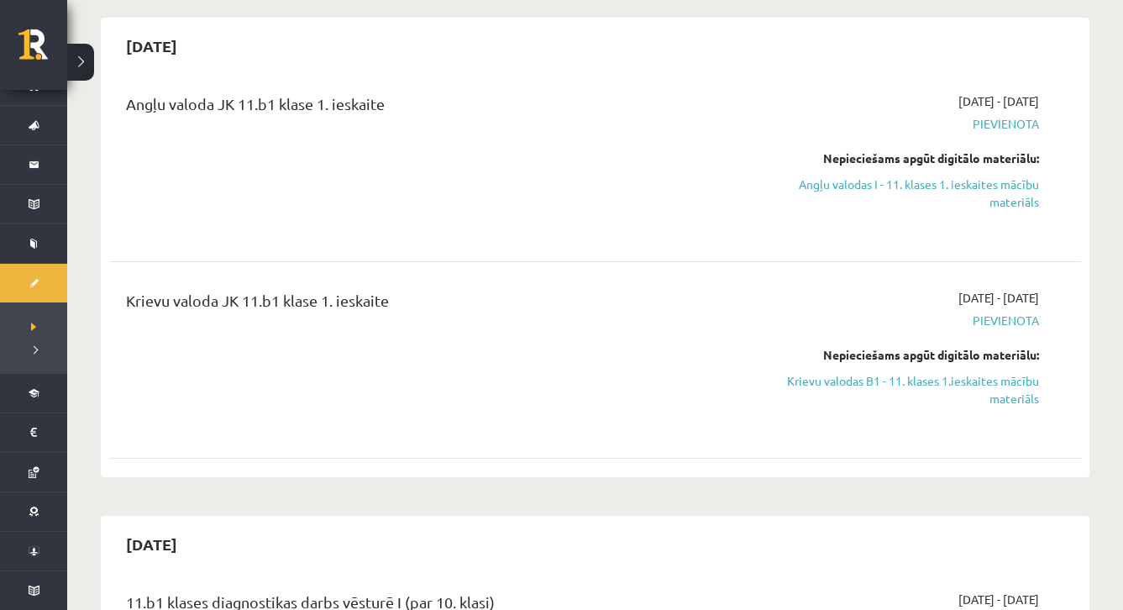
click at [957, 160] on div "Nepieciešams apgūt digitālo materiālu:" at bounding box center [894, 158] width 287 height 18
click at [950, 185] on link "Angļu valodas I - 11. klases 1. ieskaites mācību materiāls" at bounding box center [894, 192] width 287 height 35
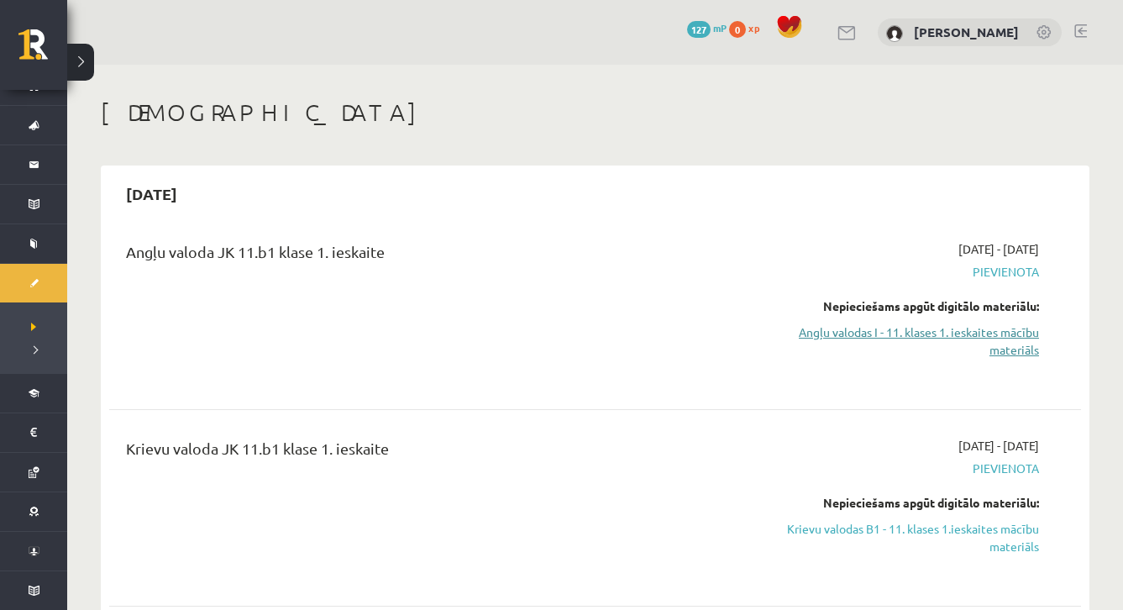
scroll to position [0, 0]
click at [1116, 11] on div "0 Dāvanas 127 mP 0 xp Perisa Bogdanova" at bounding box center [594, 32] width 1055 height 65
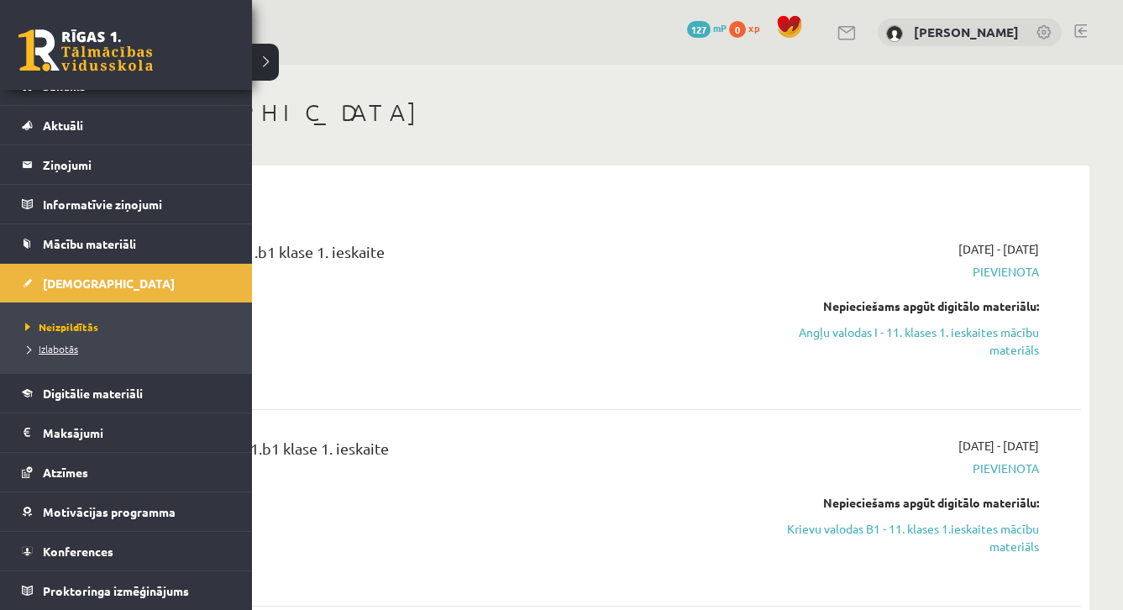
click at [65, 351] on span "Izlabotās" at bounding box center [49, 348] width 57 height 13
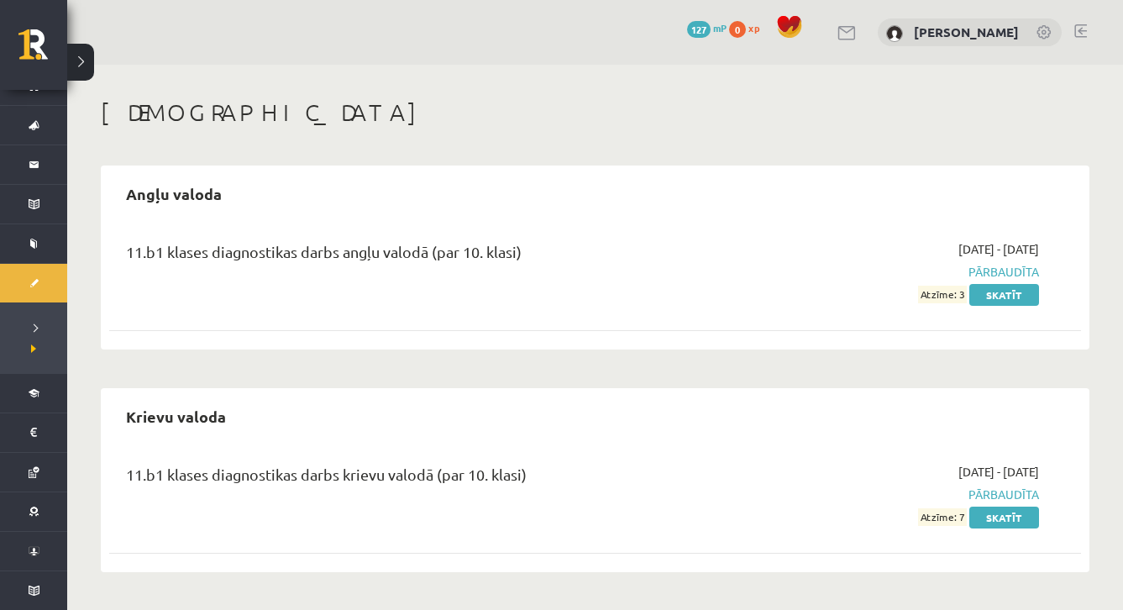
click at [948, 294] on span "Atzīme: 3" at bounding box center [942, 294] width 49 height 18
click at [960, 294] on span "Atzīme: 3" at bounding box center [942, 294] width 49 height 18
click at [966, 294] on span "Atzīme: 3" at bounding box center [942, 294] width 49 height 18
click at [986, 295] on link "Skatīt" at bounding box center [1004, 295] width 70 height 22
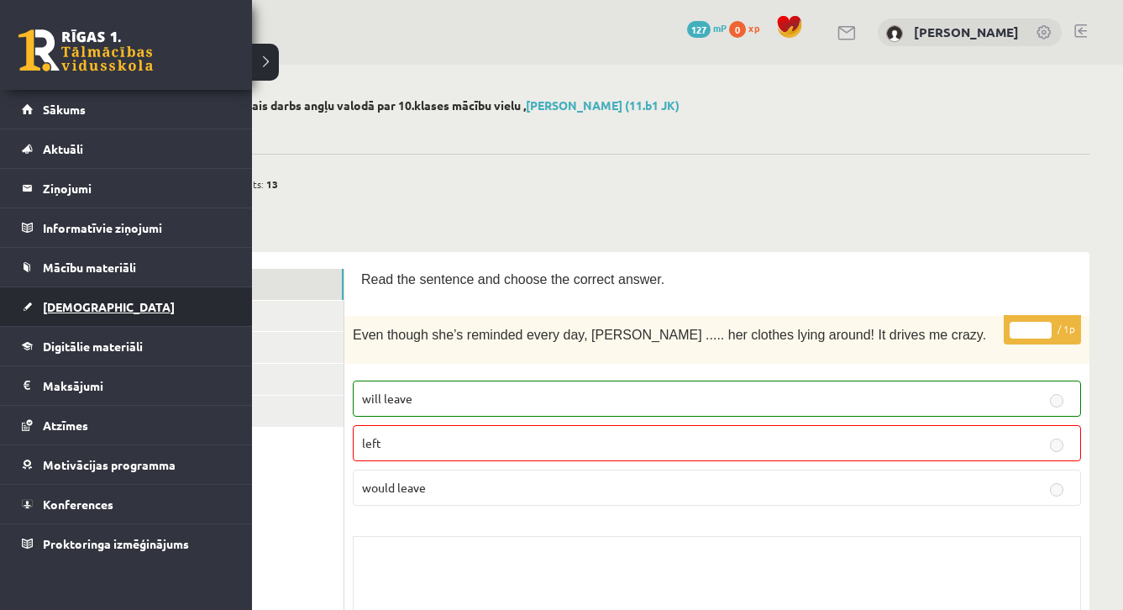
click at [81, 306] on span "[DEMOGRAPHIC_DATA]" at bounding box center [109, 306] width 132 height 15
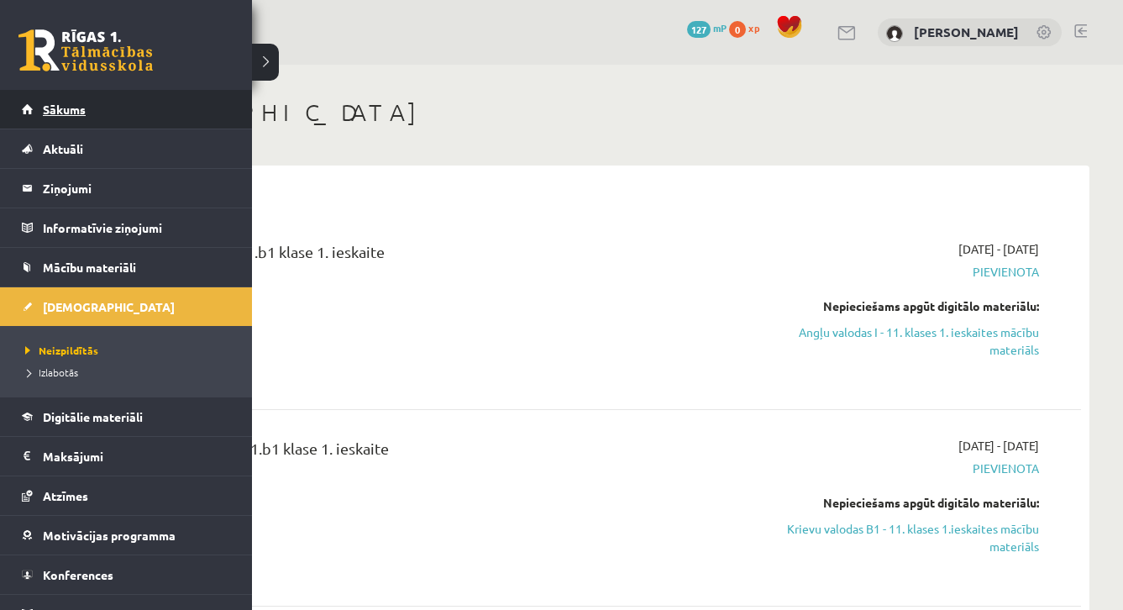
click at [85, 118] on link "Sākums" at bounding box center [126, 109] width 209 height 39
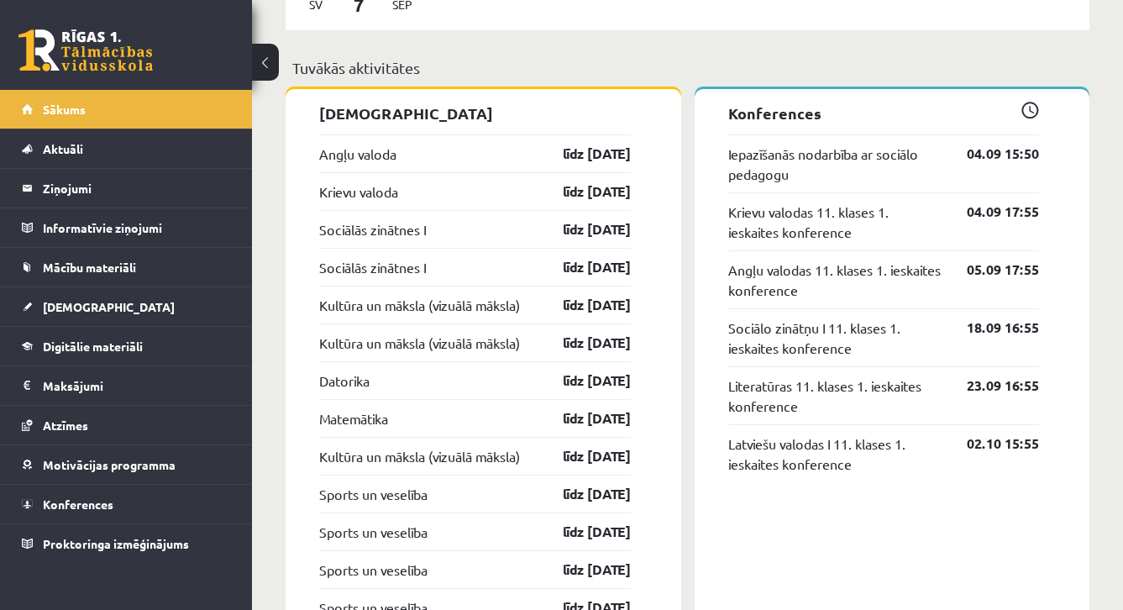
scroll to position [1307, 0]
click at [377, 186] on link "Krievu valoda" at bounding box center [358, 191] width 79 height 20
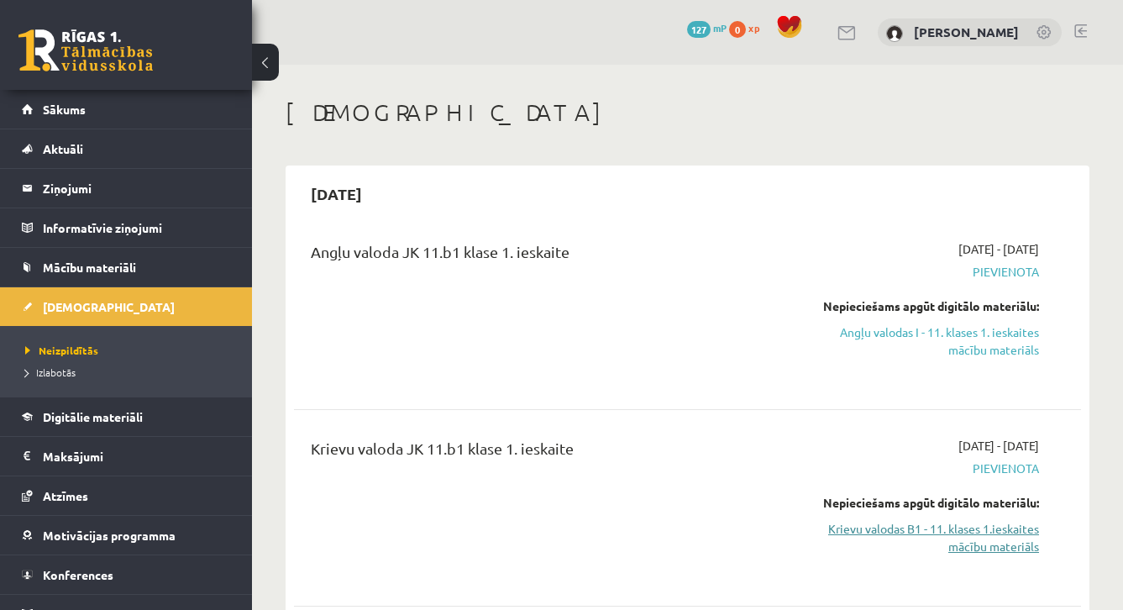
click at [992, 526] on link "Krievu valodas B1 - 11. klases 1.ieskaites mācību materiāls" at bounding box center [926, 537] width 226 height 35
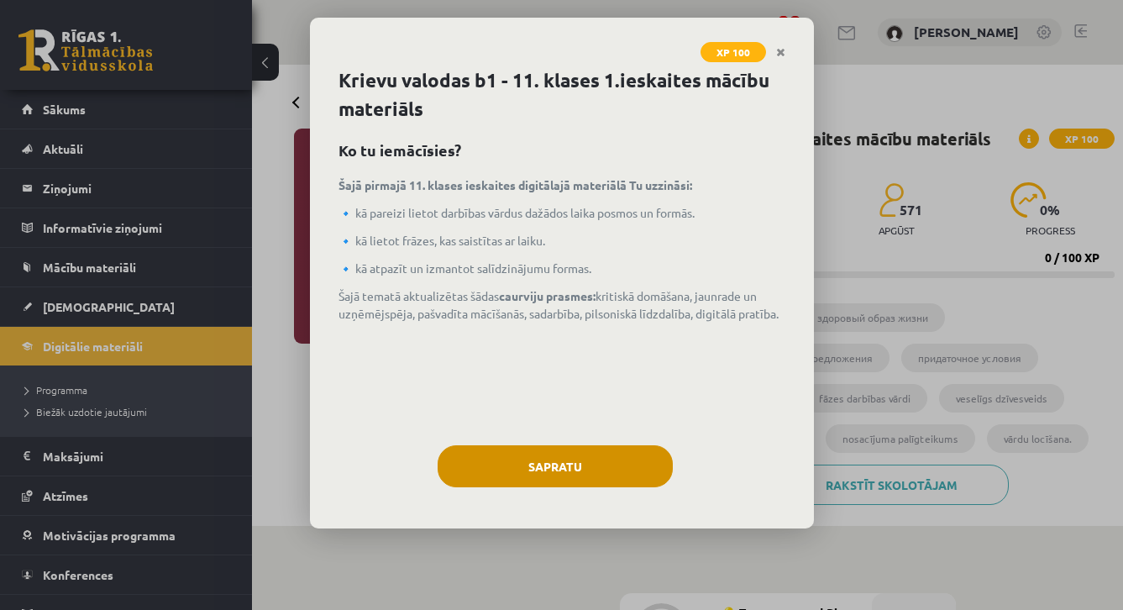
click at [658, 472] on button "Sapratu" at bounding box center [554, 466] width 235 height 42
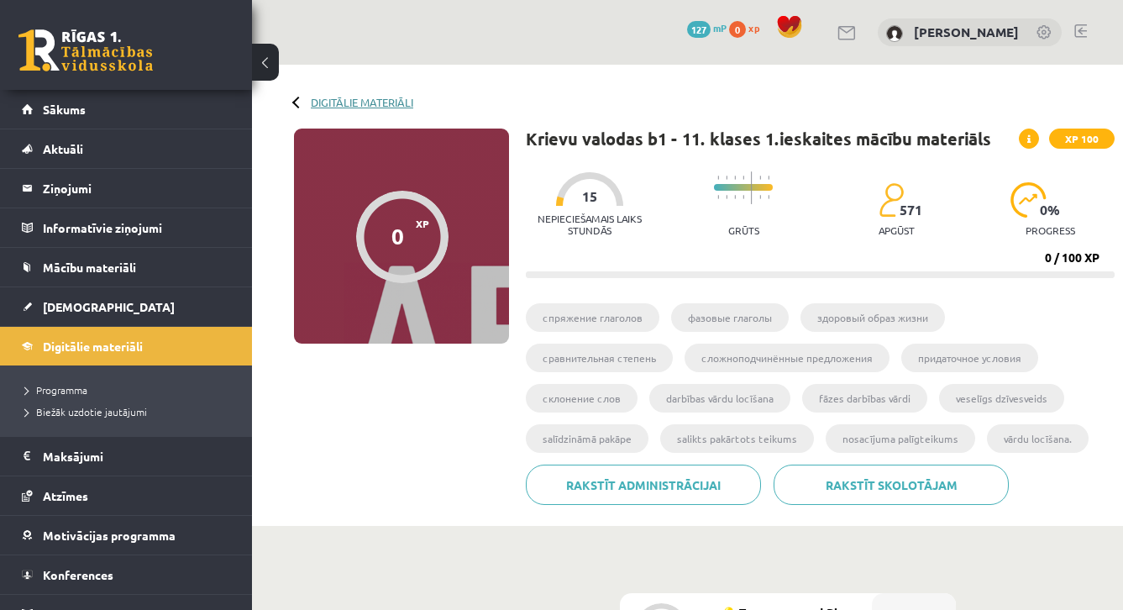
click at [374, 107] on link "Digitālie materiāli" at bounding box center [362, 102] width 102 height 13
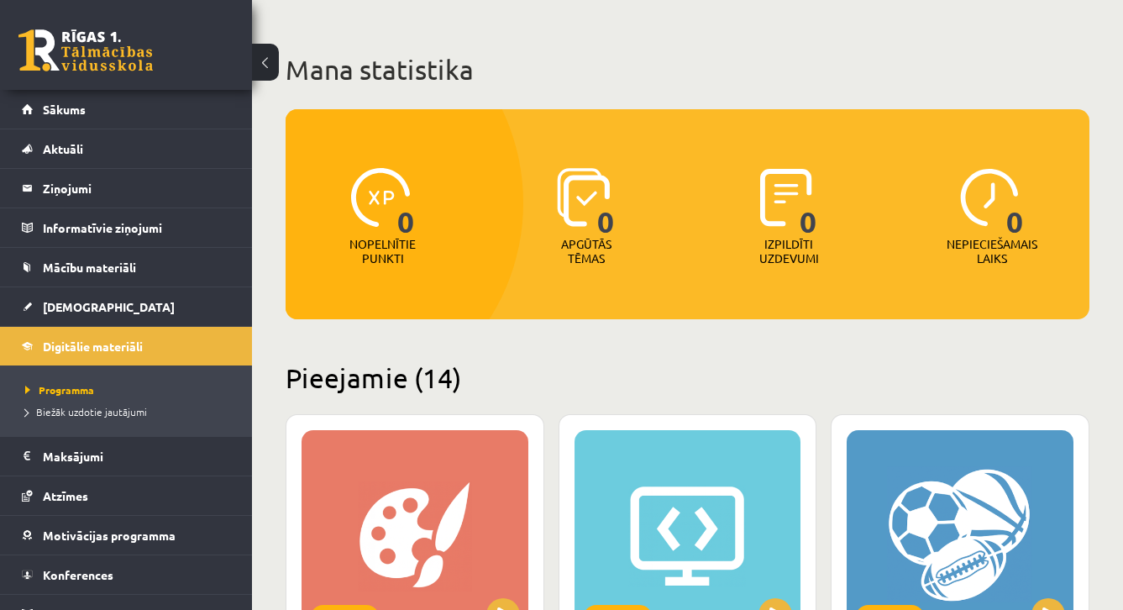
scroll to position [65, 0]
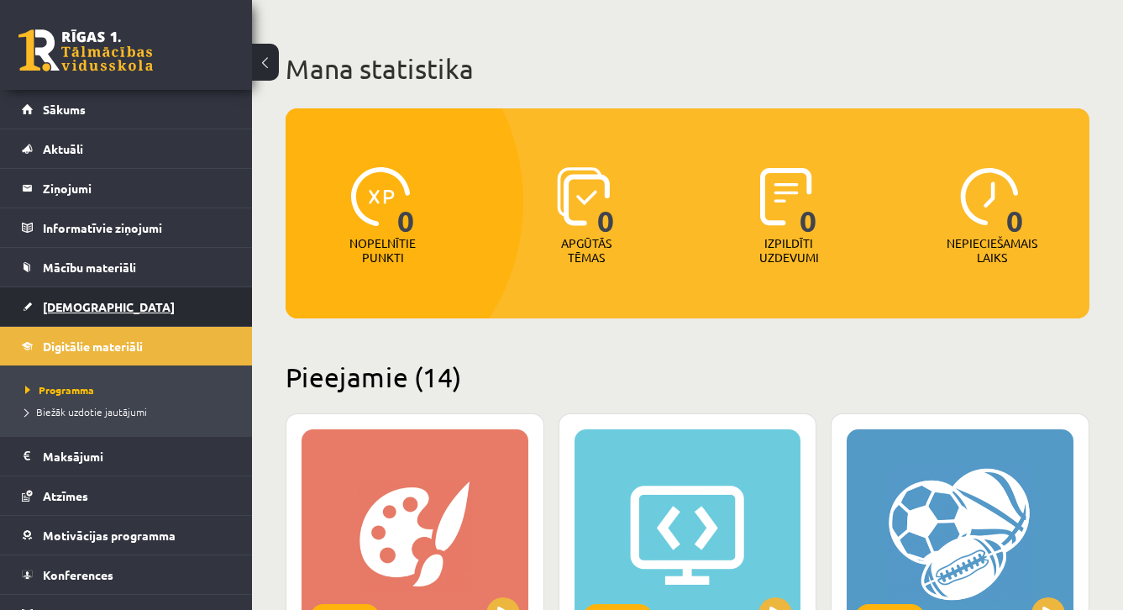
click at [89, 306] on span "[DEMOGRAPHIC_DATA]" at bounding box center [109, 306] width 132 height 15
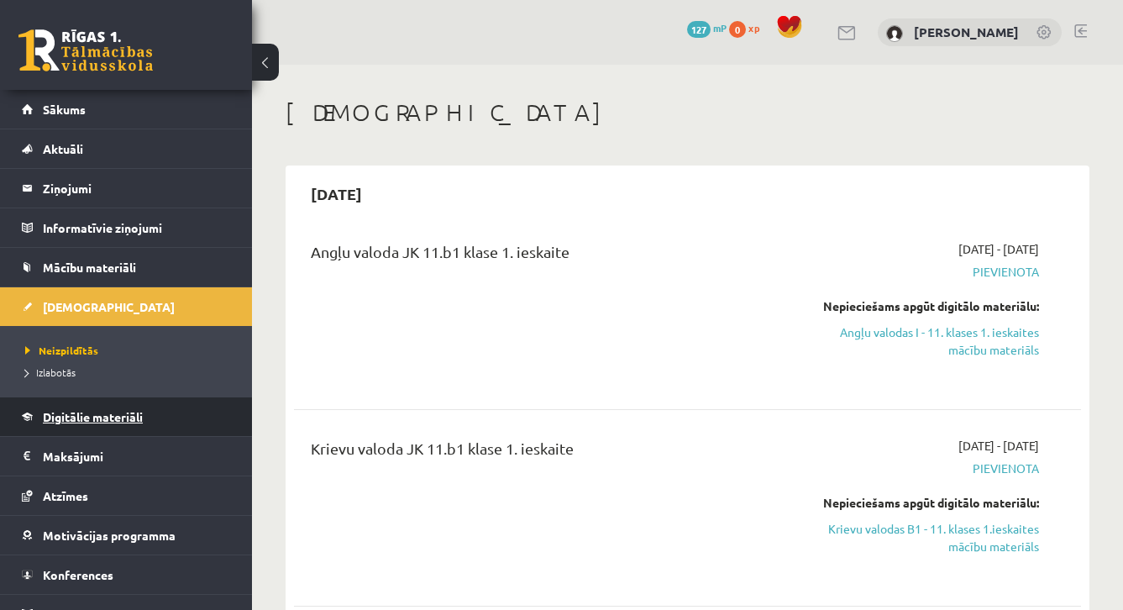
click at [80, 422] on span "Digitālie materiāli" at bounding box center [93, 416] width 100 height 15
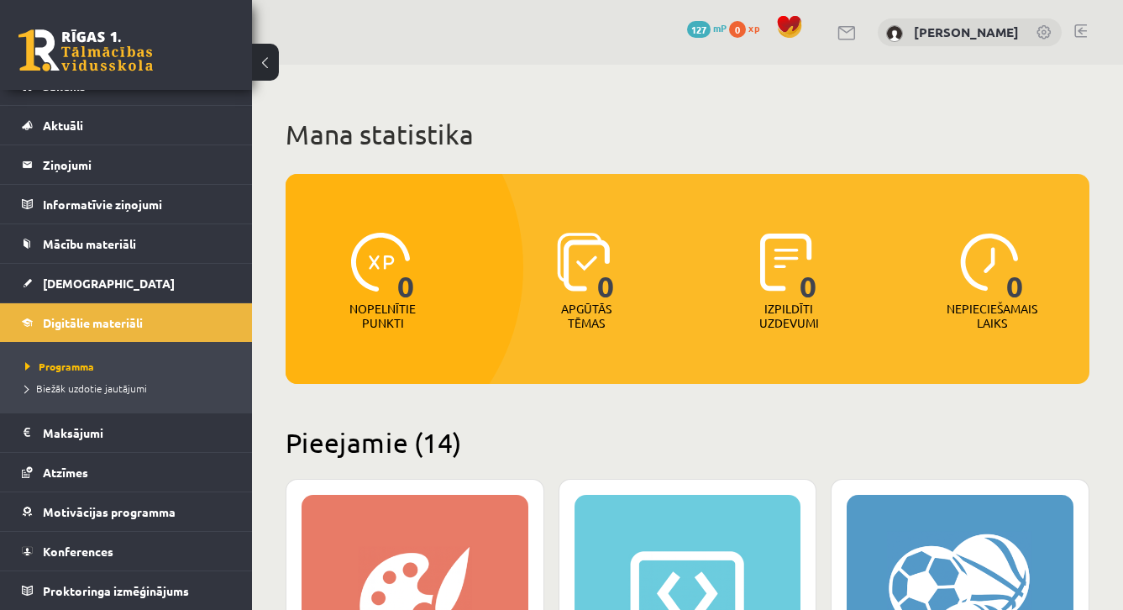
scroll to position [24, 0]
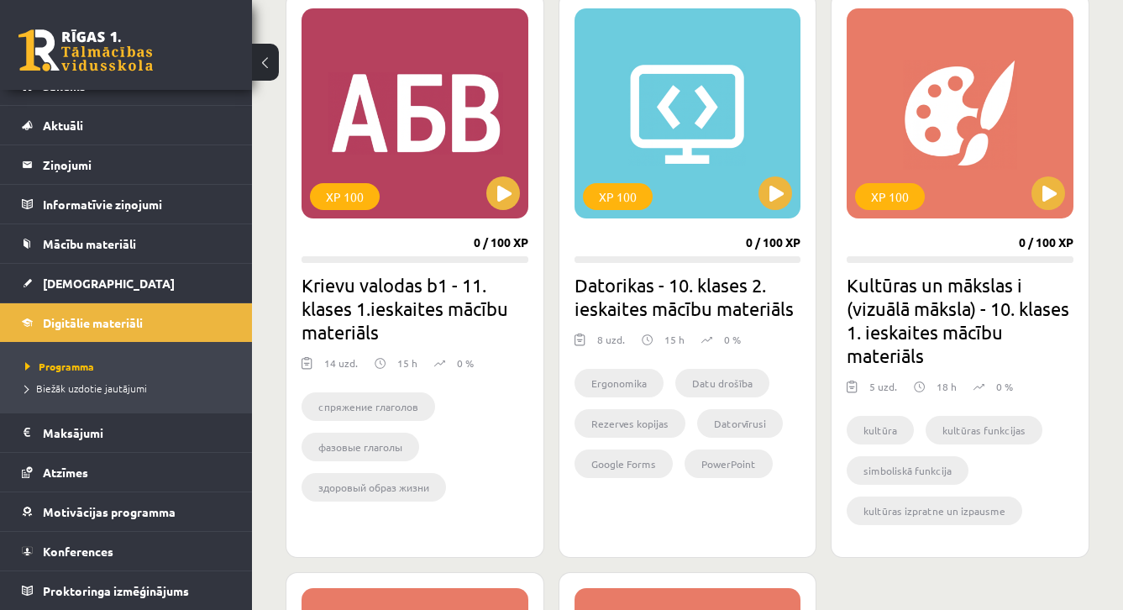
scroll to position [2118, 0]
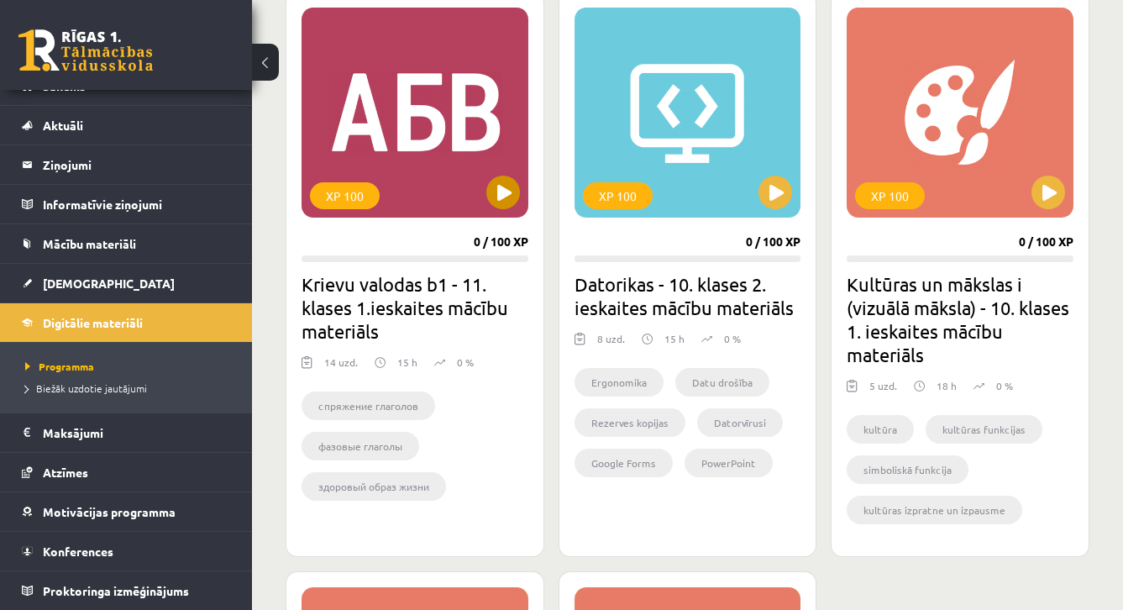
click at [502, 202] on button at bounding box center [503, 192] width 34 height 34
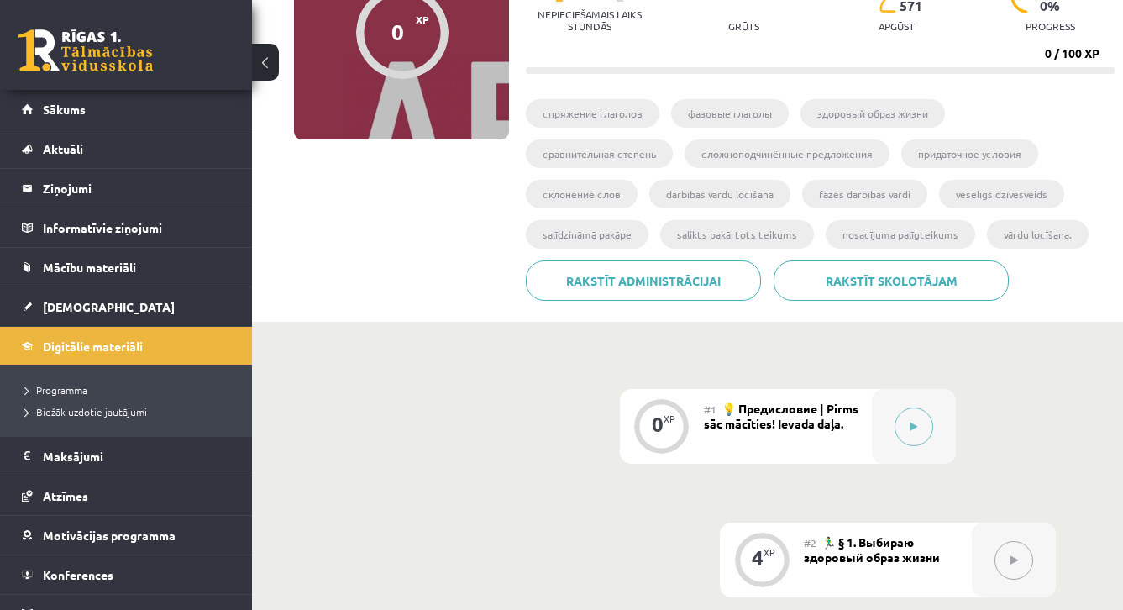
scroll to position [208, 0]
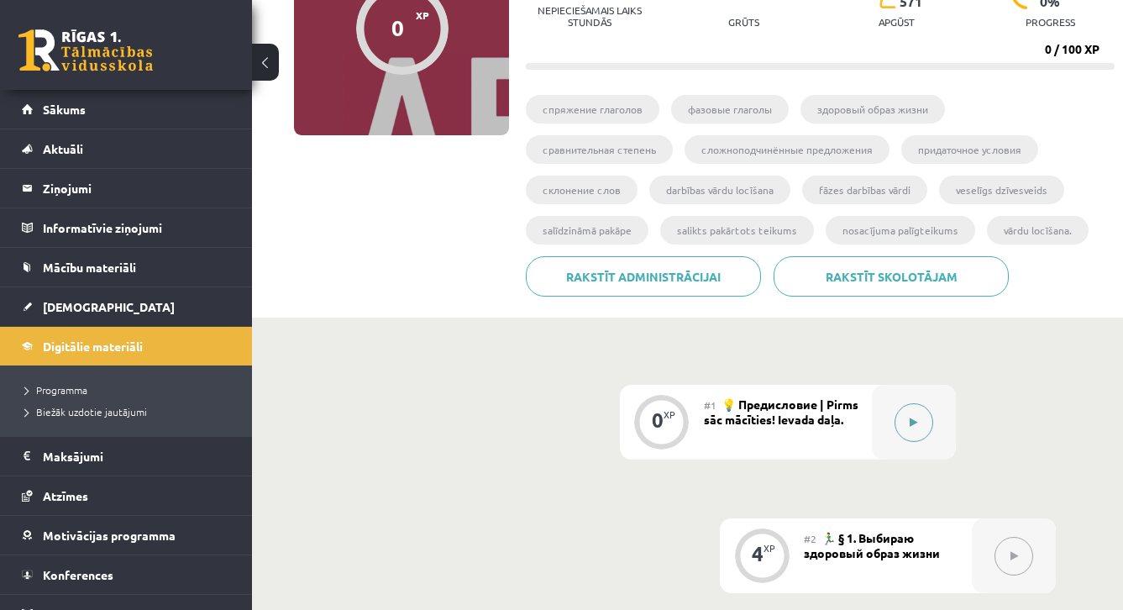
click at [924, 417] on button at bounding box center [913, 422] width 39 height 39
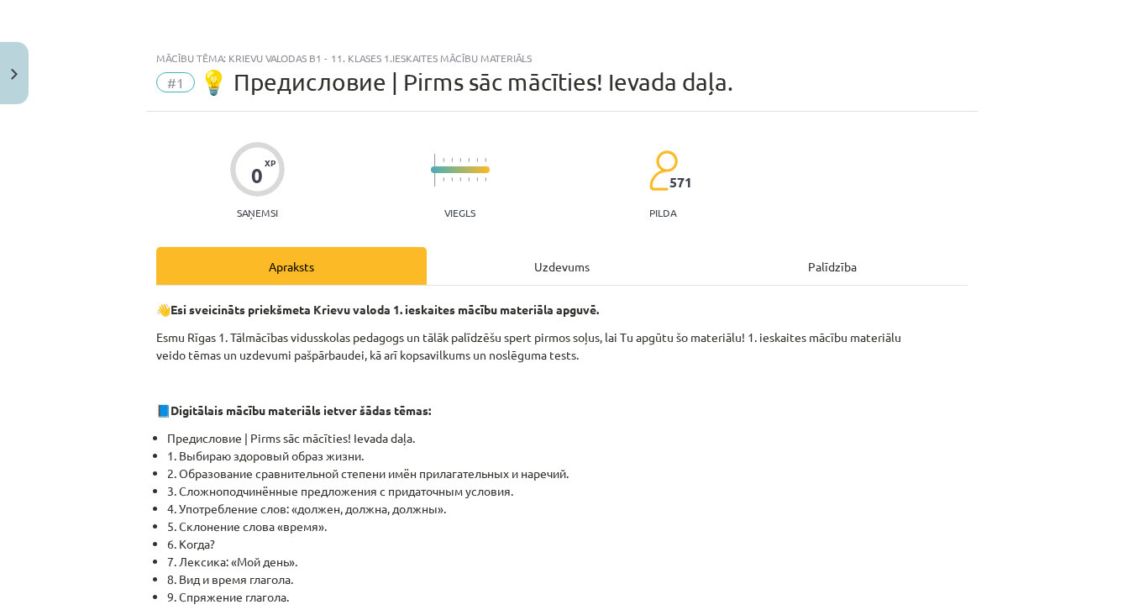
click at [924, 417] on p "📘 Digitālais mācību materiāls ietver šādas tēmas:" at bounding box center [561, 410] width 811 height 18
click at [567, 273] on div "Uzdevums" at bounding box center [562, 266] width 270 height 38
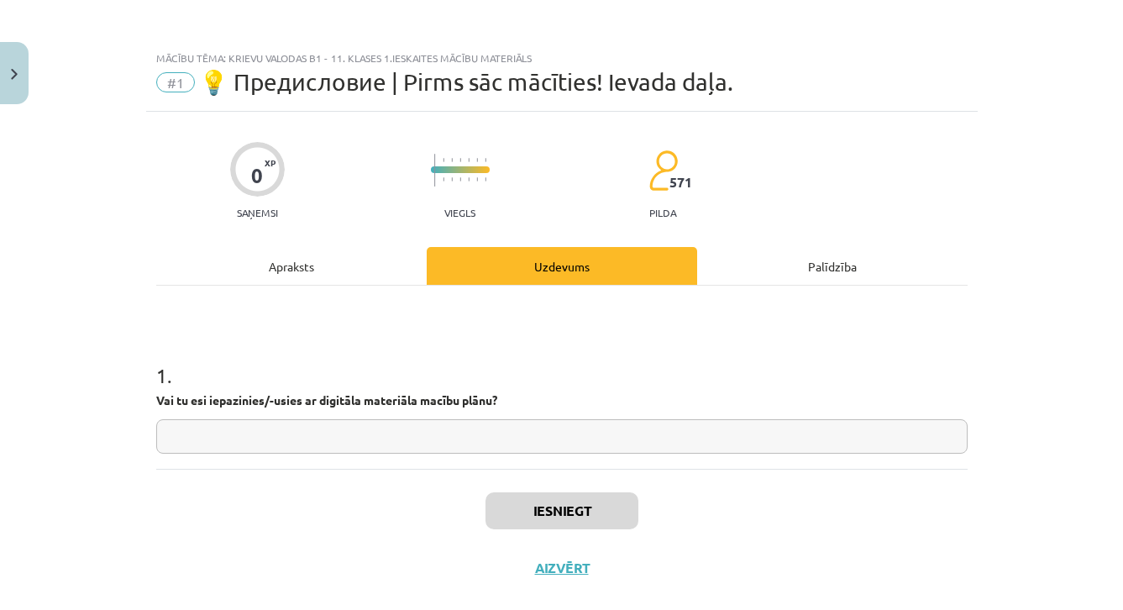
scroll to position [31, 0]
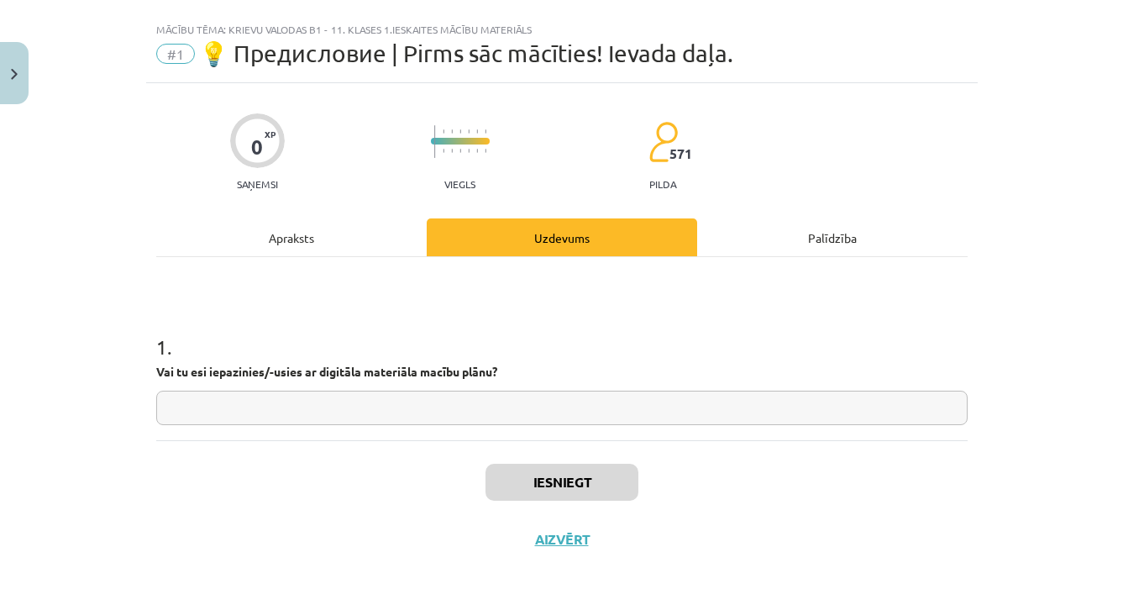
click at [546, 411] on input "text" at bounding box center [561, 407] width 811 height 34
click at [323, 240] on div "Apraksts" at bounding box center [291, 237] width 270 height 38
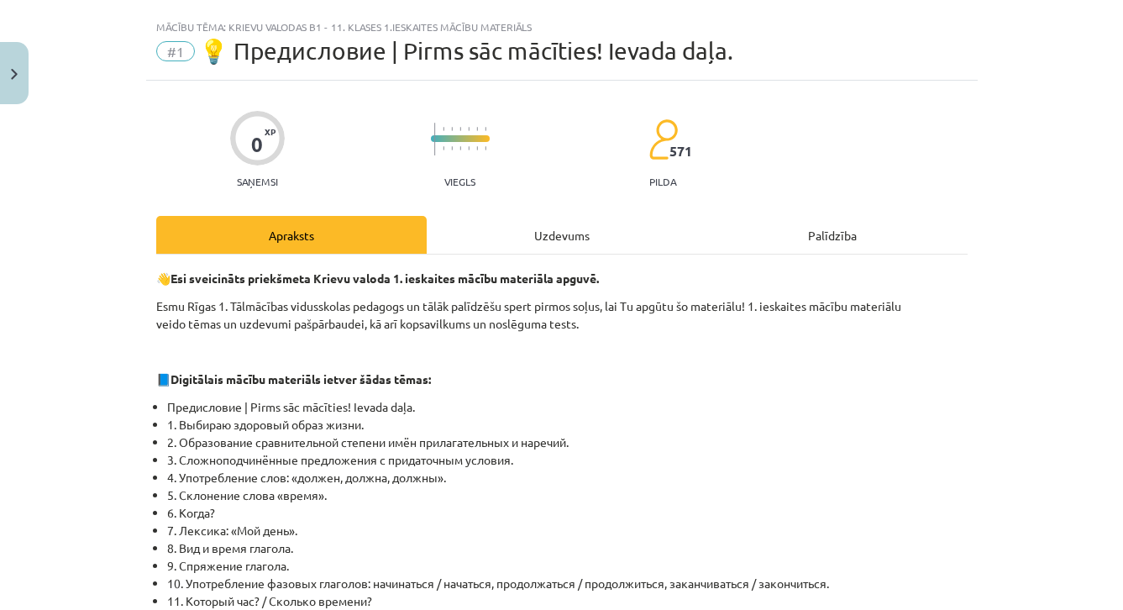
click at [550, 220] on div "Uzdevums" at bounding box center [562, 235] width 270 height 38
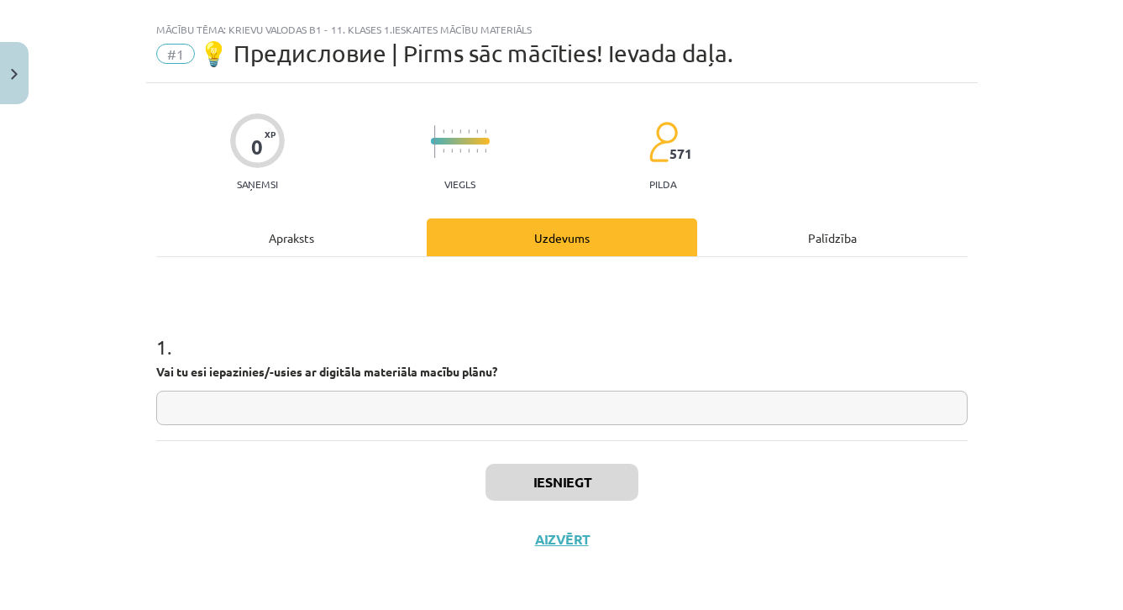
click at [502, 414] on input "text" at bounding box center [561, 407] width 811 height 34
click at [500, 396] on input "*" at bounding box center [561, 407] width 811 height 34
click at [224, 405] on input "*" at bounding box center [561, 407] width 811 height 34
type input "**********"
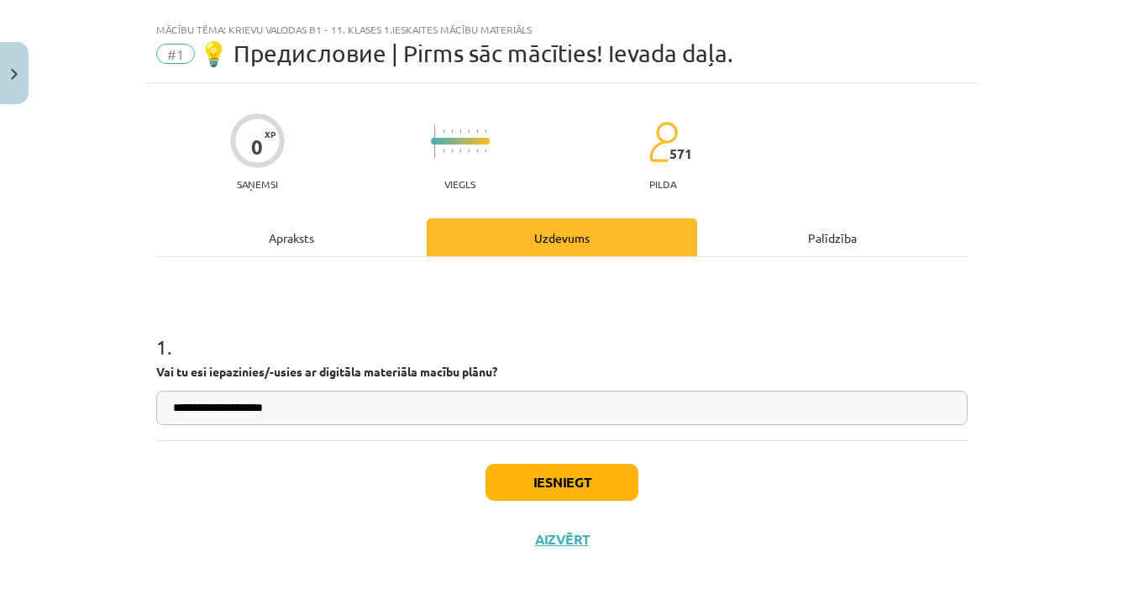
click at [539, 476] on button "Iesniegt" at bounding box center [561, 481] width 153 height 37
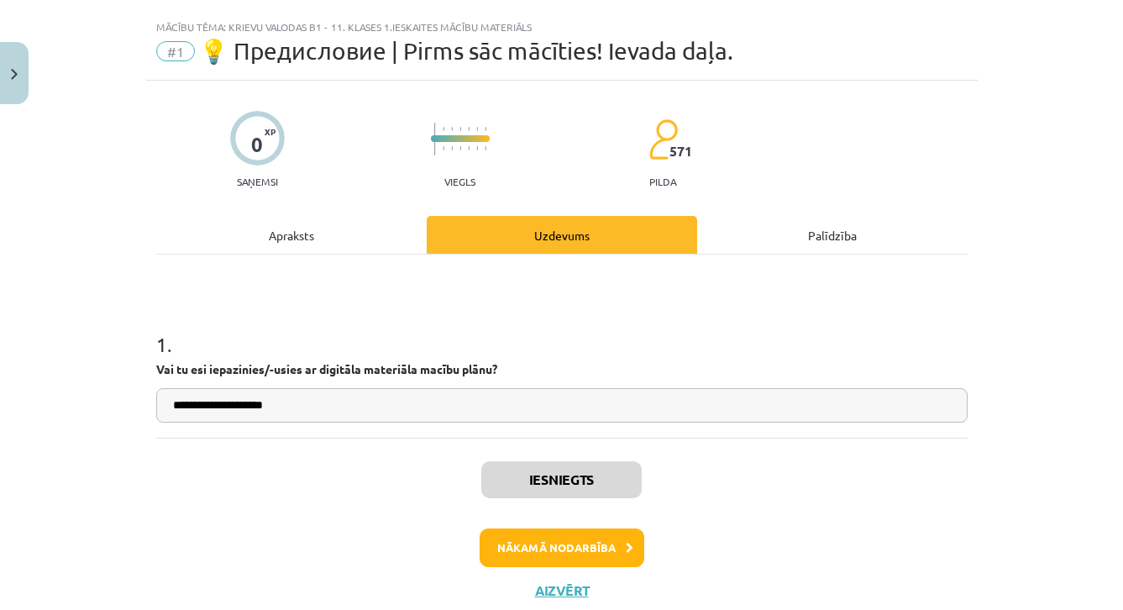
click at [577, 549] on button "Nākamā nodarbība" at bounding box center [561, 547] width 165 height 39
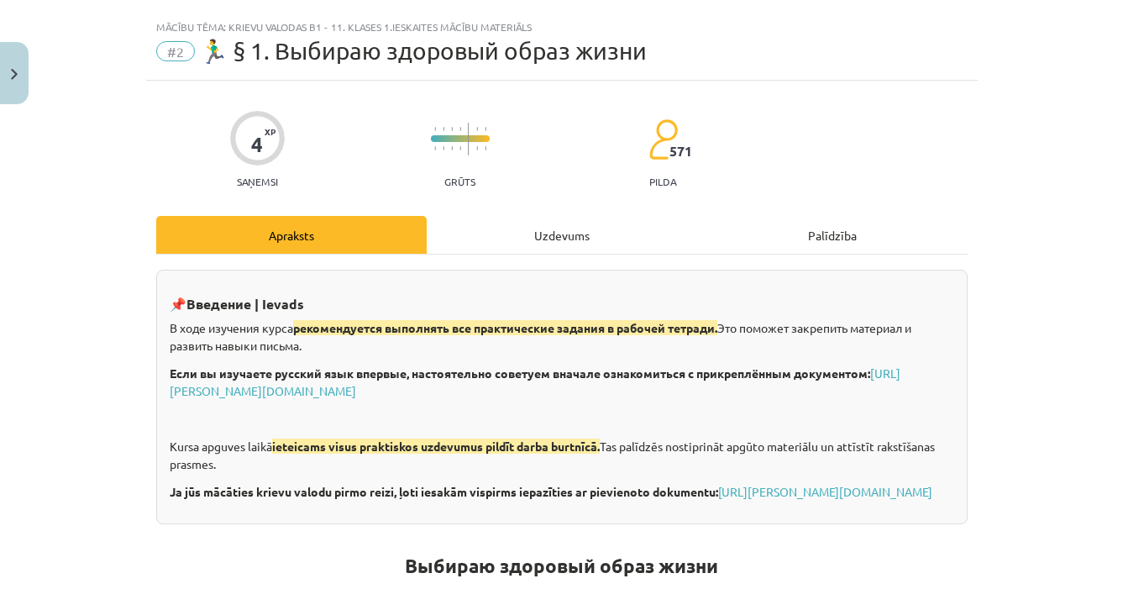
scroll to position [42, 0]
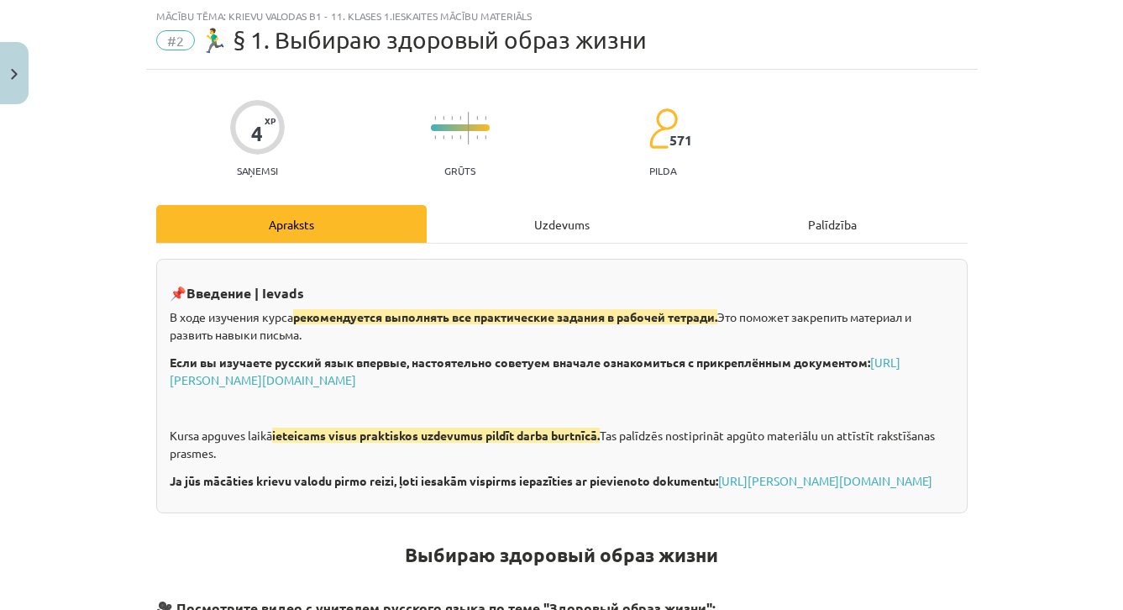
click at [777, 566] on h1 "Выбираю здоровый образ жизни" at bounding box center [561, 539] width 811 height 53
click at [557, 217] on div "Uzdevums" at bounding box center [562, 224] width 270 height 38
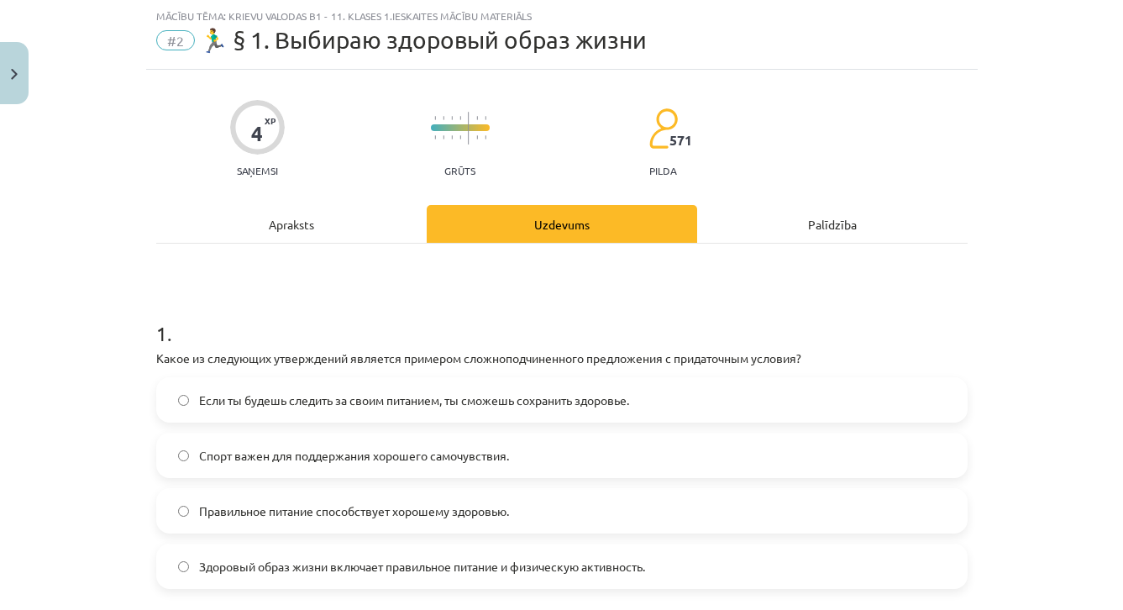
click at [11, 76] on img "Close" at bounding box center [14, 74] width 7 height 11
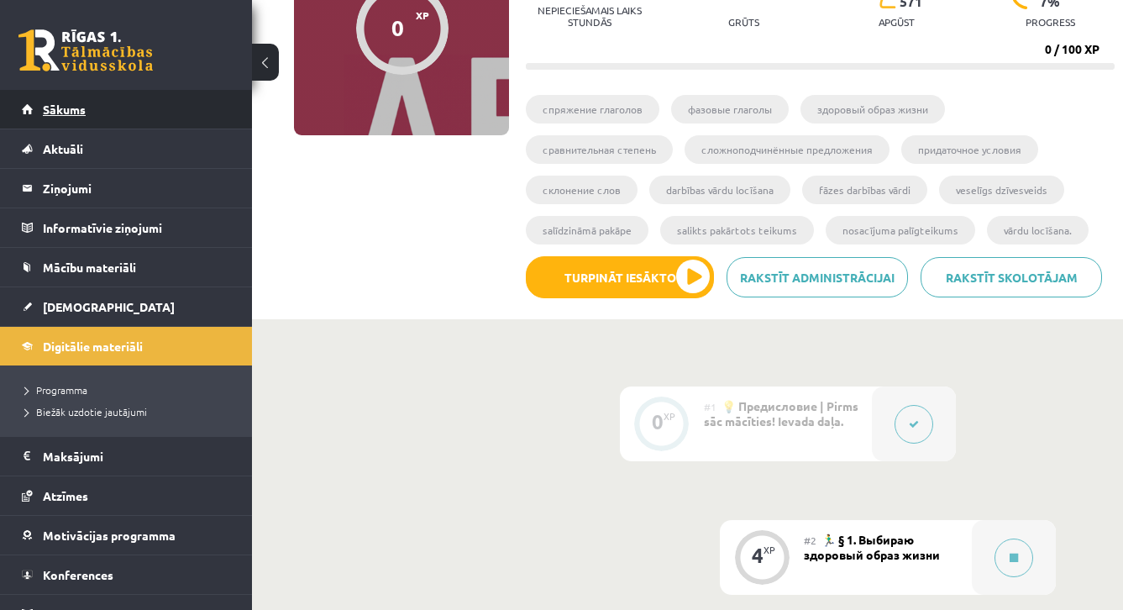
click at [188, 105] on link "Sākums" at bounding box center [126, 109] width 209 height 39
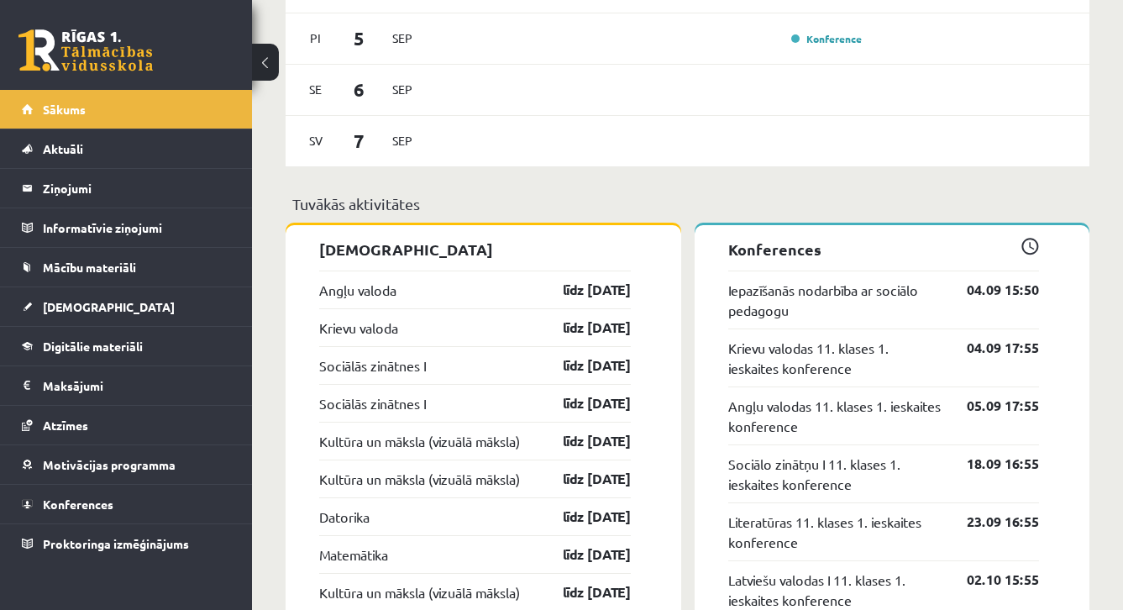
scroll to position [1171, 0]
click at [66, 110] on span "Sākums" at bounding box center [64, 109] width 43 height 15
